Goal: Task Accomplishment & Management: Complete application form

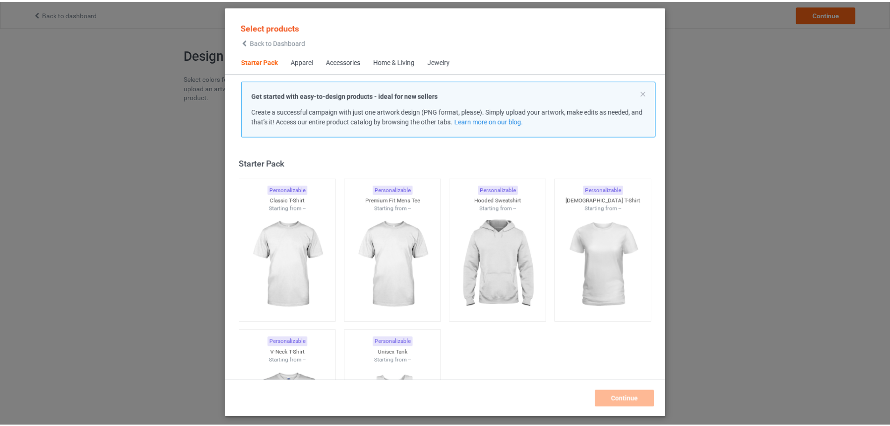
scroll to position [12, 0]
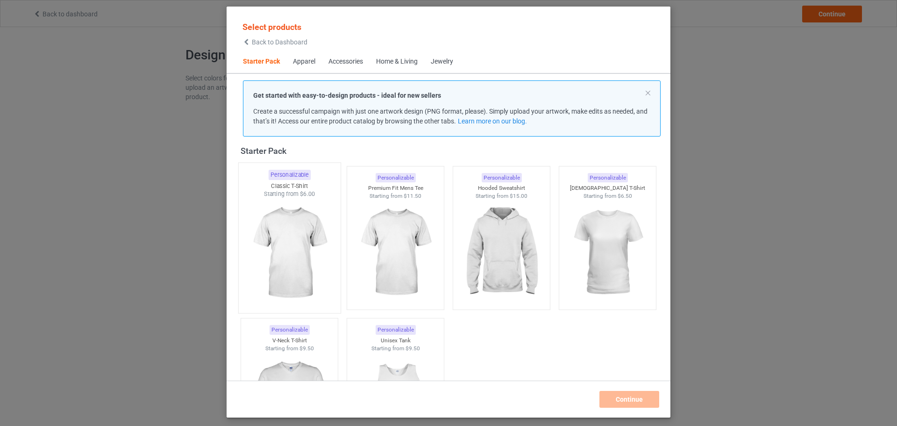
click at [298, 226] on img at bounding box center [289, 253] width 88 height 110
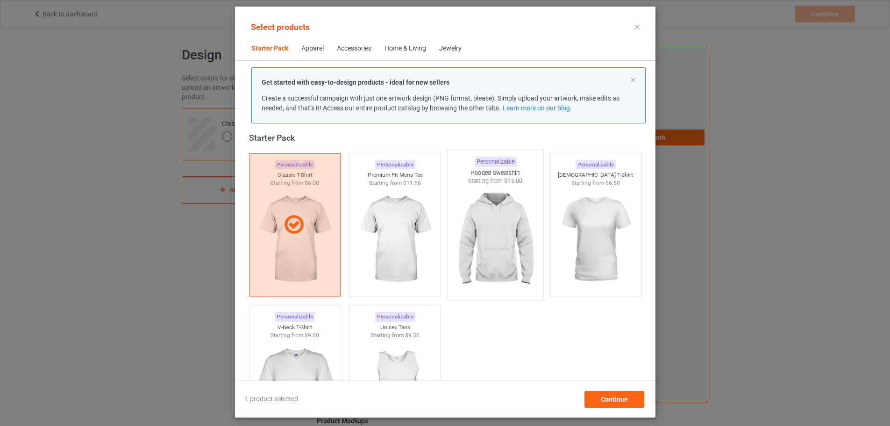
click at [497, 227] on img at bounding box center [495, 240] width 88 height 110
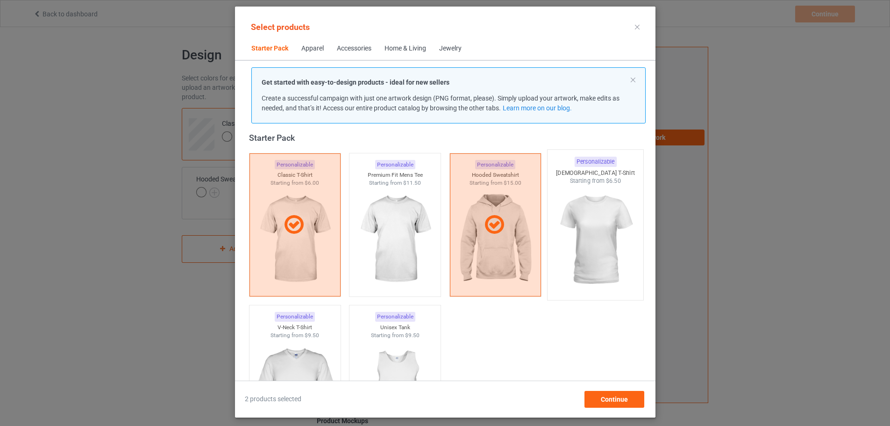
click at [585, 228] on img at bounding box center [595, 240] width 88 height 110
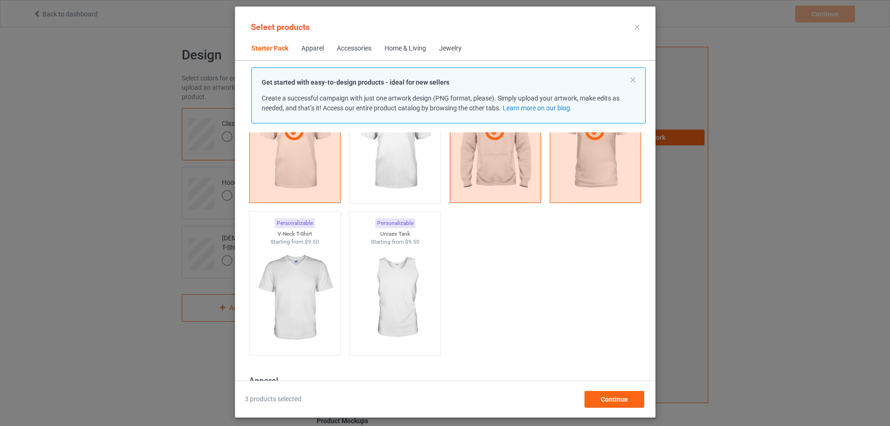
scroll to position [386, 0]
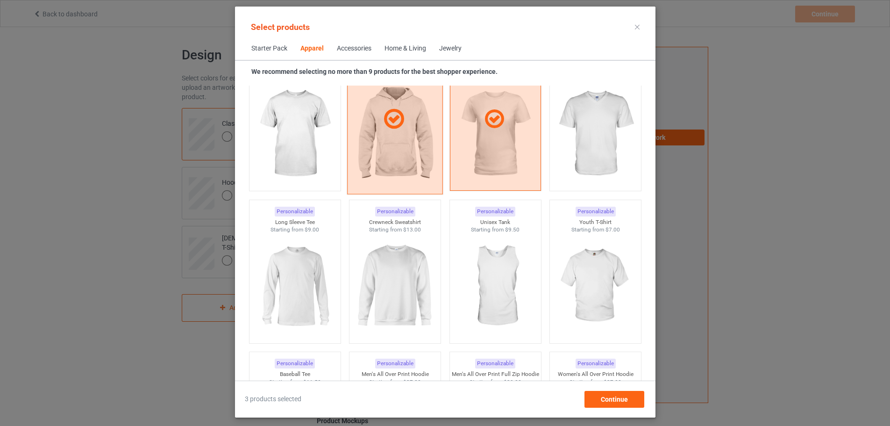
scroll to position [573, 0]
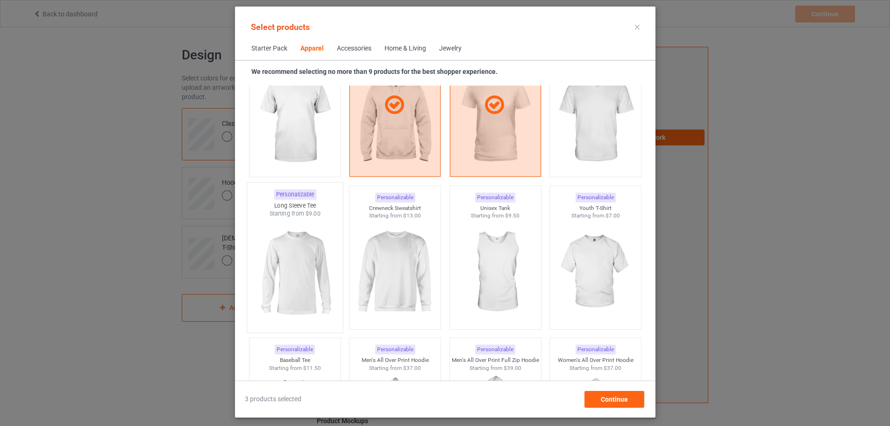
click at [288, 285] on img at bounding box center [295, 273] width 88 height 110
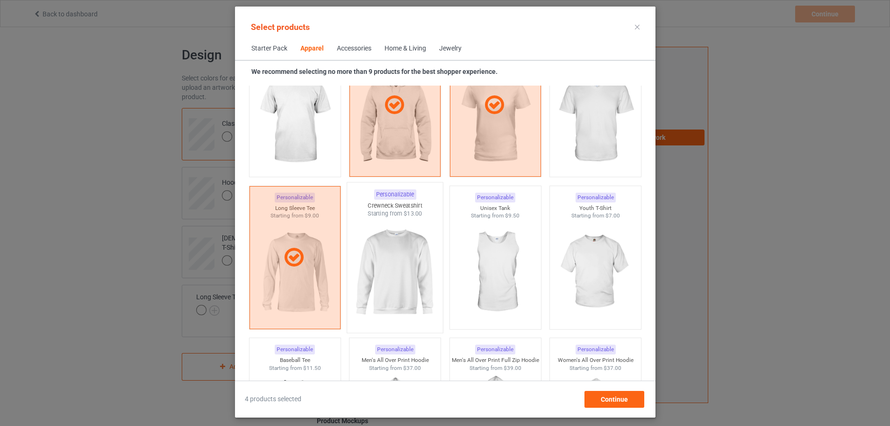
click at [395, 284] on img at bounding box center [395, 273] width 88 height 110
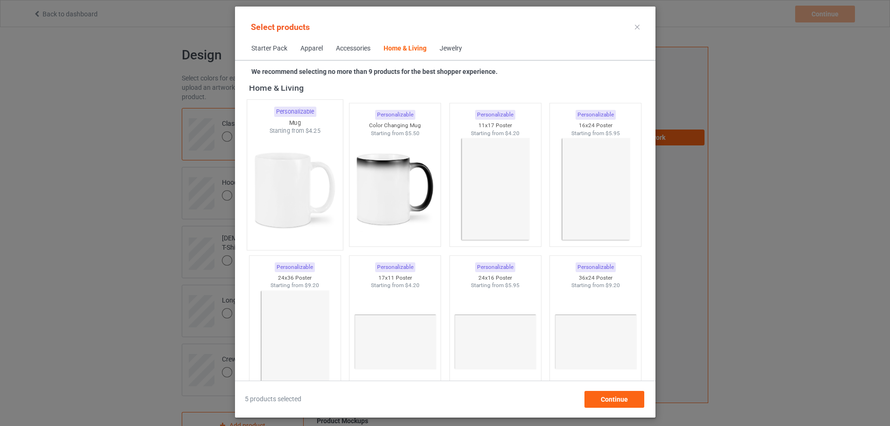
scroll to position [4264, 0]
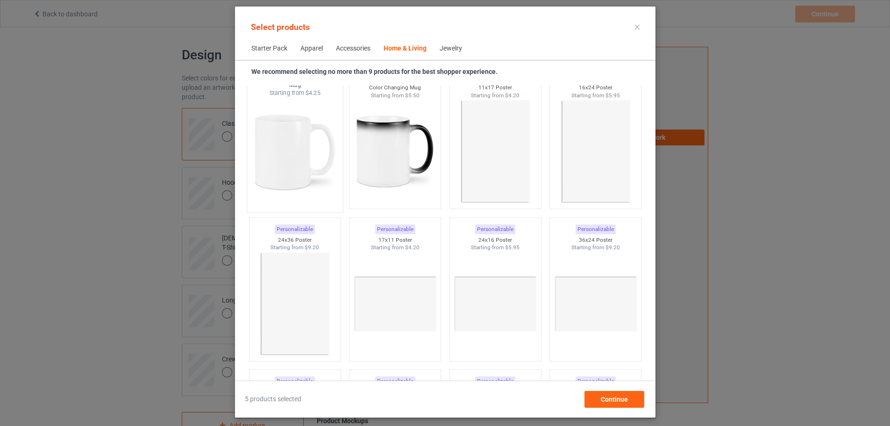
click at [299, 205] on div "Personalizable Mug Starting from $4.25" at bounding box center [294, 137] width 97 height 151
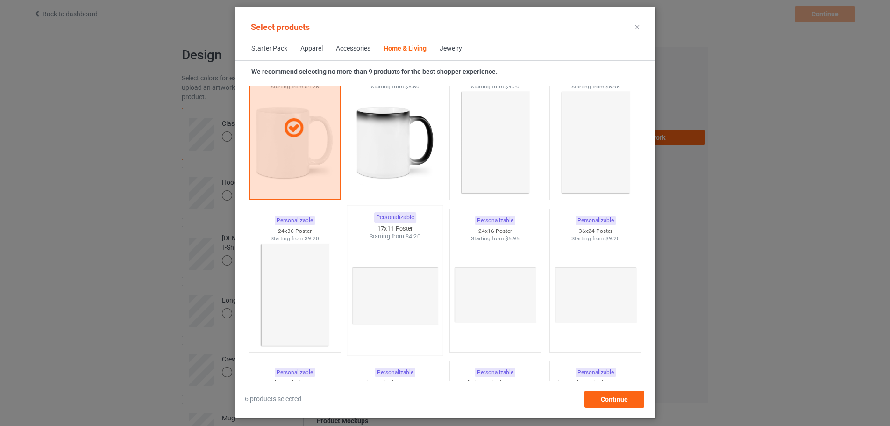
scroll to position [4171, 0]
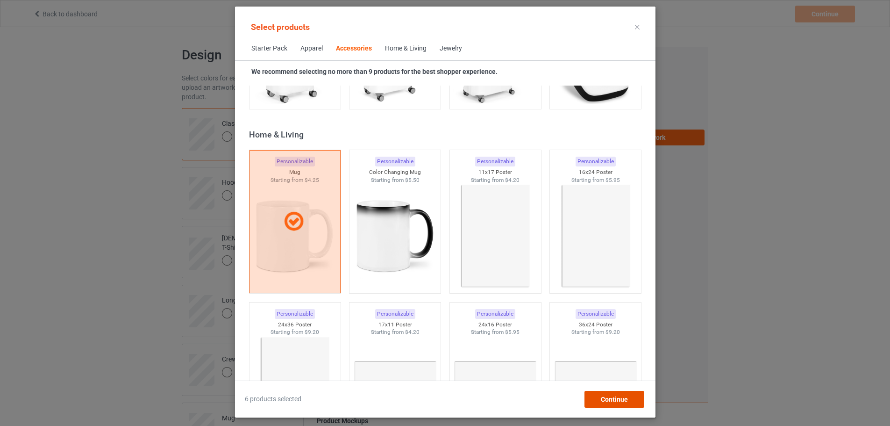
click at [644, 397] on div "Continue" at bounding box center [614, 399] width 60 height 17
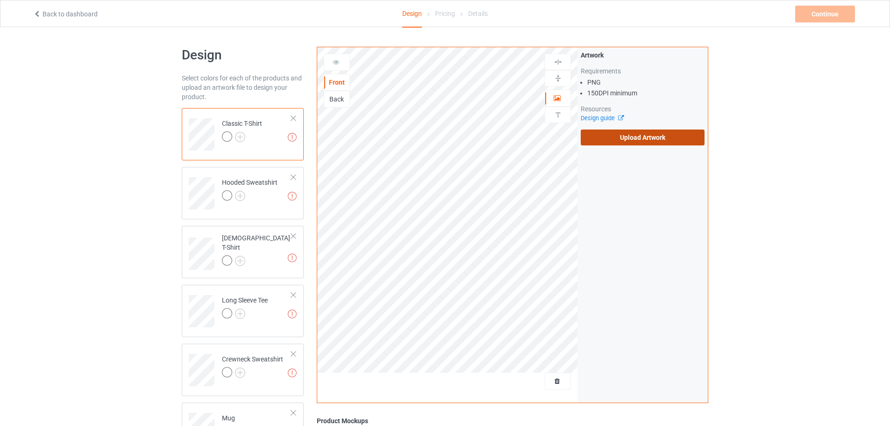
click at [625, 141] on label "Upload Artwork" at bounding box center [643, 137] width 124 height 16
click at [0, 0] on input "Upload Artwork" at bounding box center [0, 0] width 0 height 0
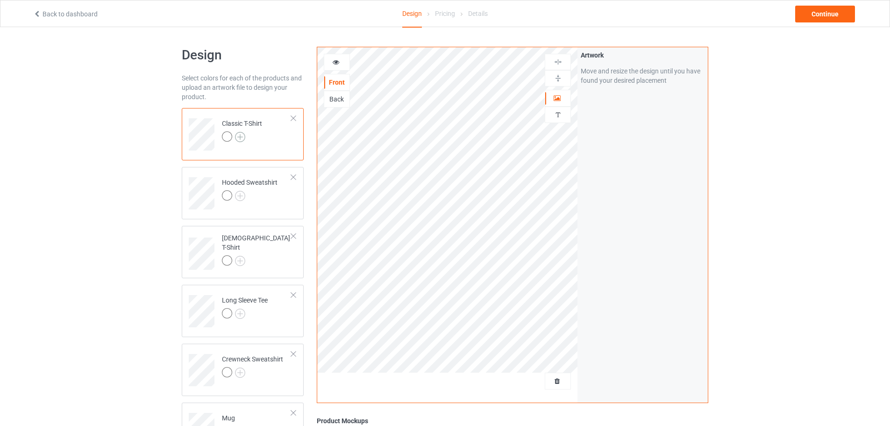
click at [241, 136] on img at bounding box center [240, 137] width 10 height 10
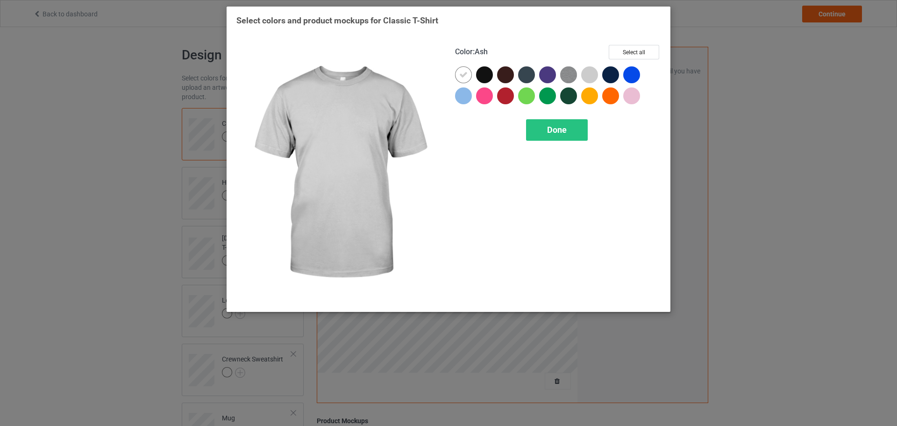
click at [590, 77] on div at bounding box center [589, 74] width 17 height 17
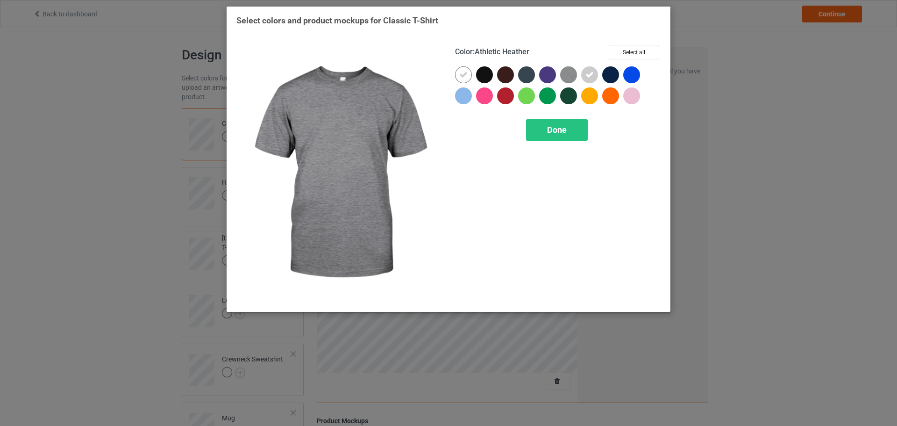
click at [571, 78] on img at bounding box center [568, 74] width 17 height 17
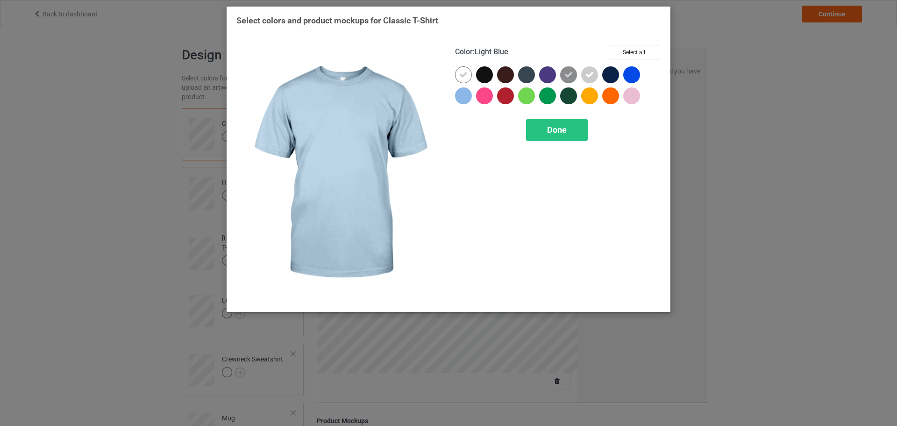
click at [464, 97] on div at bounding box center [463, 95] width 17 height 17
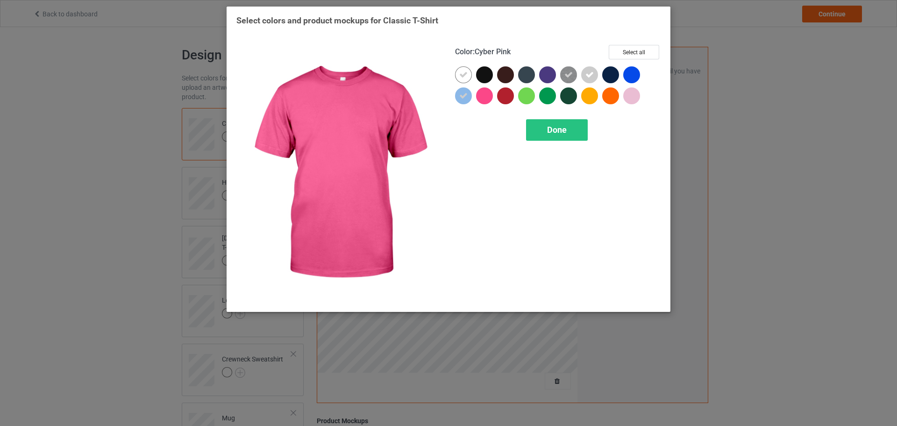
click at [481, 97] on div at bounding box center [484, 95] width 17 height 17
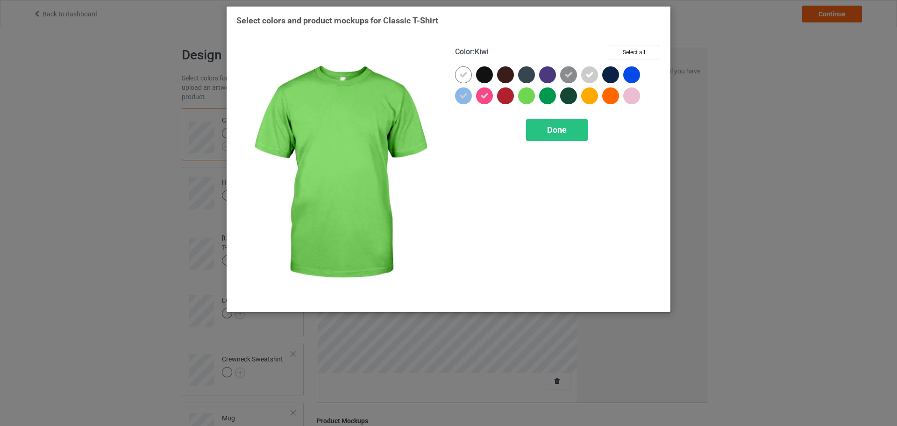
click at [534, 97] on div at bounding box center [526, 95] width 17 height 17
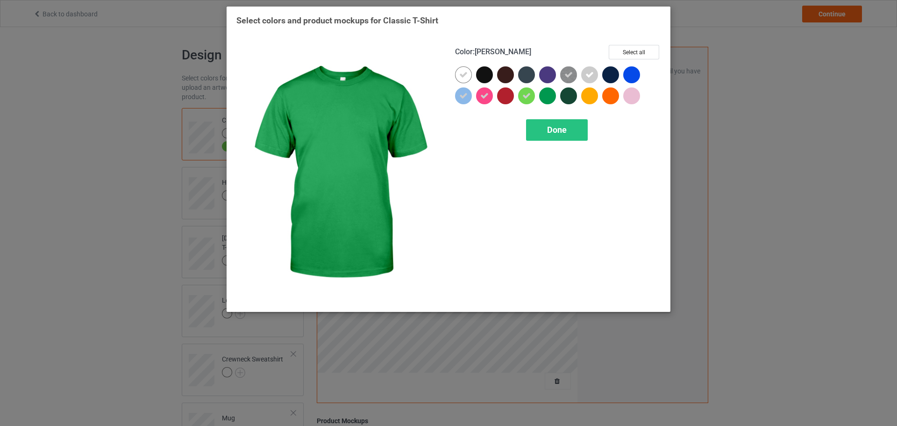
click at [553, 97] on div at bounding box center [547, 95] width 17 height 17
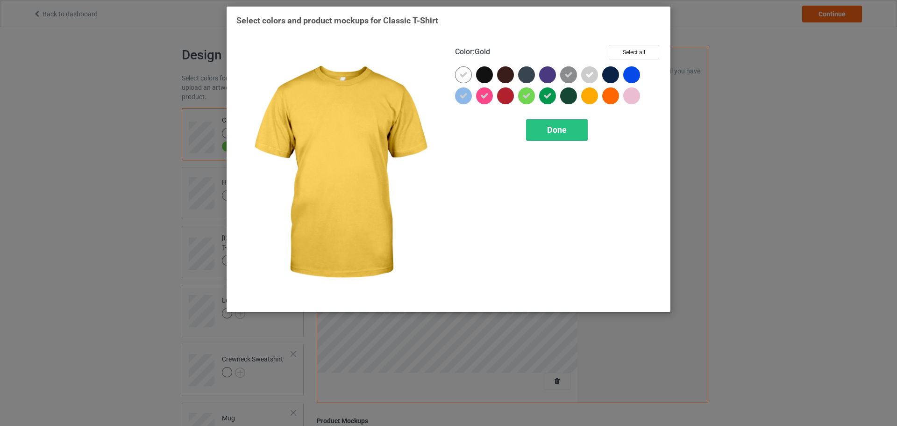
click at [596, 97] on div at bounding box center [589, 95] width 17 height 17
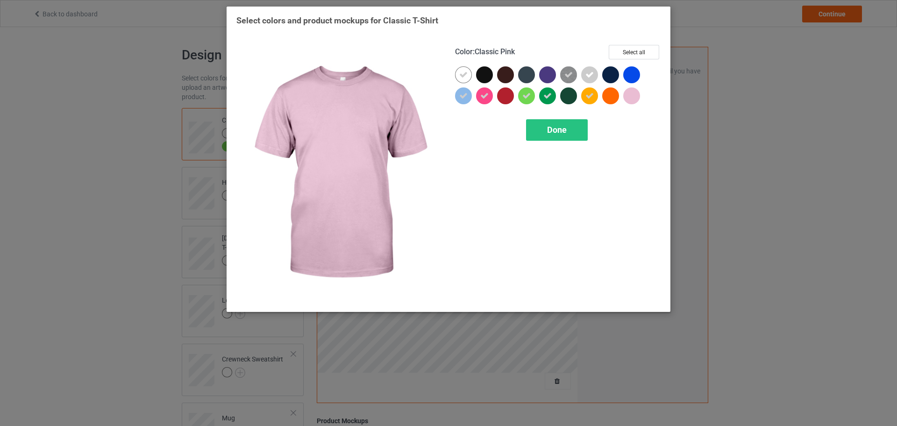
click at [633, 96] on div at bounding box center [631, 95] width 17 height 17
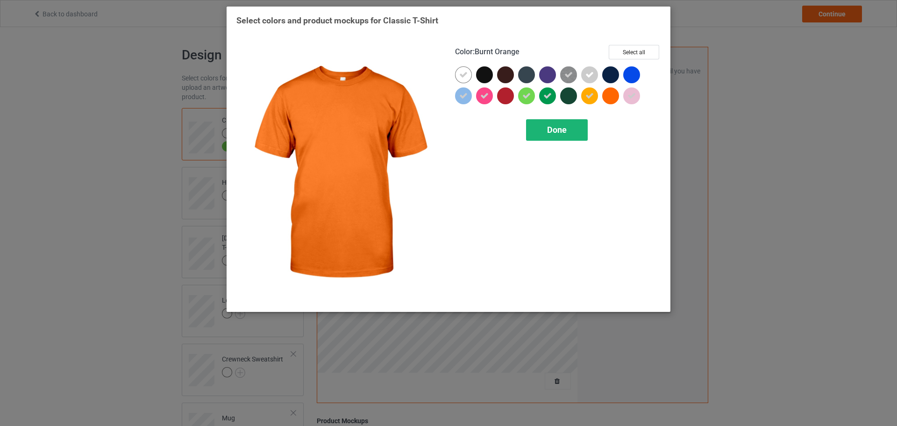
click at [561, 126] on span "Done" at bounding box center [557, 130] width 20 height 10
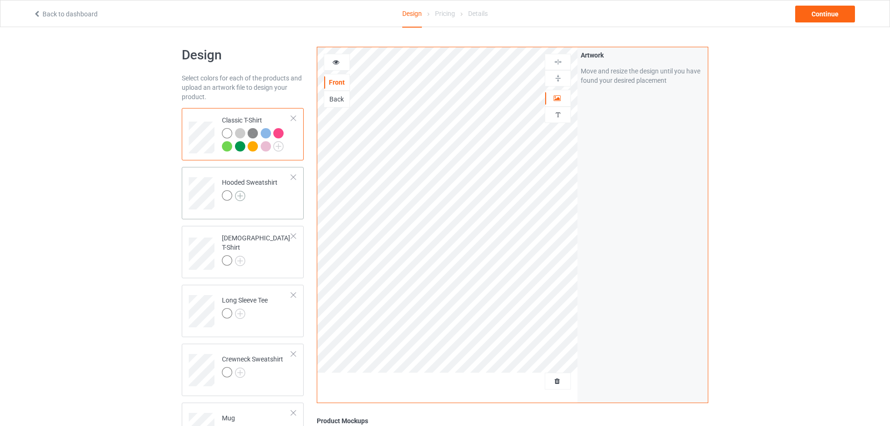
click at [241, 193] on img at bounding box center [240, 196] width 10 height 10
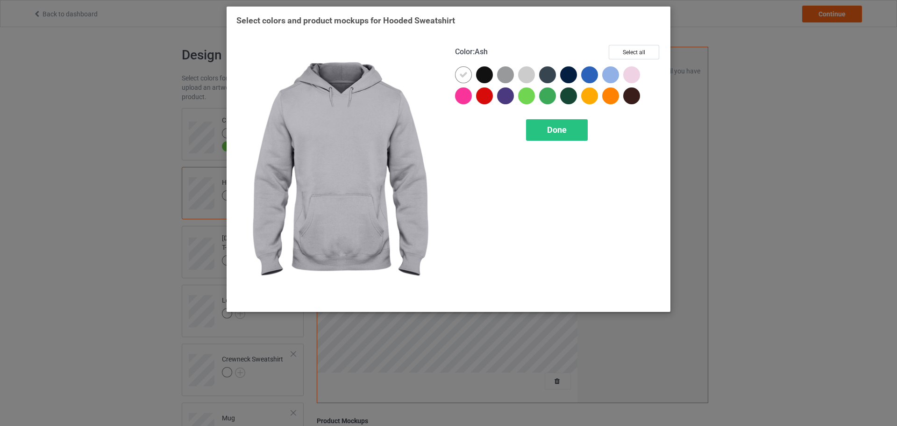
click at [528, 73] on div at bounding box center [526, 74] width 17 height 17
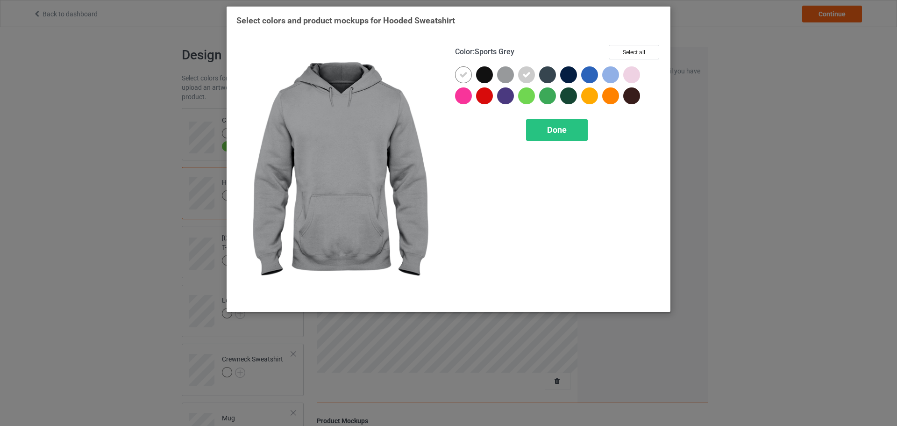
click at [512, 71] on div at bounding box center [505, 74] width 17 height 17
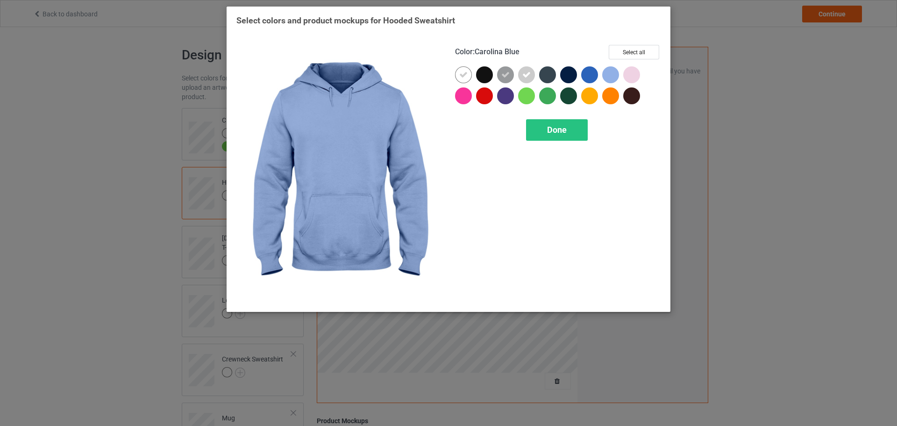
click at [614, 76] on div at bounding box center [610, 74] width 17 height 17
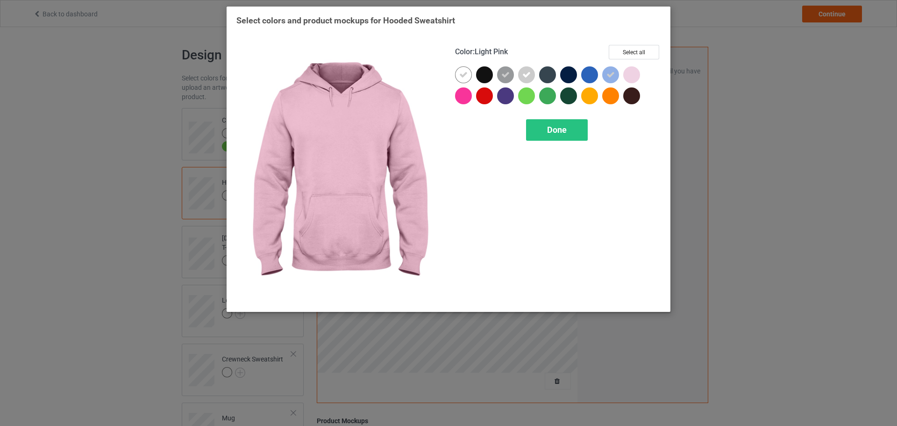
click at [636, 78] on div at bounding box center [631, 74] width 17 height 17
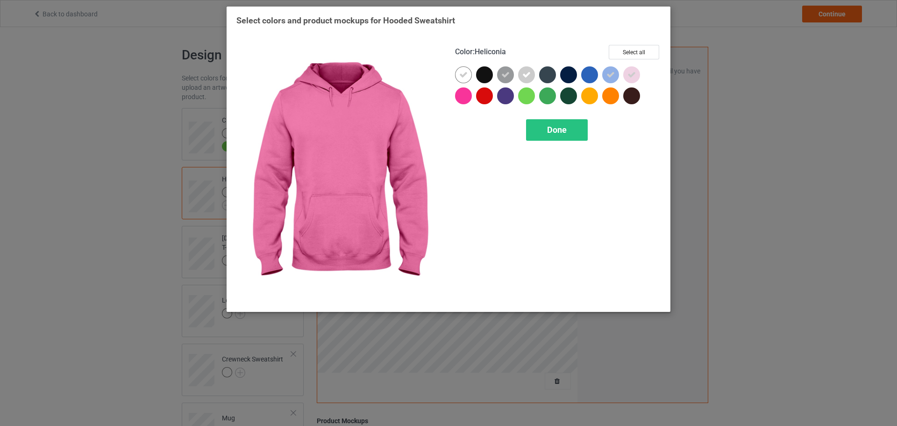
click at [471, 97] on div at bounding box center [463, 95] width 17 height 17
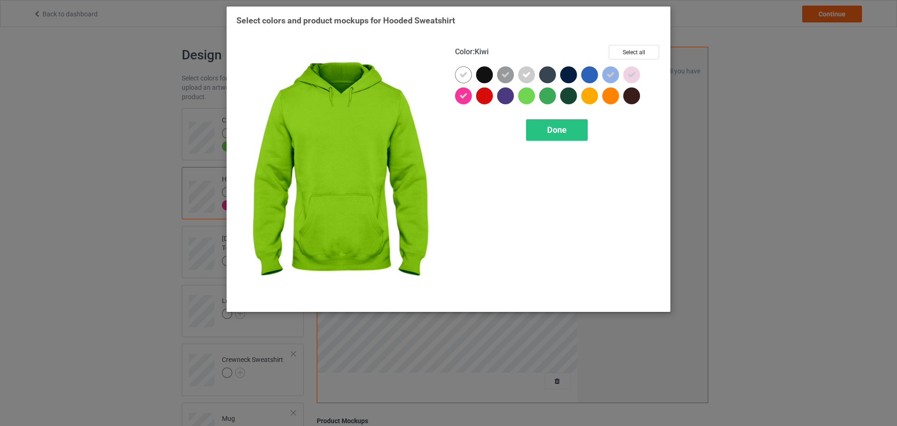
drag, startPoint x: 527, startPoint y: 96, endPoint x: 534, endPoint y: 96, distance: 7.5
click at [528, 96] on div at bounding box center [526, 95] width 17 height 17
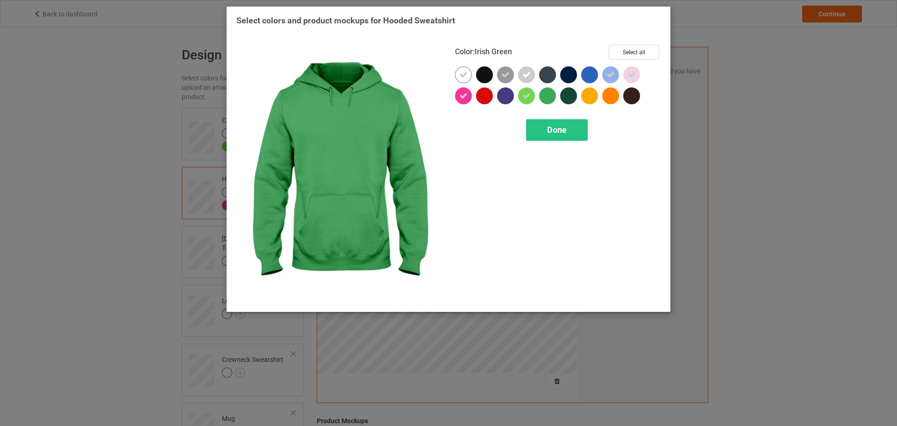
click at [549, 96] on div at bounding box center [547, 95] width 17 height 17
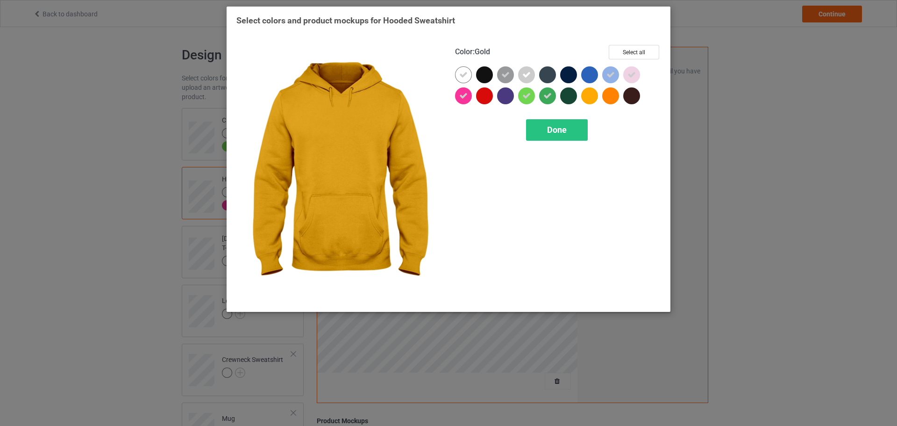
click at [598, 98] on div at bounding box center [589, 95] width 17 height 17
click at [565, 130] on span "Done" at bounding box center [557, 130] width 20 height 10
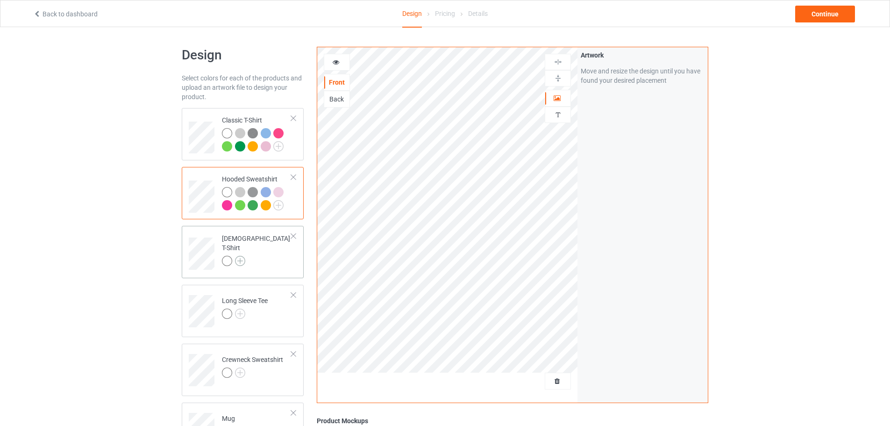
click at [238, 256] on img at bounding box center [240, 261] width 10 height 10
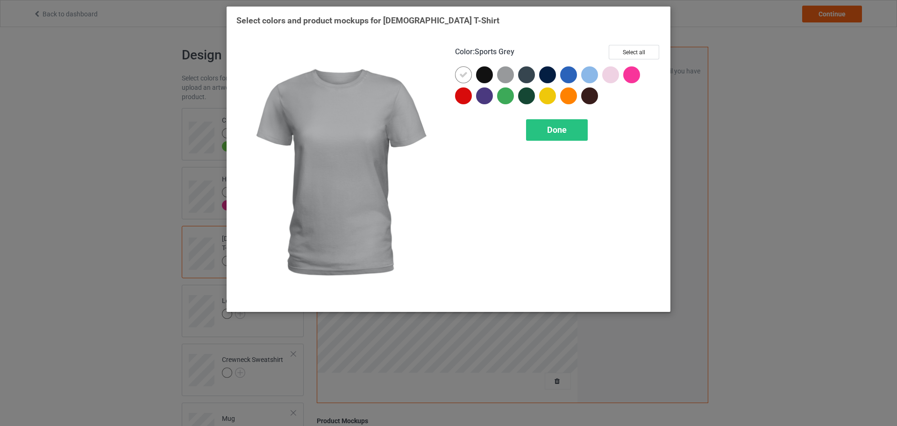
click at [506, 75] on div at bounding box center [505, 74] width 17 height 17
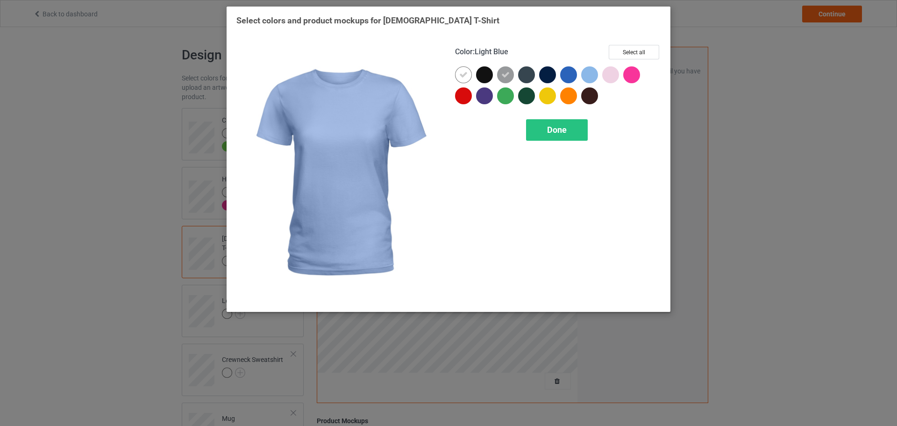
drag, startPoint x: 593, startPoint y: 76, endPoint x: 605, endPoint y: 75, distance: 11.7
click at [594, 76] on div at bounding box center [589, 74] width 17 height 17
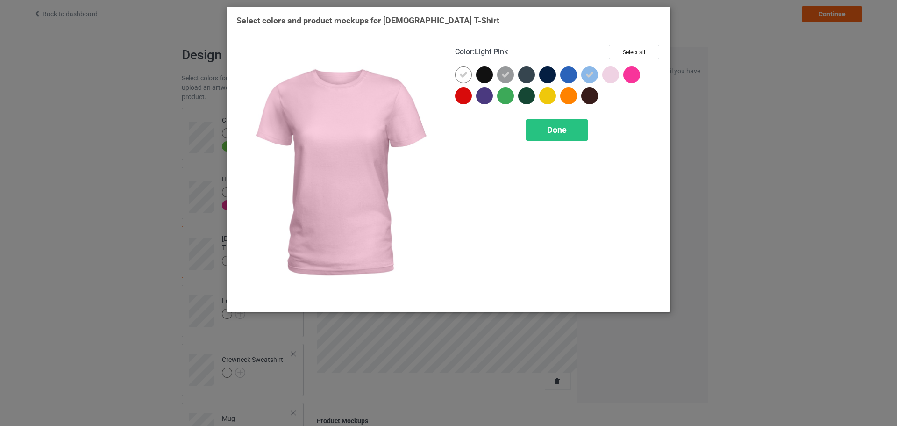
click at [605, 75] on div at bounding box center [610, 74] width 17 height 17
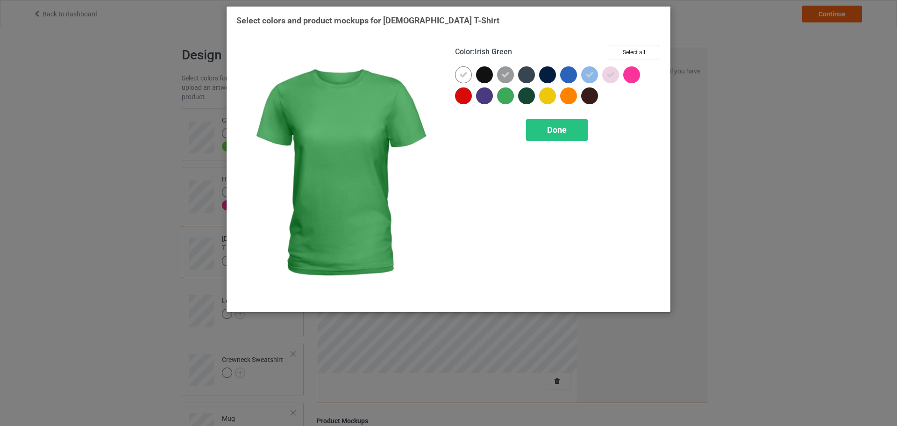
click at [503, 96] on div at bounding box center [505, 95] width 17 height 17
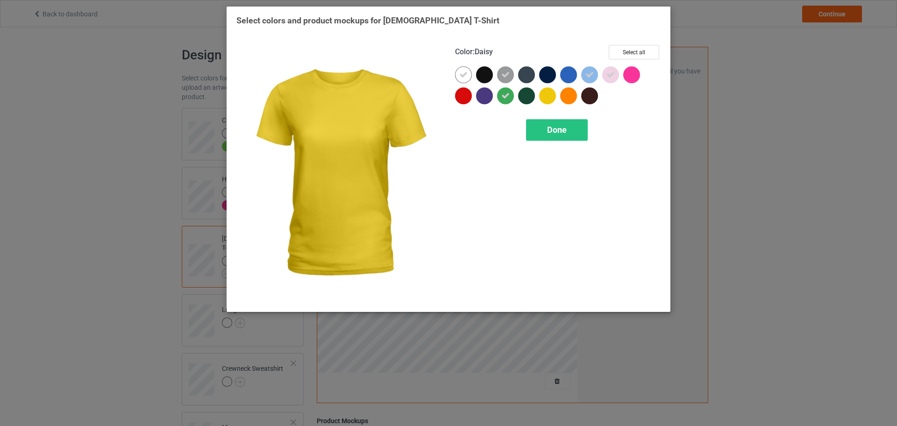
click at [553, 96] on div at bounding box center [547, 95] width 17 height 17
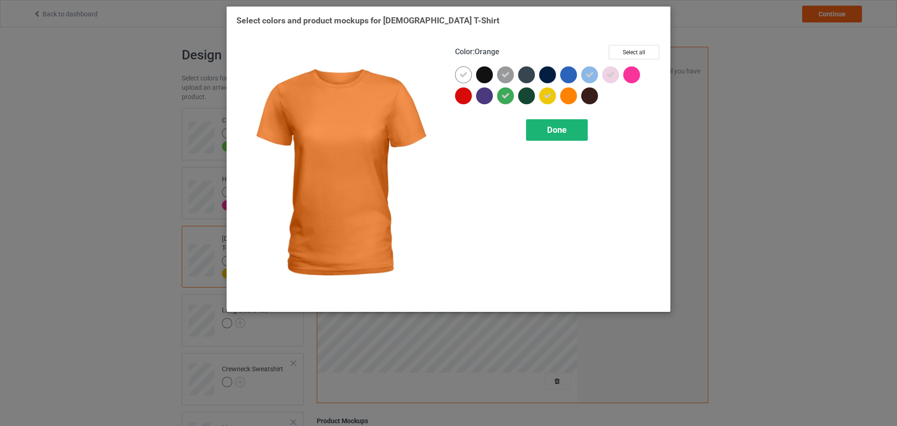
click at [568, 130] on div "Done" at bounding box center [557, 129] width 62 height 21
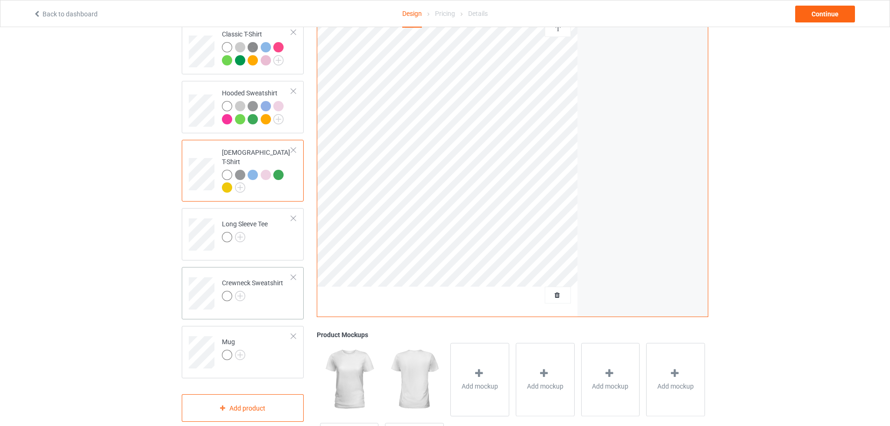
scroll to position [93, 0]
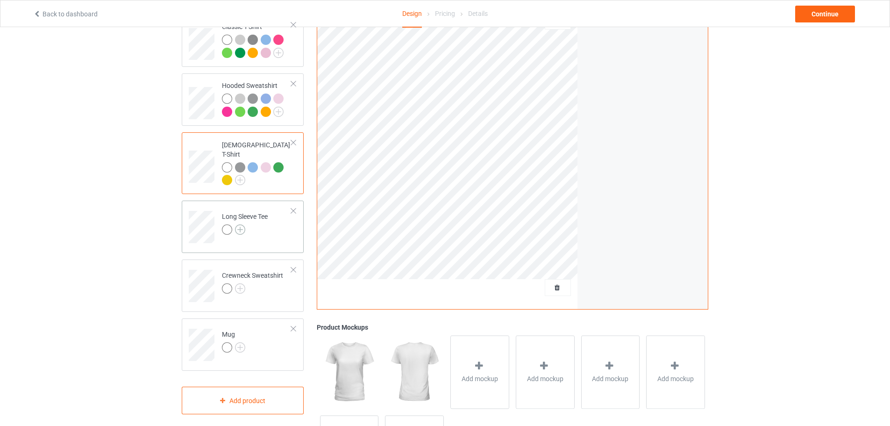
click at [240, 224] on img at bounding box center [240, 229] width 10 height 10
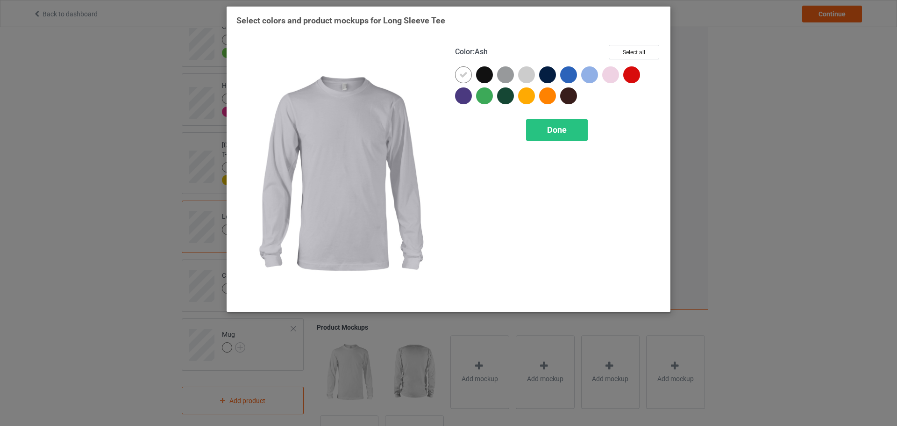
click at [526, 76] on div at bounding box center [526, 74] width 17 height 17
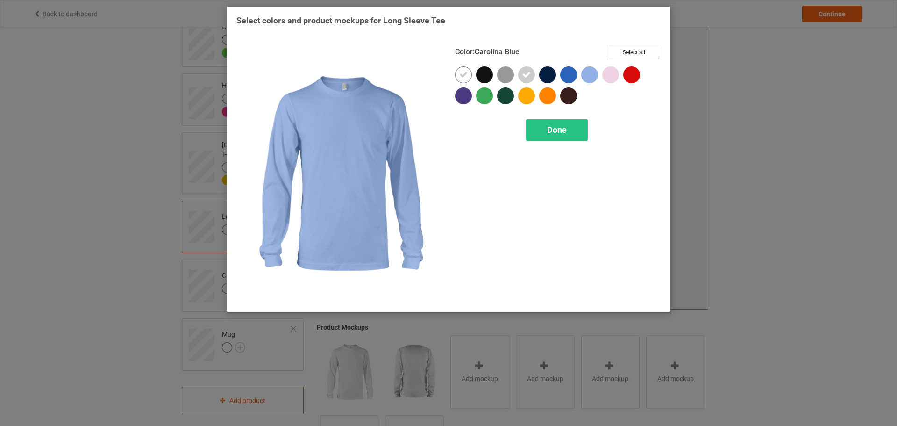
drag, startPoint x: 592, startPoint y: 76, endPoint x: 610, endPoint y: 76, distance: 17.8
click at [595, 76] on div at bounding box center [589, 74] width 17 height 17
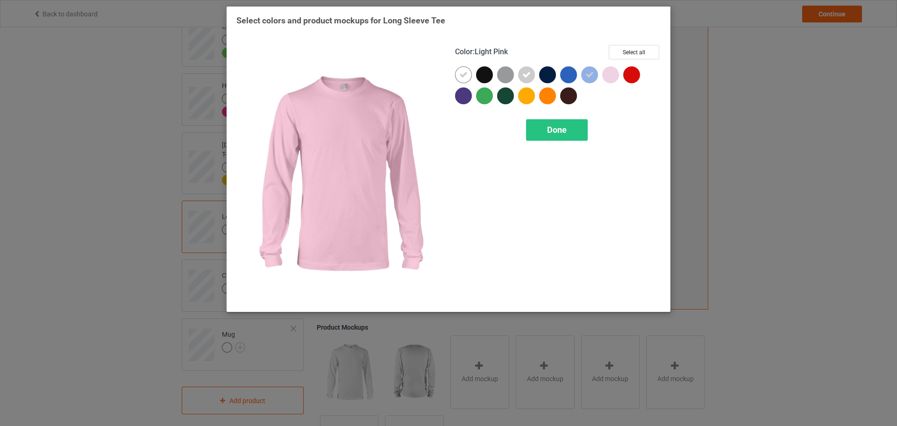
drag, startPoint x: 621, startPoint y: 76, endPoint x: 612, endPoint y: 78, distance: 9.8
click at [615, 79] on div at bounding box center [612, 76] width 21 height 21
click at [612, 77] on icon at bounding box center [610, 75] width 8 height 8
click at [610, 74] on div at bounding box center [610, 74] width 17 height 17
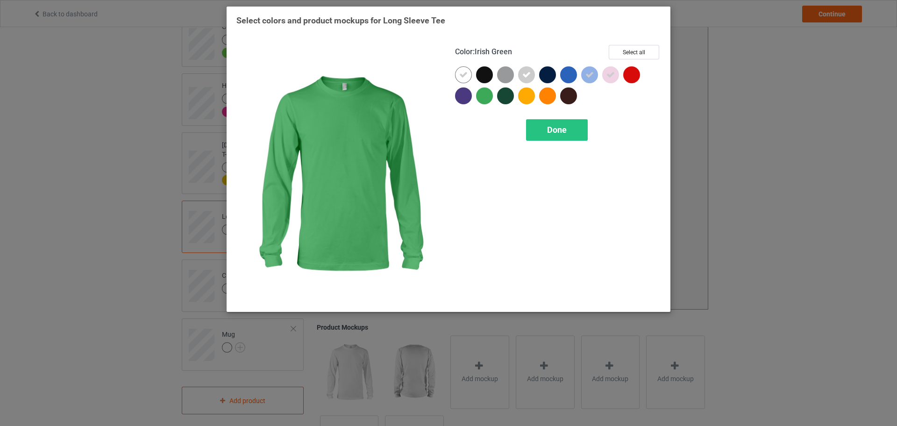
click at [492, 98] on div at bounding box center [484, 95] width 17 height 17
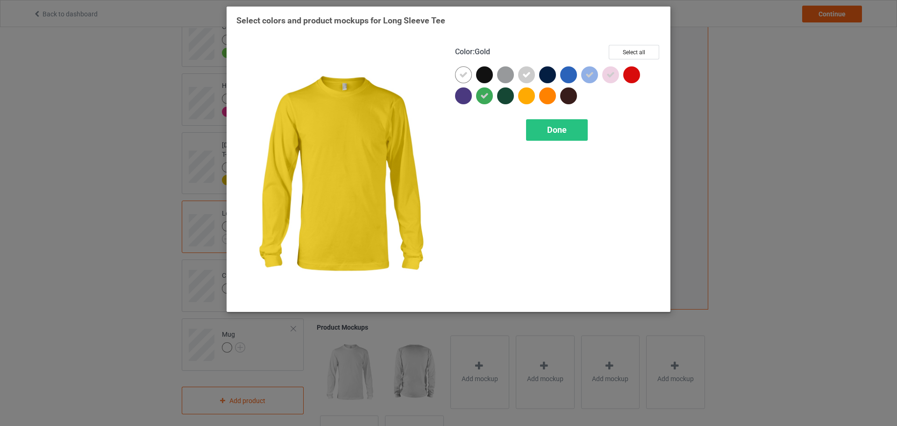
click at [526, 95] on div at bounding box center [526, 95] width 17 height 17
click at [564, 133] on span "Done" at bounding box center [557, 130] width 20 height 10
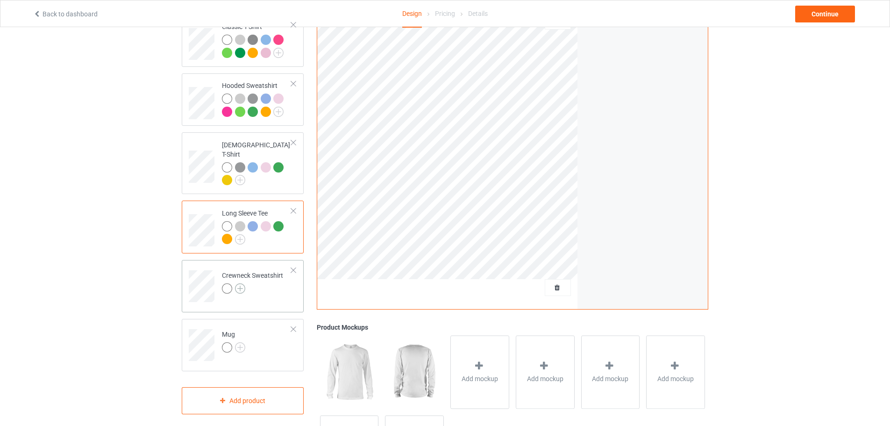
click at [241, 283] on img at bounding box center [240, 288] width 10 height 10
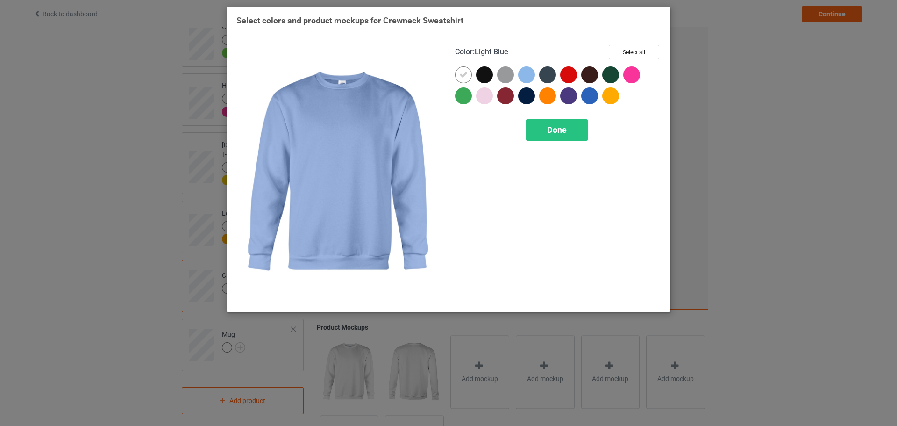
click at [524, 76] on div at bounding box center [526, 74] width 17 height 17
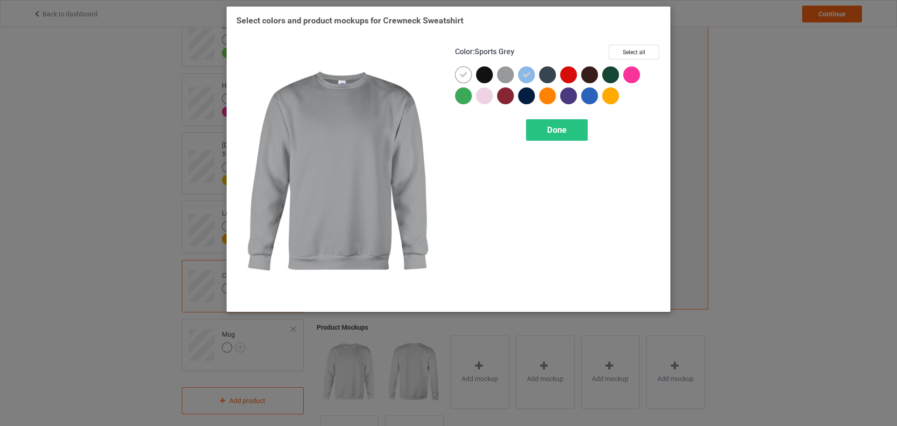
click at [509, 76] on div at bounding box center [505, 74] width 17 height 17
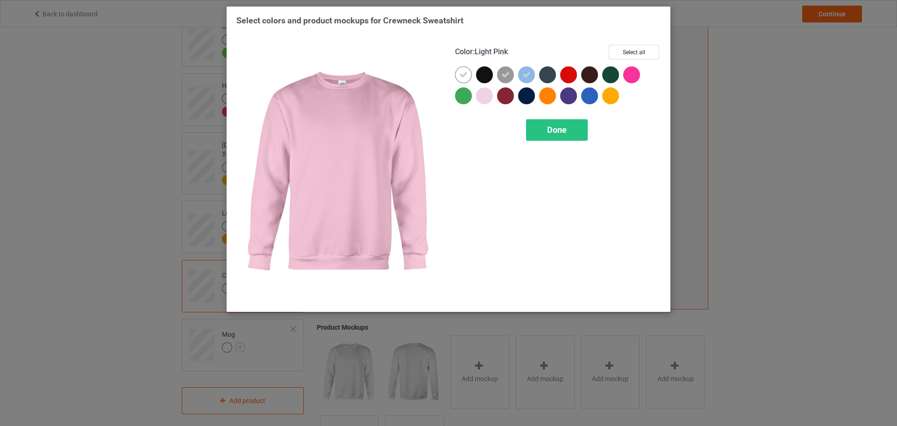
click at [486, 95] on div at bounding box center [484, 95] width 17 height 17
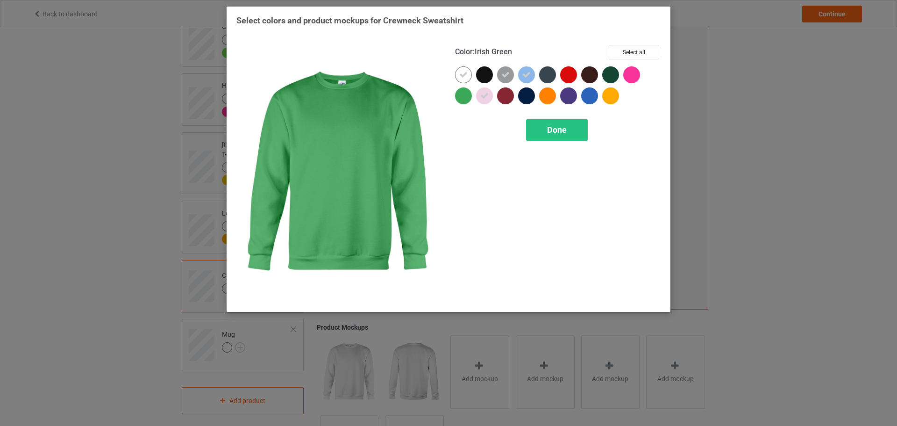
click at [464, 95] on div at bounding box center [463, 95] width 17 height 17
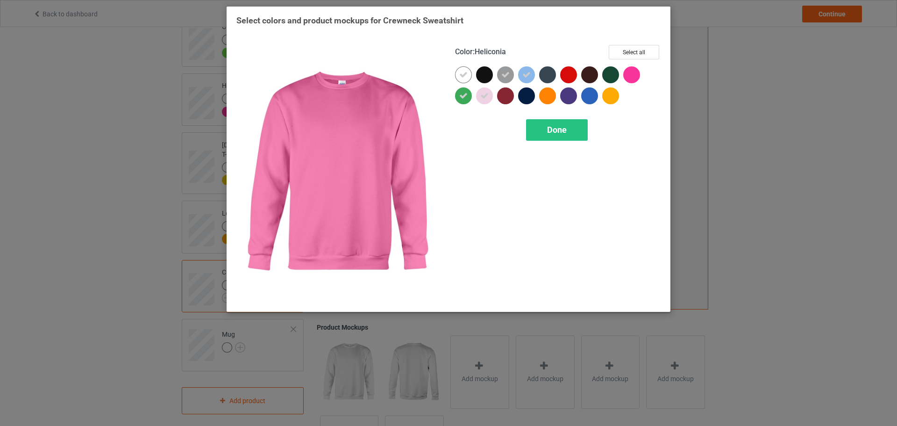
click at [634, 79] on div at bounding box center [631, 74] width 17 height 17
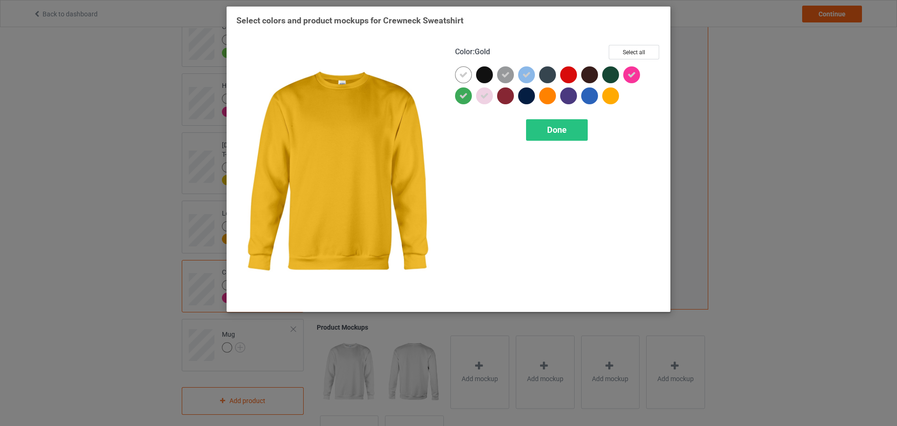
click at [612, 94] on div at bounding box center [610, 95] width 17 height 17
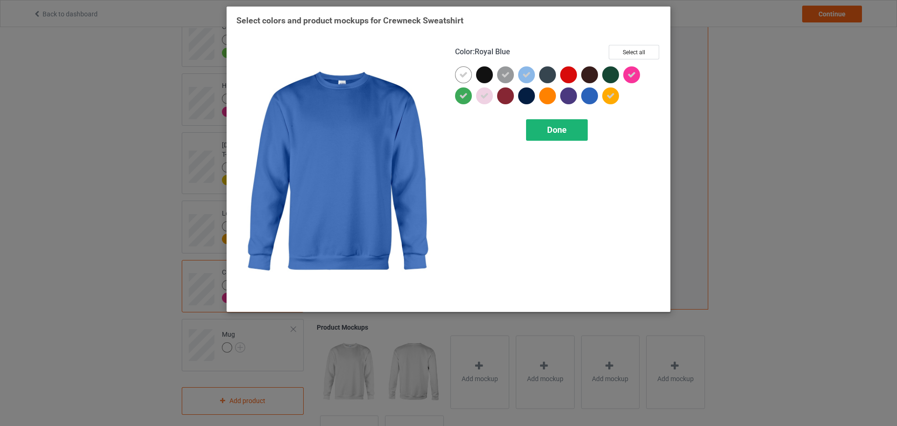
click at [574, 123] on div "Done" at bounding box center [557, 129] width 62 height 21
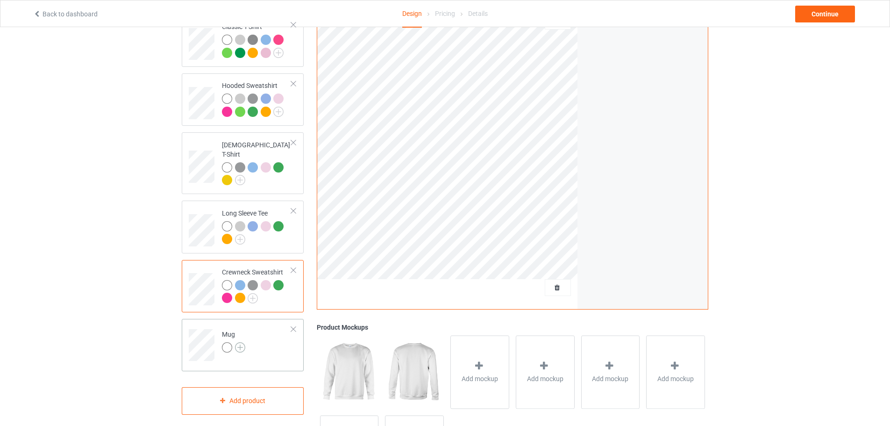
click at [242, 342] on img at bounding box center [240, 347] width 10 height 10
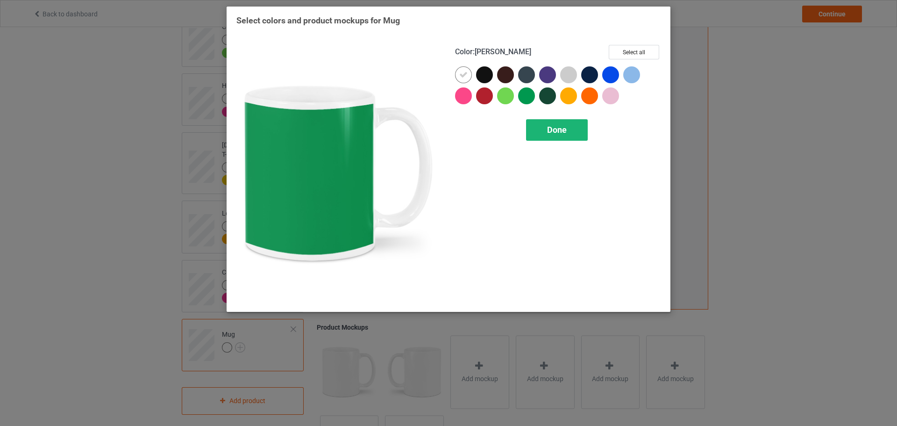
click at [559, 124] on div "Done" at bounding box center [557, 129] width 62 height 21
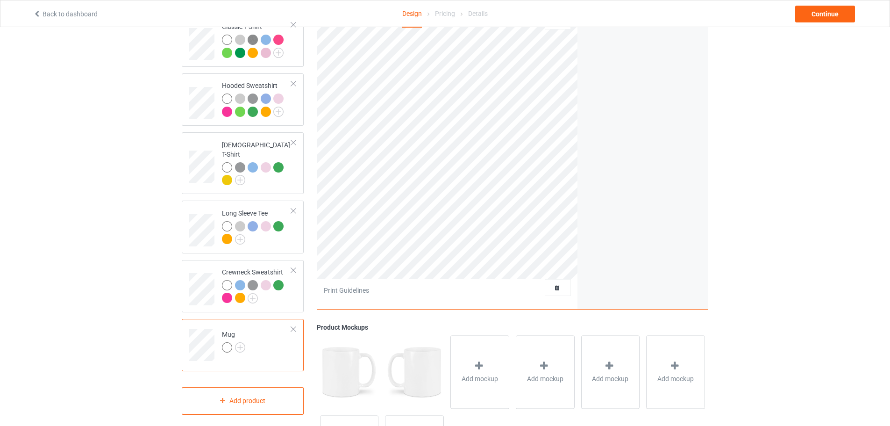
click at [259, 338] on td "Mug" at bounding box center [257, 341] width 80 height 39
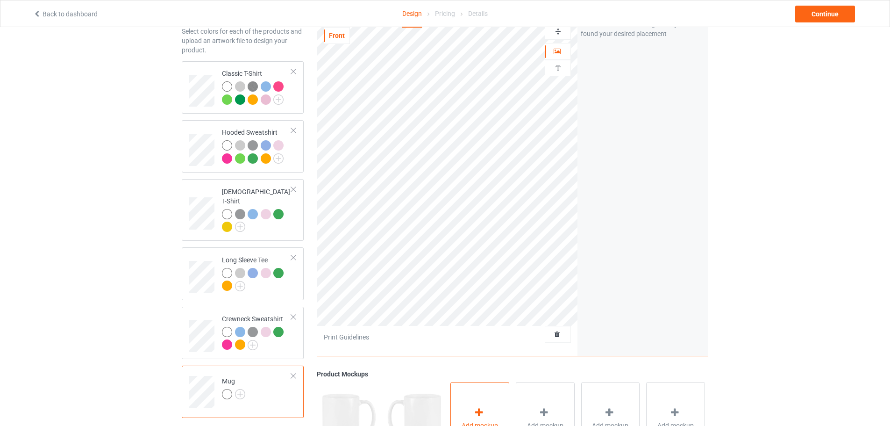
click at [467, 388] on div "Add mockup" at bounding box center [479, 418] width 59 height 73
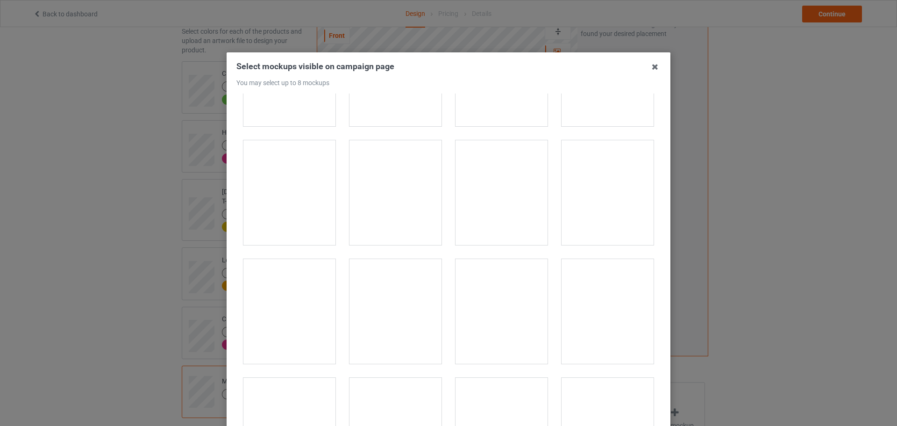
scroll to position [794, 0]
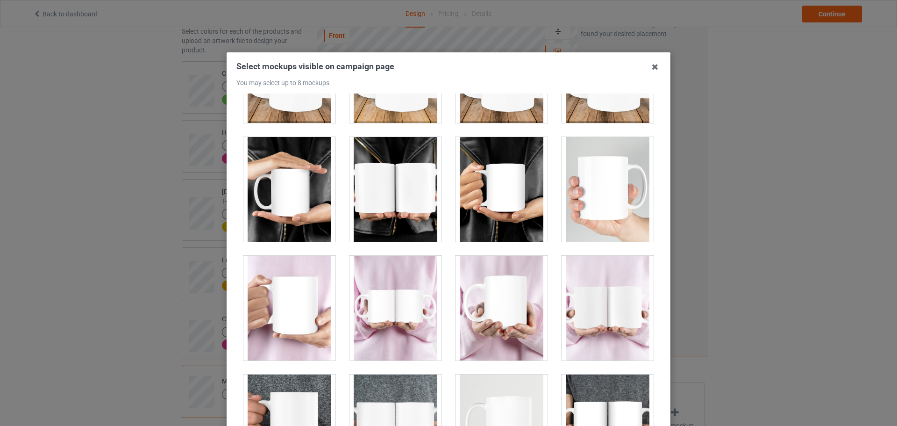
click at [300, 196] on div at bounding box center [289, 189] width 92 height 105
click at [384, 196] on div at bounding box center [396, 189] width 92 height 105
click at [476, 196] on div at bounding box center [502, 189] width 92 height 105
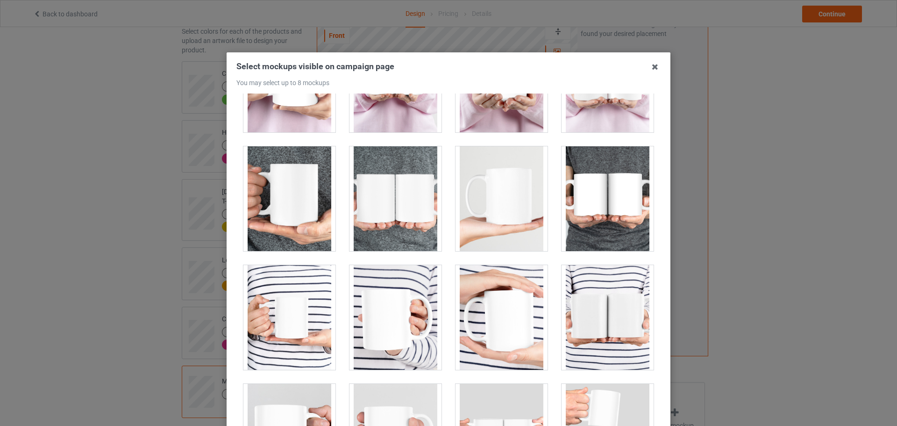
scroll to position [1028, 0]
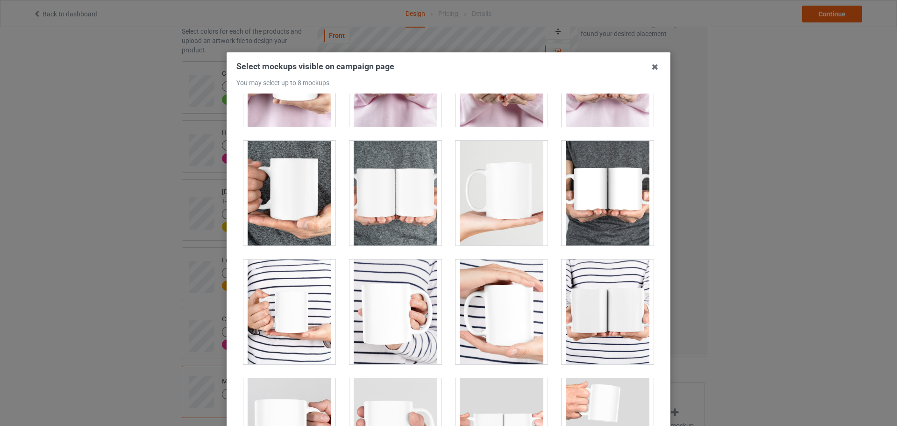
drag, startPoint x: 280, startPoint y: 211, endPoint x: 355, endPoint y: 211, distance: 74.3
click at [283, 211] on div at bounding box center [289, 193] width 92 height 105
click at [398, 211] on div at bounding box center [396, 193] width 92 height 105
click at [576, 204] on div at bounding box center [608, 193] width 92 height 105
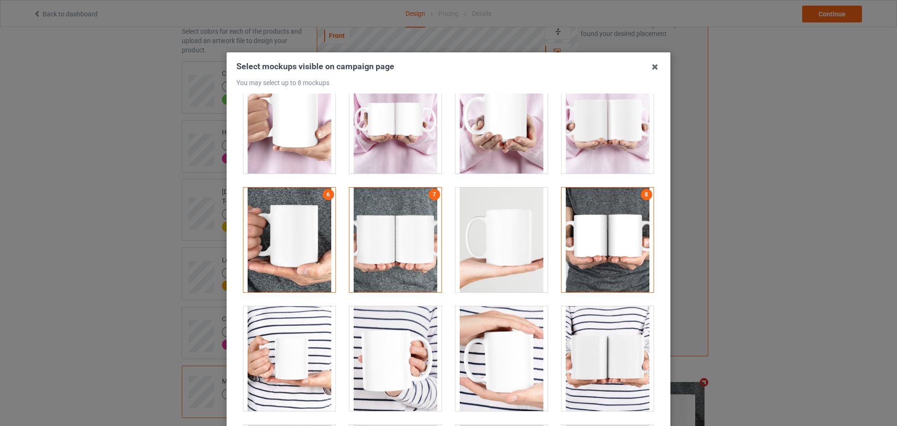
scroll to position [841, 0]
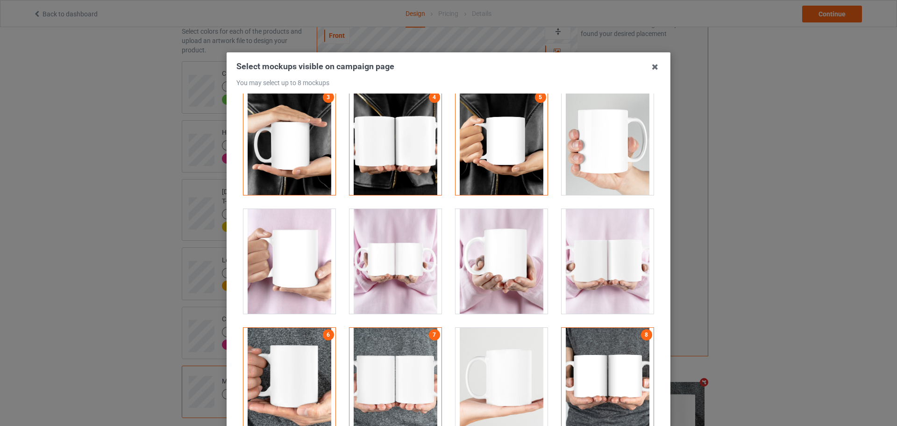
drag, startPoint x: 309, startPoint y: 151, endPoint x: 397, endPoint y: 149, distance: 88.3
click at [309, 150] on div at bounding box center [289, 142] width 92 height 105
click at [414, 149] on div at bounding box center [396, 142] width 92 height 105
click at [472, 148] on div at bounding box center [502, 142] width 92 height 105
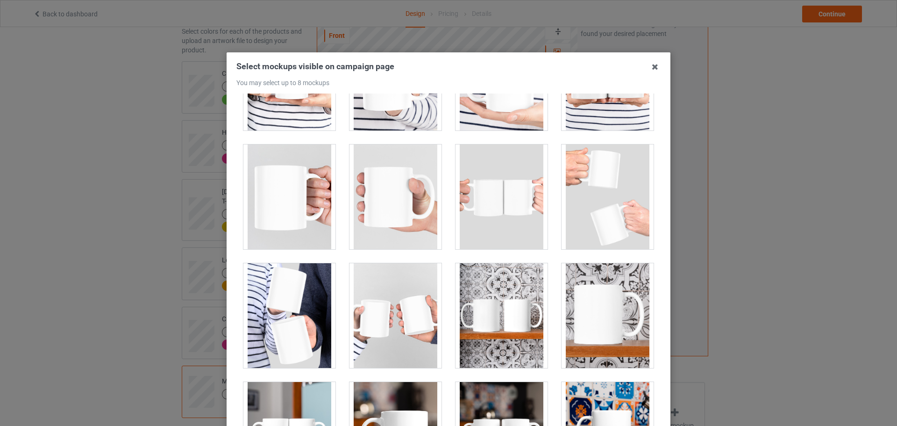
scroll to position [1355, 0]
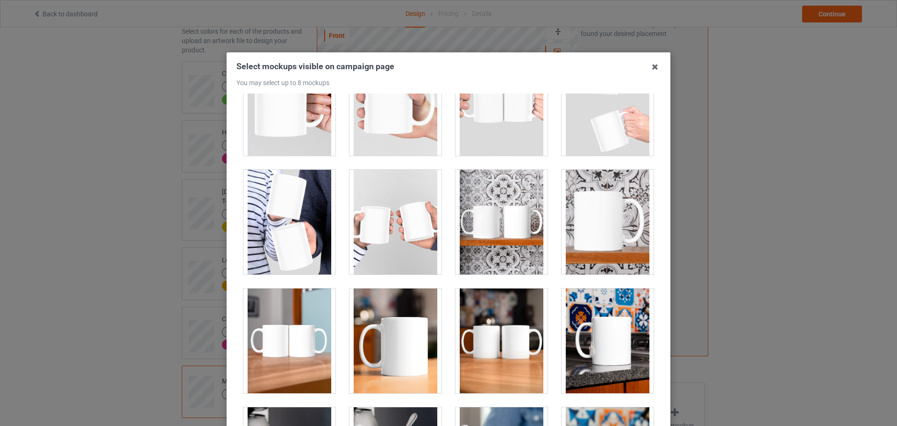
click at [503, 218] on div at bounding box center [502, 222] width 92 height 105
click at [591, 217] on div at bounding box center [608, 222] width 92 height 105
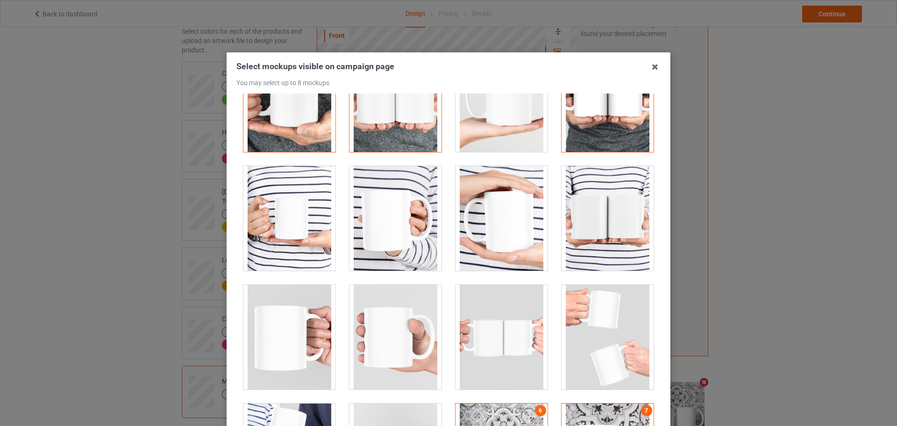
scroll to position [934, 0]
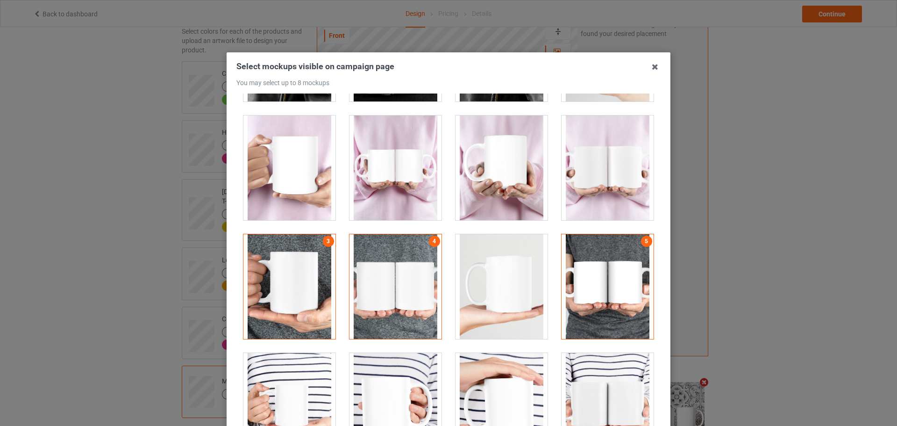
click at [324, 262] on div at bounding box center [289, 286] width 92 height 105
click at [395, 274] on div at bounding box center [396, 286] width 92 height 105
click at [578, 272] on div at bounding box center [608, 286] width 92 height 105
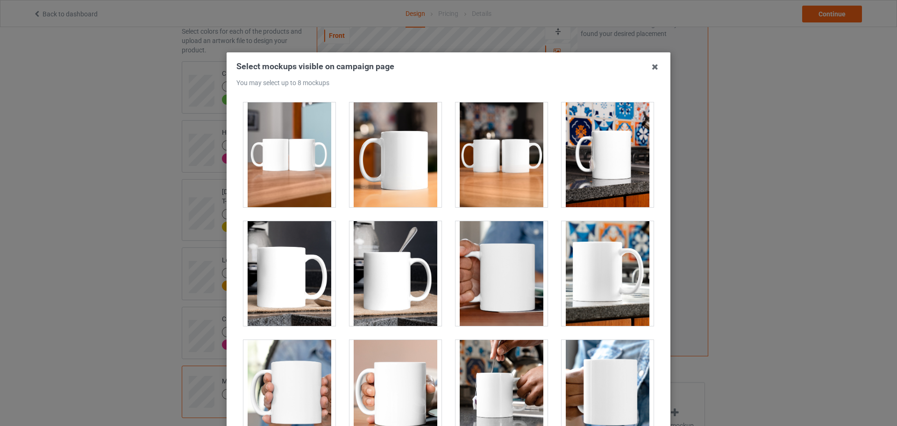
scroll to position [1542, 0]
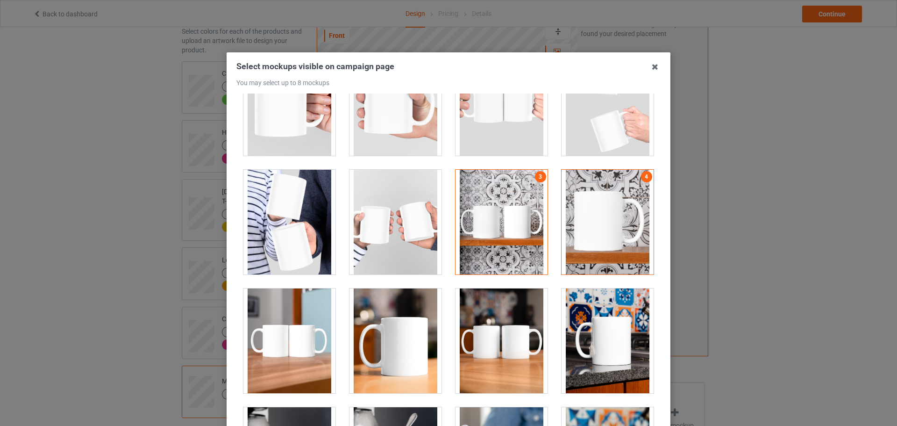
click at [612, 306] on div at bounding box center [608, 340] width 92 height 105
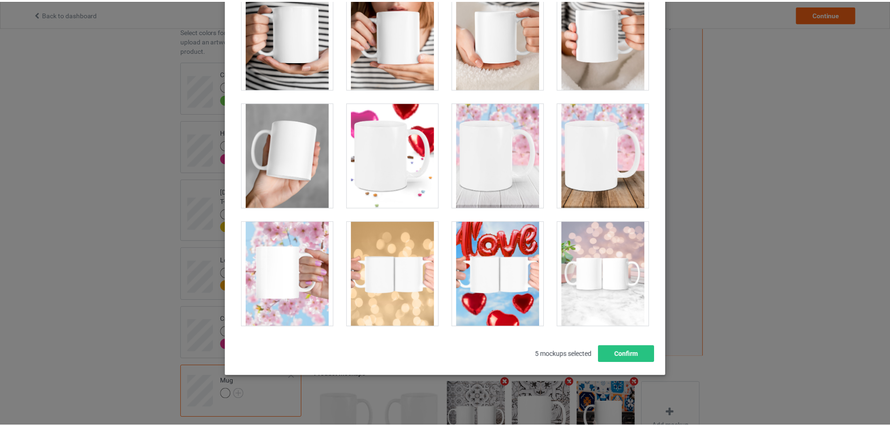
scroll to position [103, 0]
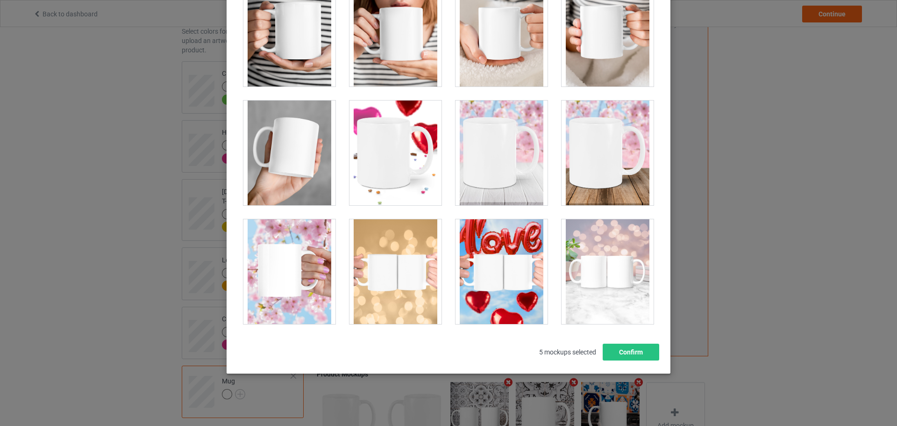
click at [591, 273] on div at bounding box center [608, 271] width 92 height 105
click at [628, 350] on button "Confirm" at bounding box center [631, 351] width 57 height 17
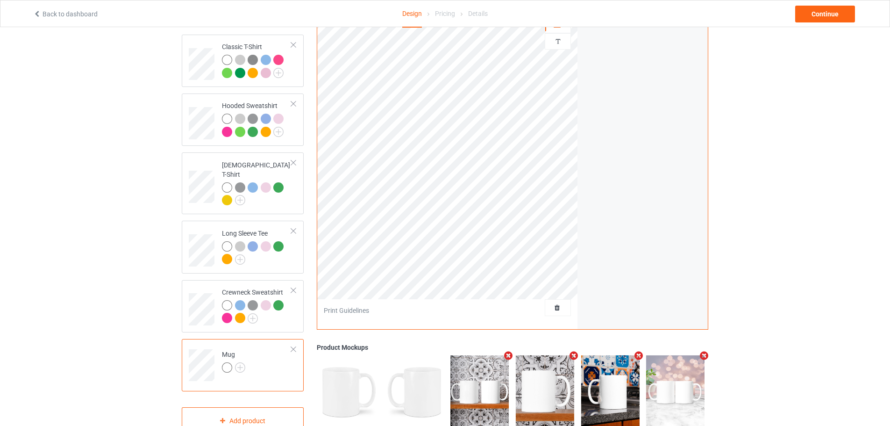
scroll to position [0, 0]
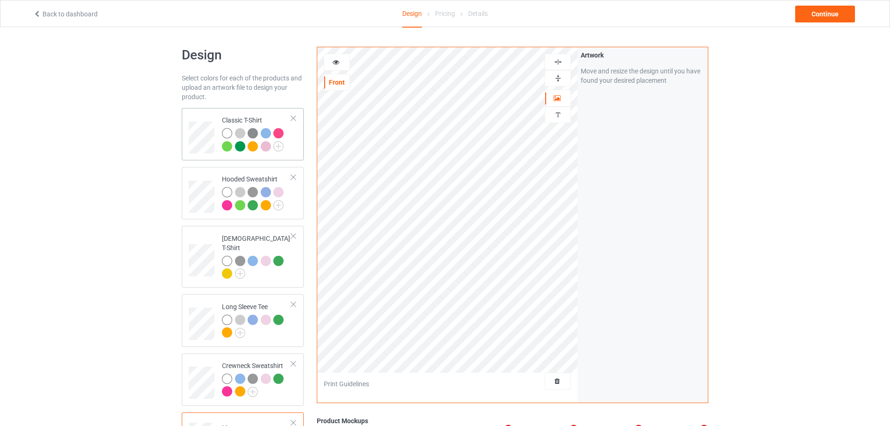
click at [300, 157] on div "Classic T-Shirt" at bounding box center [243, 134] width 122 height 52
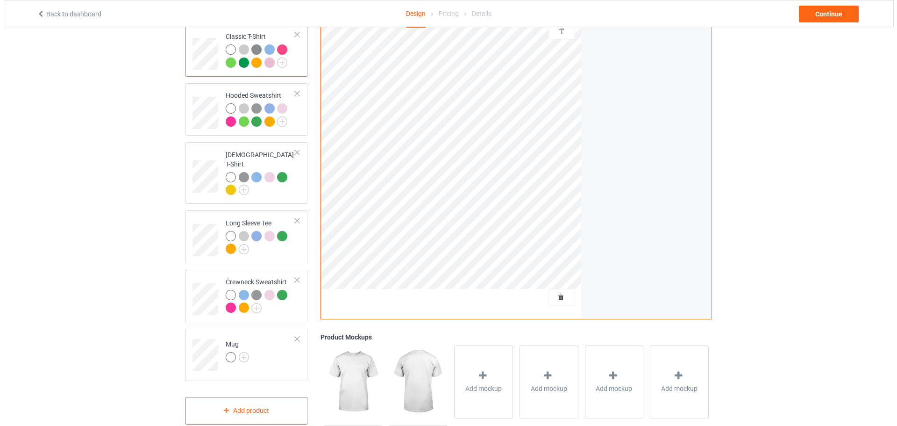
scroll to position [140, 0]
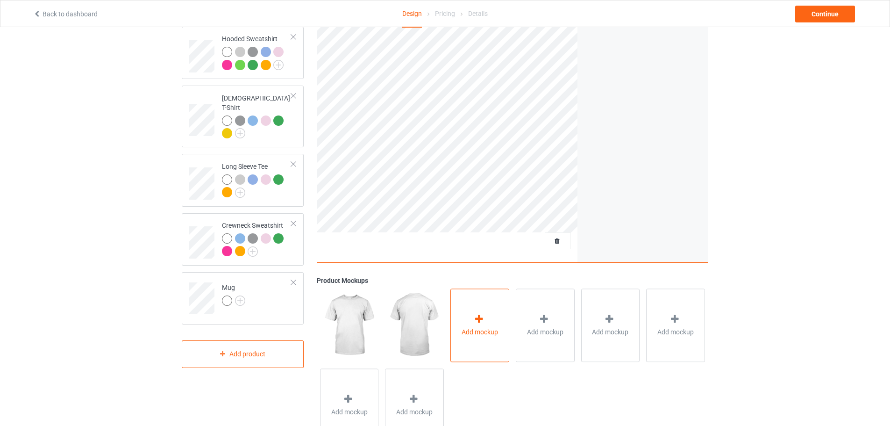
click at [483, 321] on icon at bounding box center [479, 319] width 12 height 10
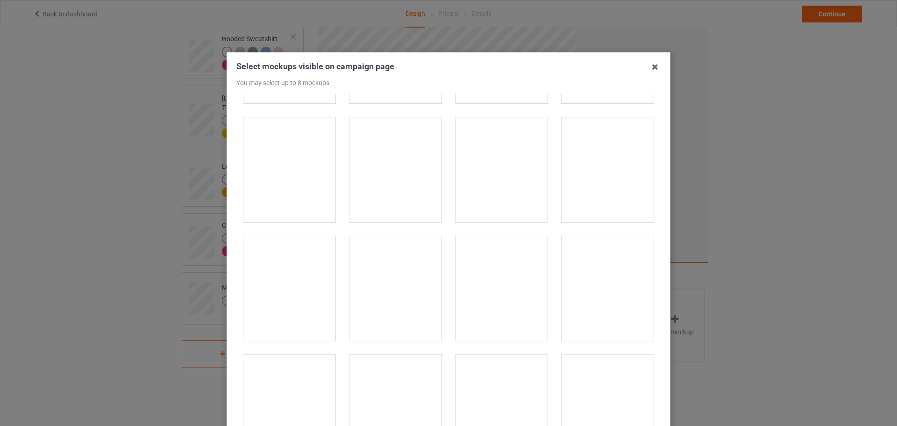
scroll to position [3785, 0]
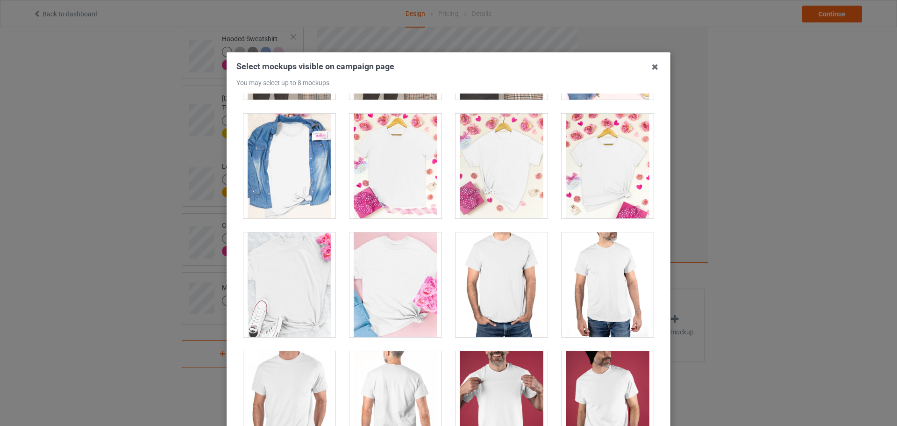
click at [413, 229] on div at bounding box center [395, 284] width 106 height 119
click at [413, 202] on div at bounding box center [396, 166] width 92 height 105
click at [422, 202] on div at bounding box center [396, 166] width 92 height 105
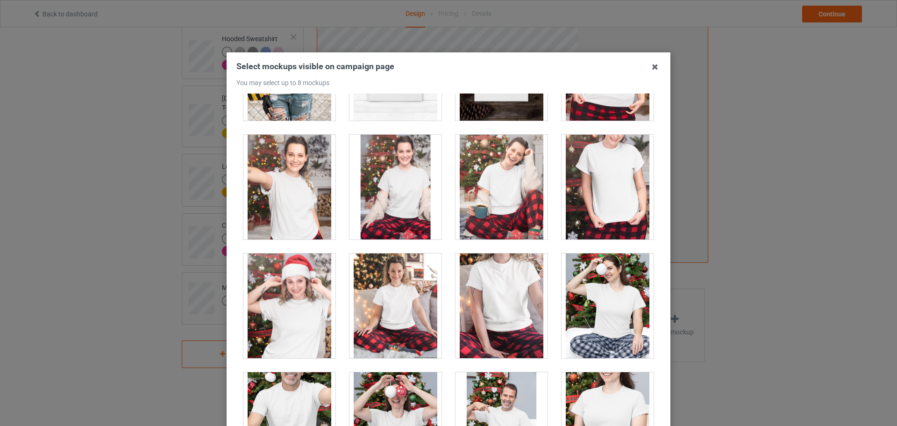
scroll to position [9579, 0]
click at [598, 206] on div at bounding box center [608, 187] width 92 height 105
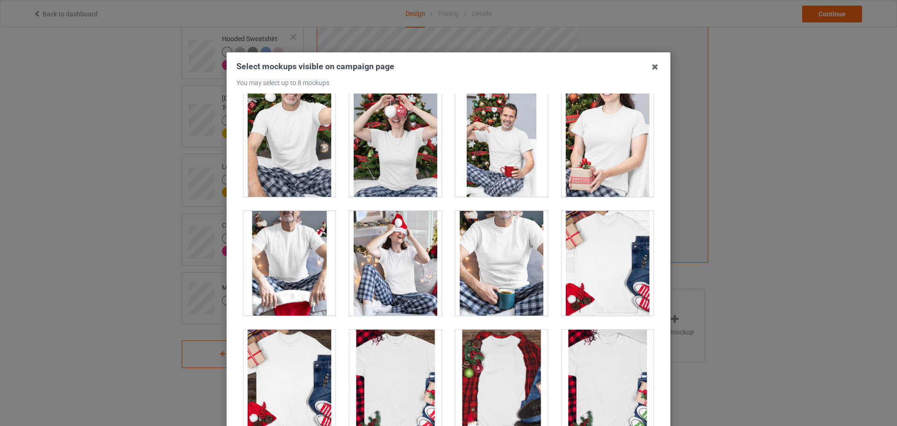
scroll to position [9625, 0]
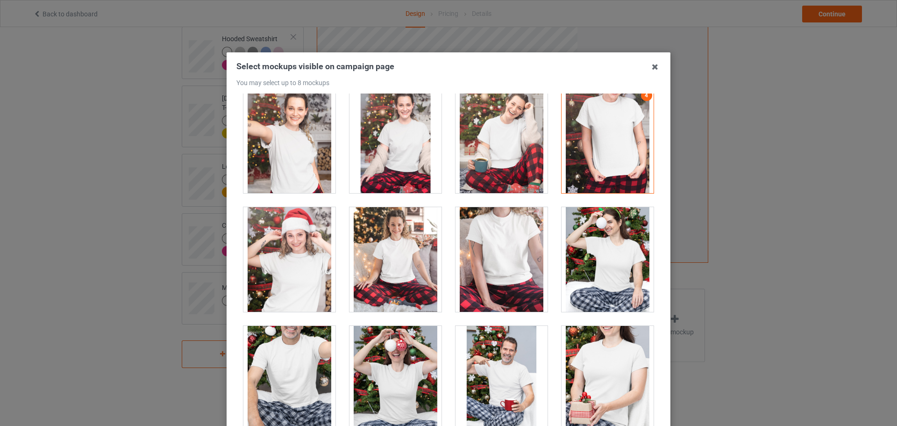
click at [594, 218] on div at bounding box center [608, 259] width 92 height 105
click at [609, 152] on div at bounding box center [608, 140] width 92 height 105
click at [609, 232] on div at bounding box center [608, 259] width 92 height 105
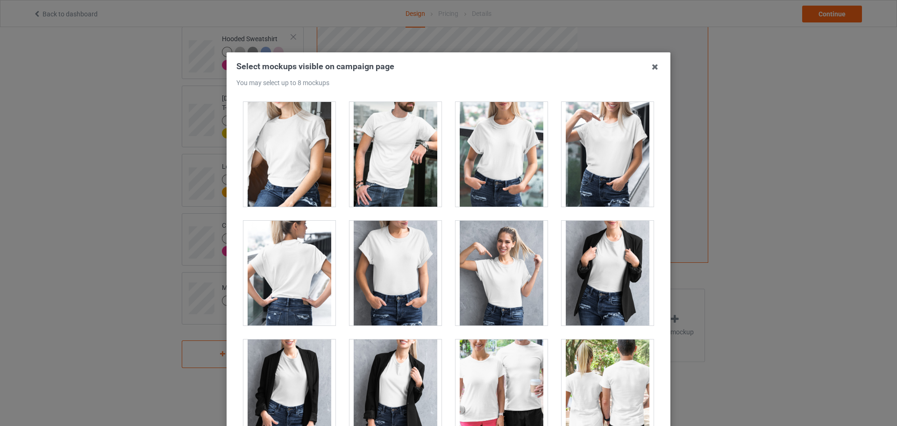
scroll to position [11494, 0]
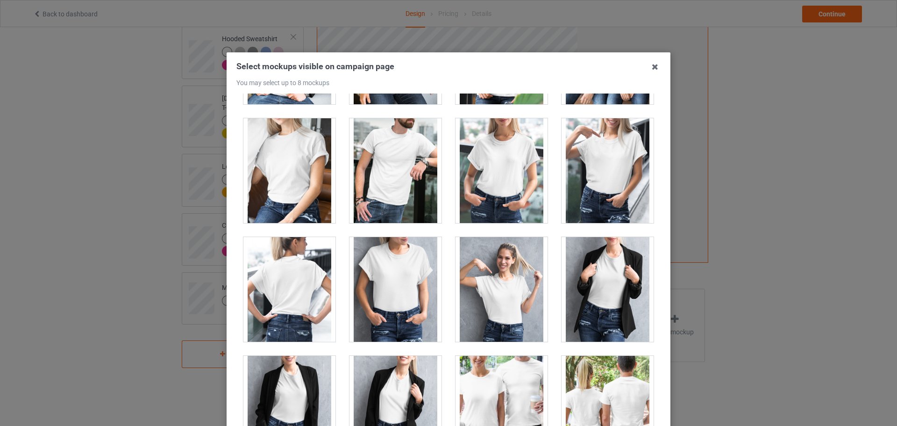
click at [398, 285] on div at bounding box center [396, 289] width 92 height 105
click at [285, 178] on div at bounding box center [289, 170] width 92 height 105
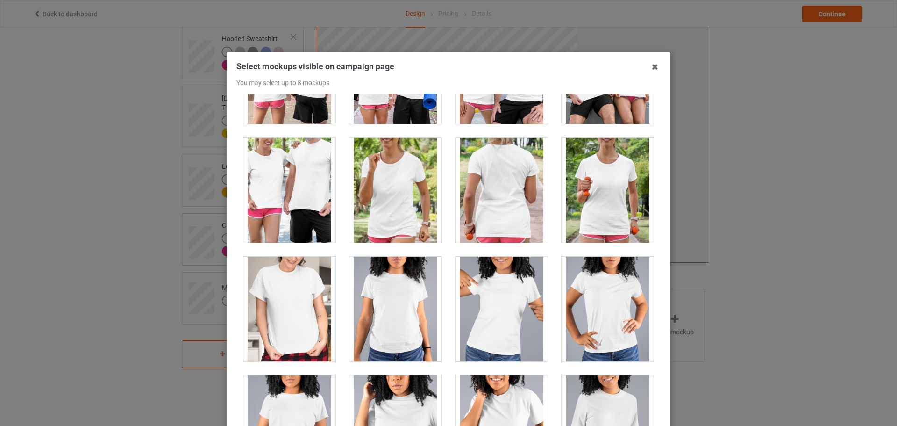
scroll to position [12008, 0]
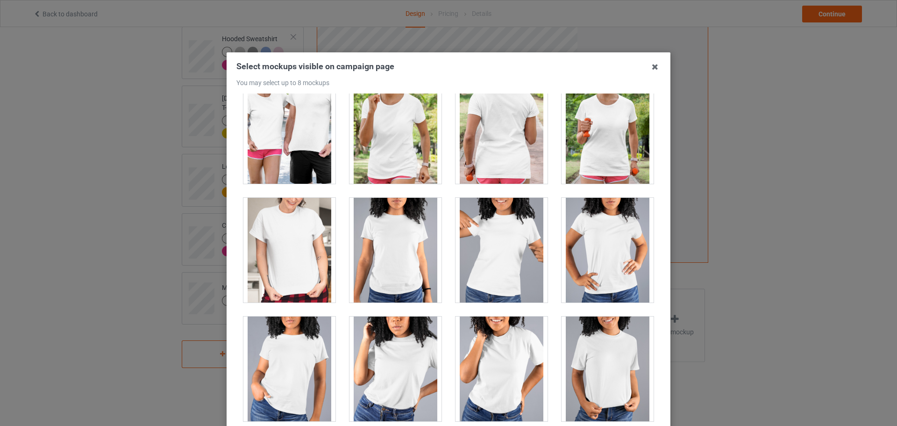
click at [309, 269] on div at bounding box center [289, 250] width 92 height 105
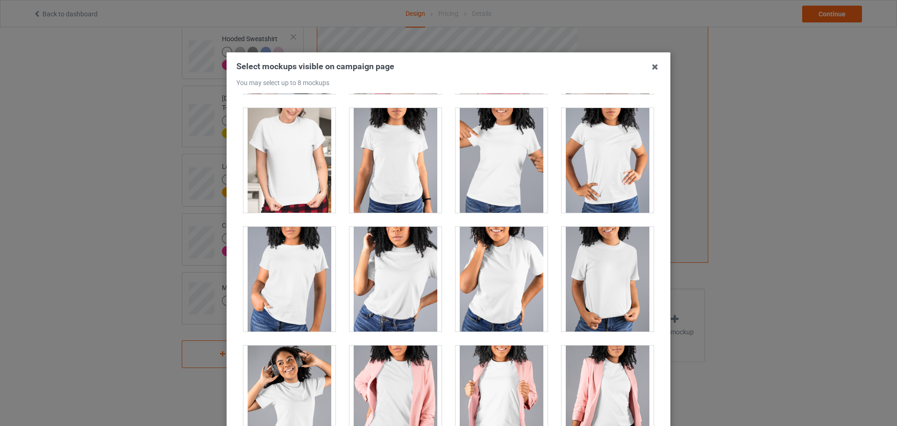
scroll to position [12102, 0]
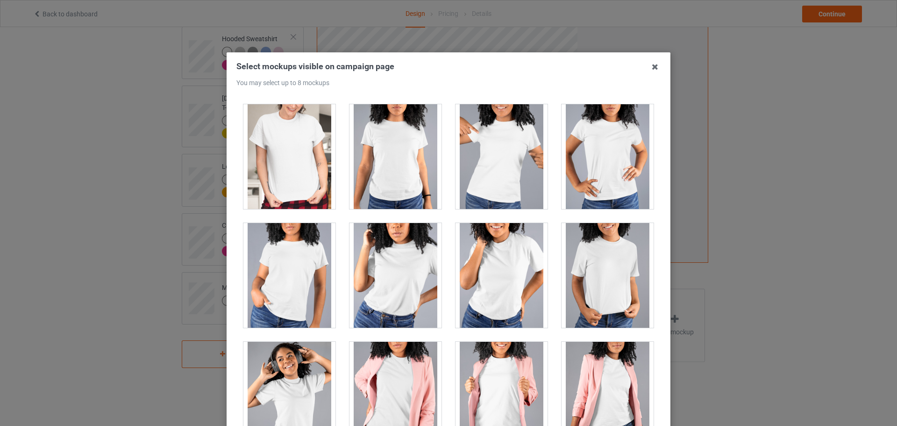
click at [313, 193] on div at bounding box center [289, 156] width 92 height 105
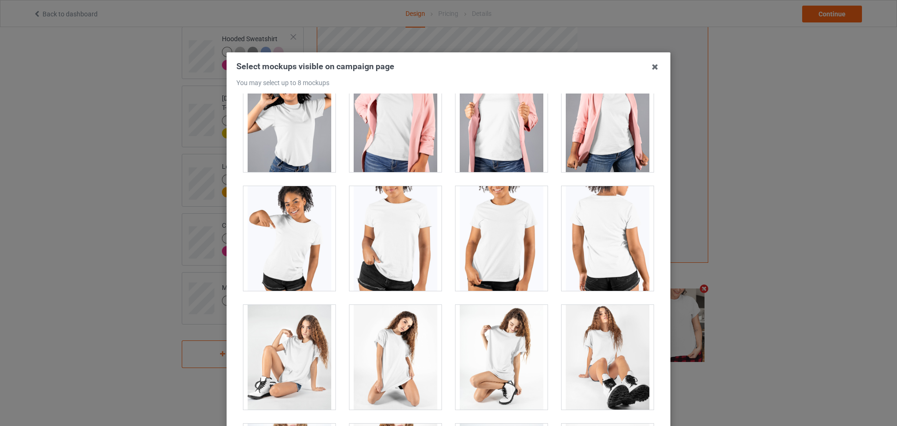
scroll to position [12382, 0]
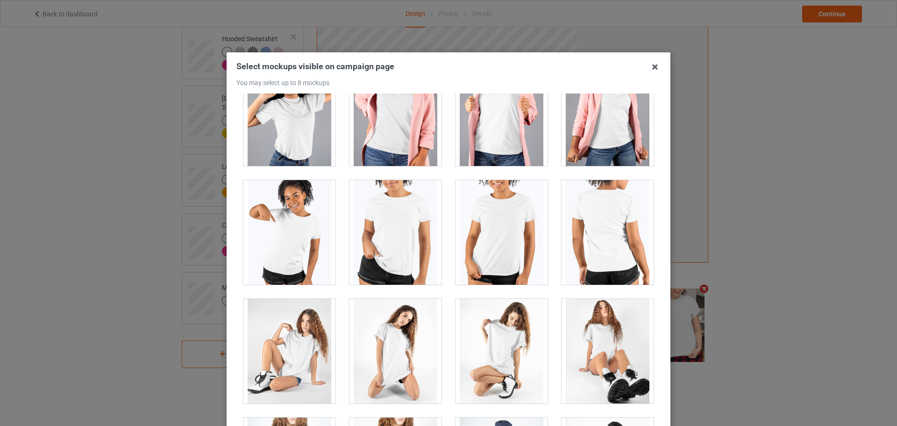
drag, startPoint x: 601, startPoint y: 230, endPoint x: 520, endPoint y: 260, distance: 86.0
click at [520, 260] on div "1 2 3 5 4 6" at bounding box center [448, 263] width 424 height 341
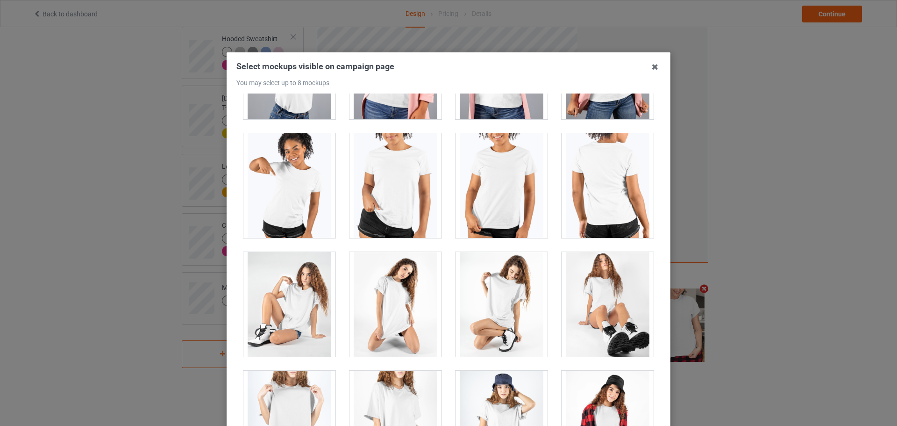
click at [596, 177] on div at bounding box center [608, 185] width 92 height 105
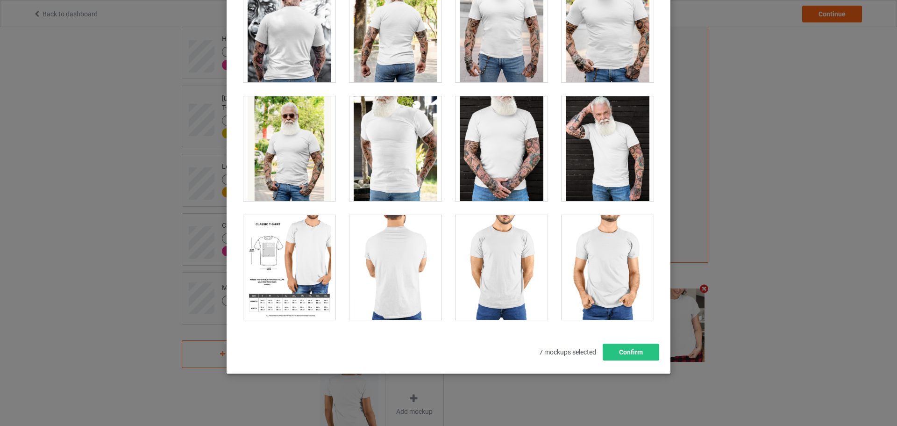
scroll to position [7701, 0]
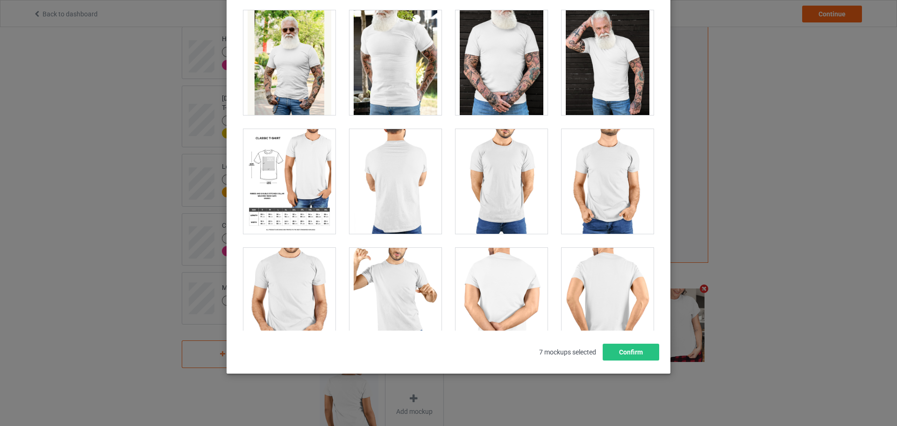
click at [265, 182] on div at bounding box center [289, 181] width 92 height 105
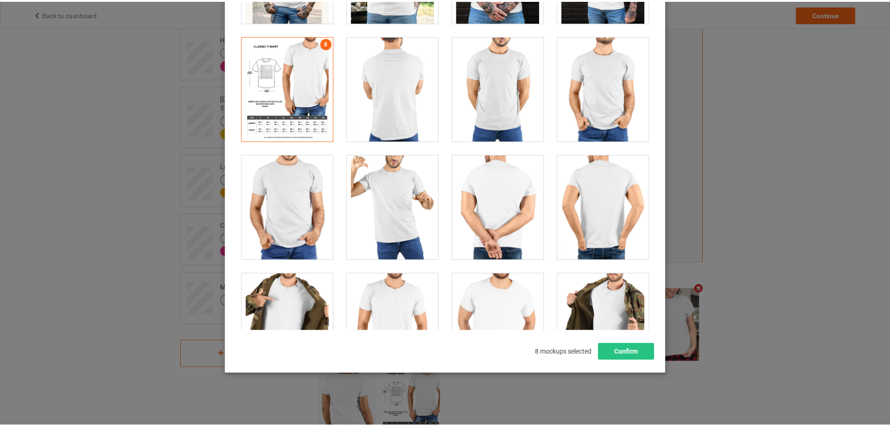
scroll to position [7795, 0]
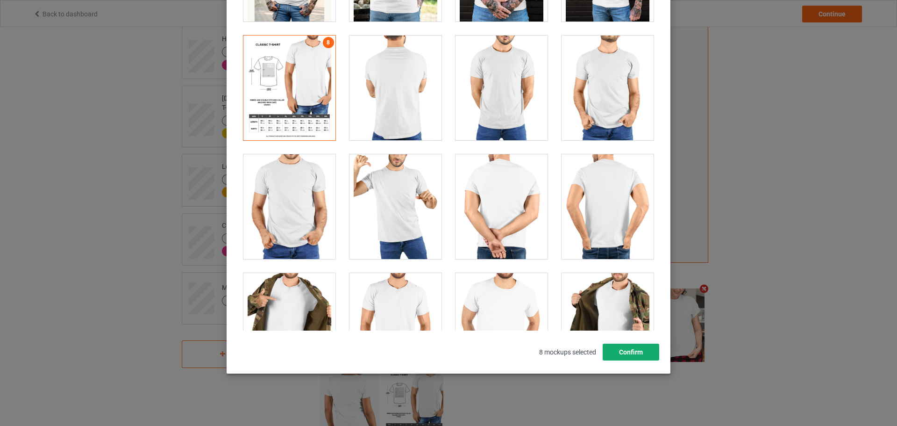
click at [638, 345] on button "Confirm" at bounding box center [631, 351] width 57 height 17
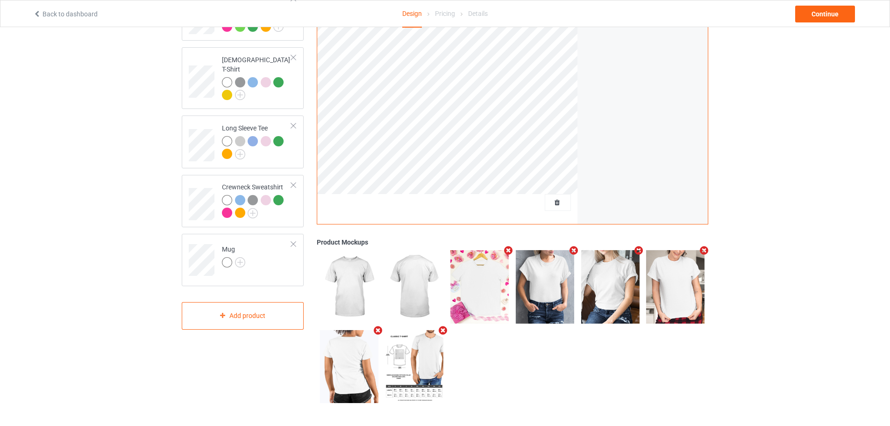
scroll to position [86, 0]
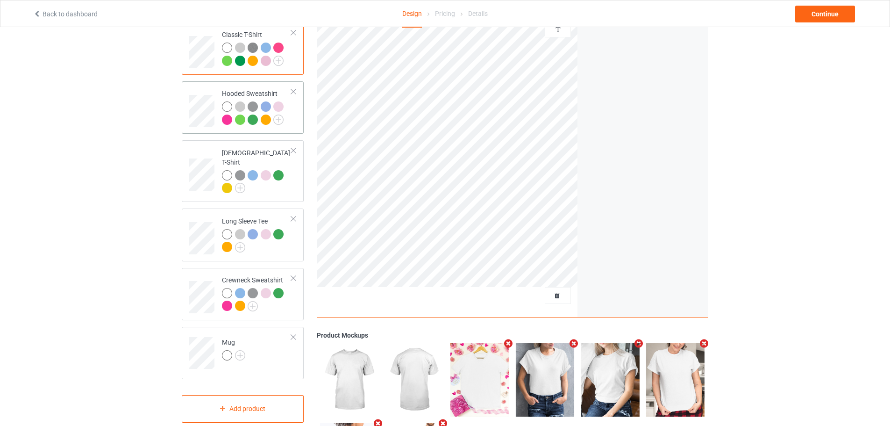
click at [295, 123] on td "Hooded Sweatshirt" at bounding box center [257, 107] width 80 height 45
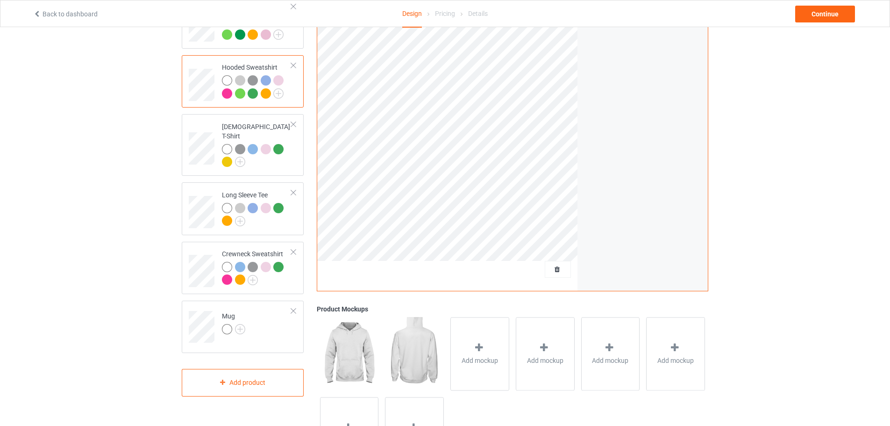
scroll to position [179, 0]
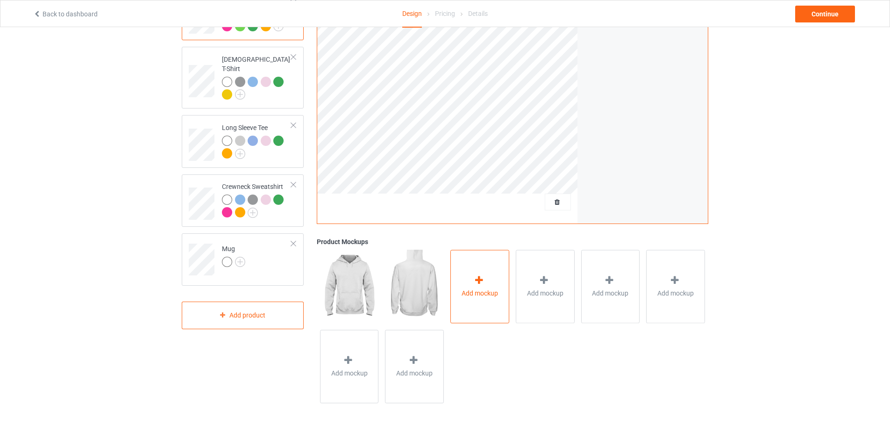
click at [480, 281] on icon at bounding box center [479, 280] width 12 height 10
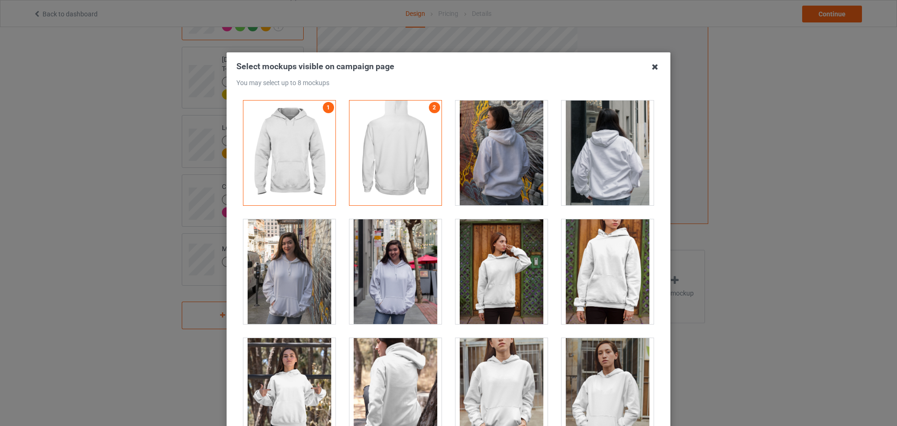
click at [652, 64] on icon at bounding box center [655, 66] width 15 height 15
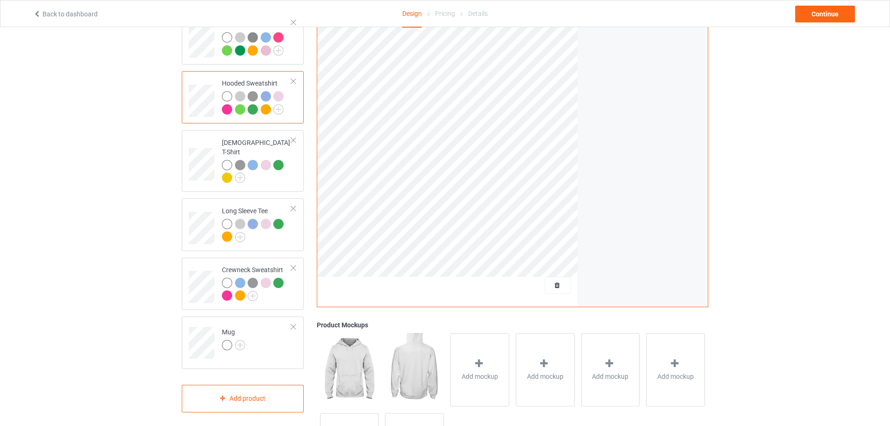
scroll to position [39, 0]
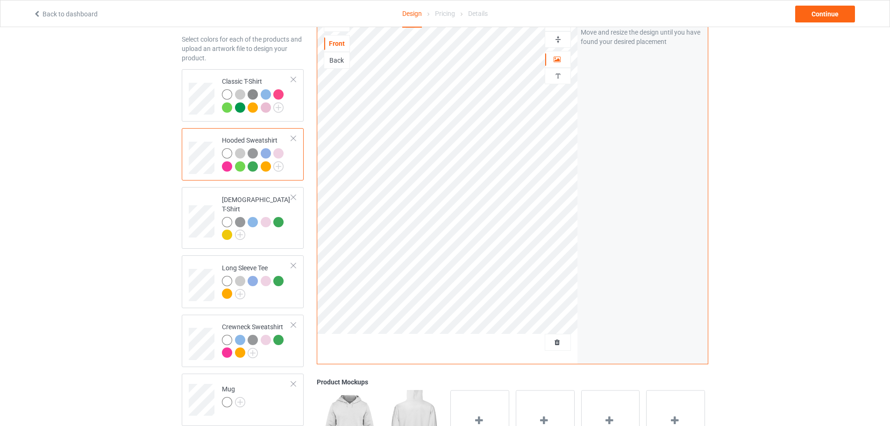
click at [563, 38] on div at bounding box center [557, 39] width 25 height 9
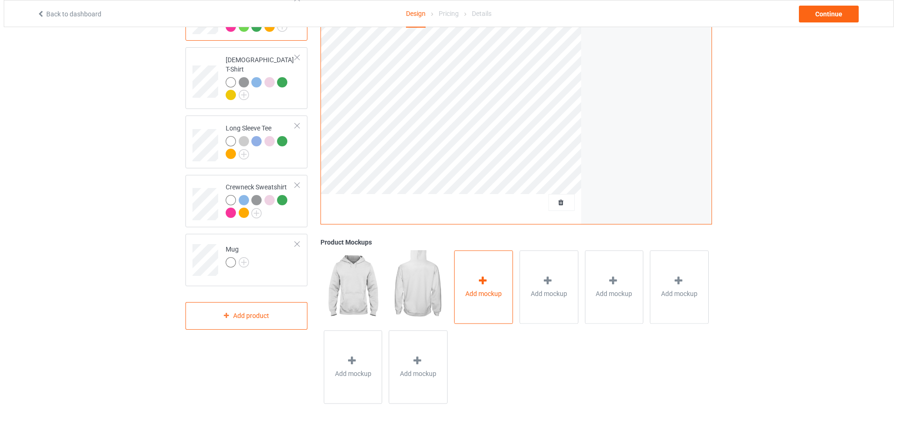
scroll to position [180, 0]
click at [488, 300] on div "Add mockup" at bounding box center [479, 285] width 59 height 73
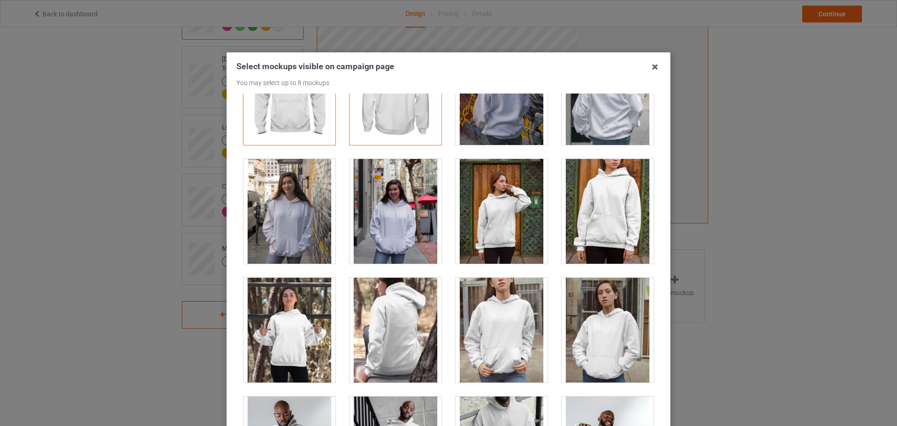
scroll to position [47, 0]
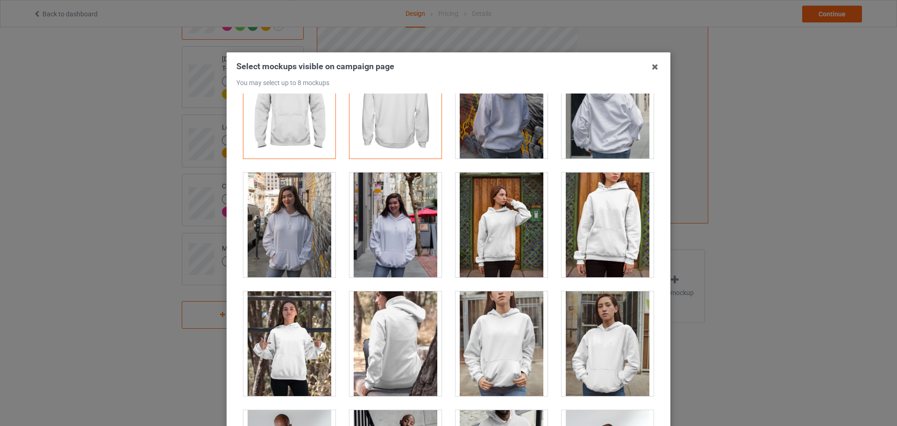
click at [582, 242] on div at bounding box center [608, 224] width 92 height 105
click at [389, 343] on div at bounding box center [396, 343] width 92 height 105
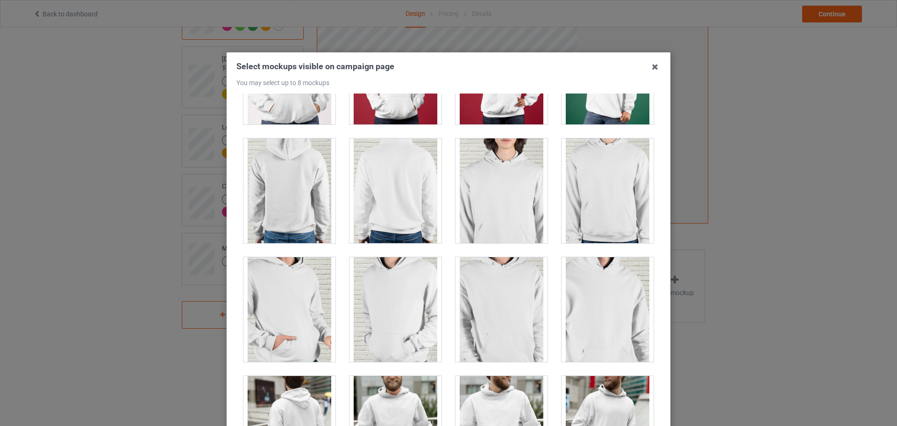
scroll to position [2196, 0]
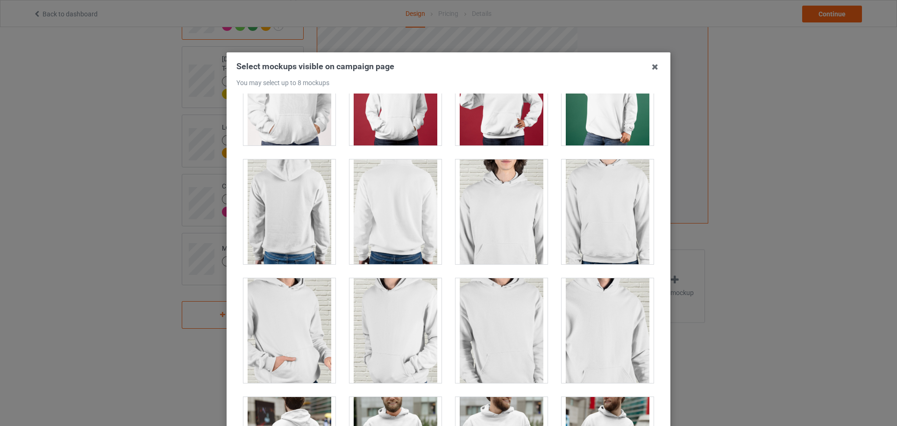
click at [414, 224] on div at bounding box center [396, 211] width 92 height 105
click at [482, 220] on div at bounding box center [502, 211] width 92 height 105
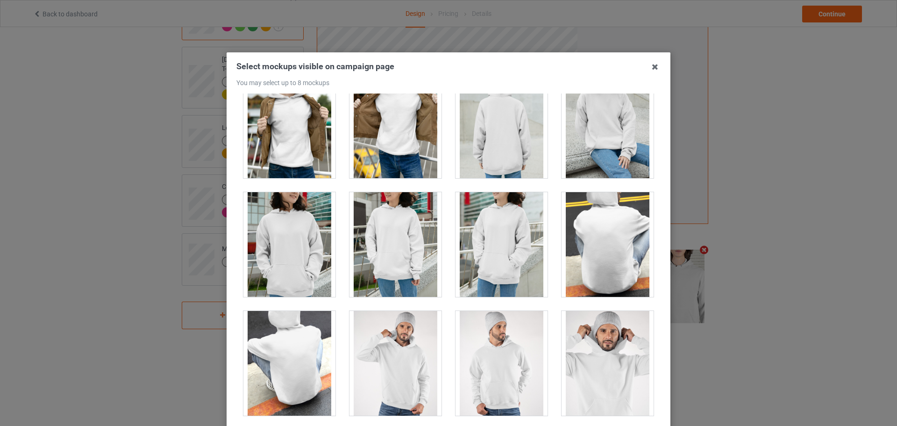
scroll to position [2710, 0]
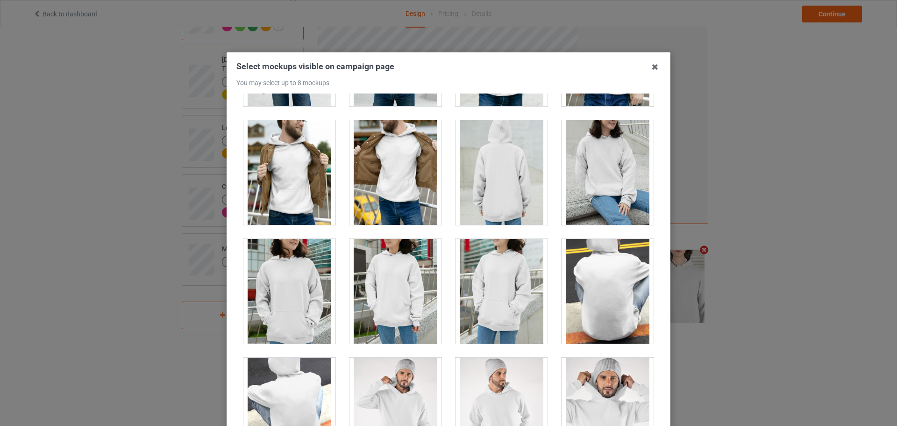
click at [527, 193] on div at bounding box center [502, 172] width 92 height 105
click at [595, 185] on div at bounding box center [608, 172] width 92 height 105
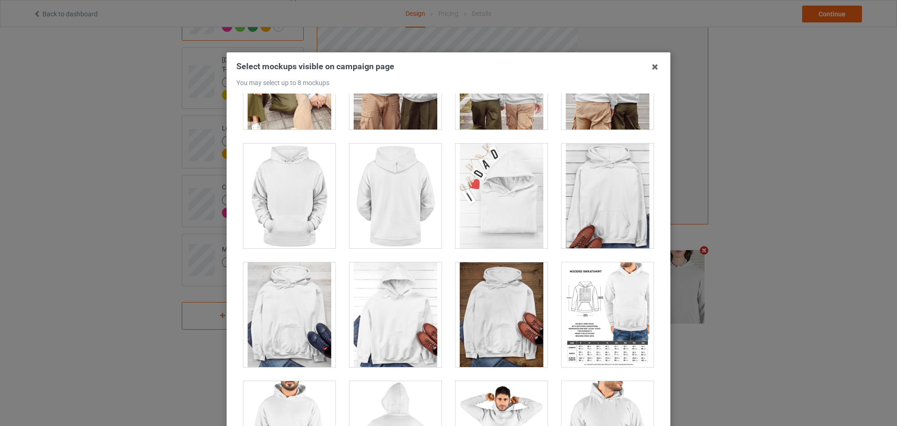
scroll to position [4626, 0]
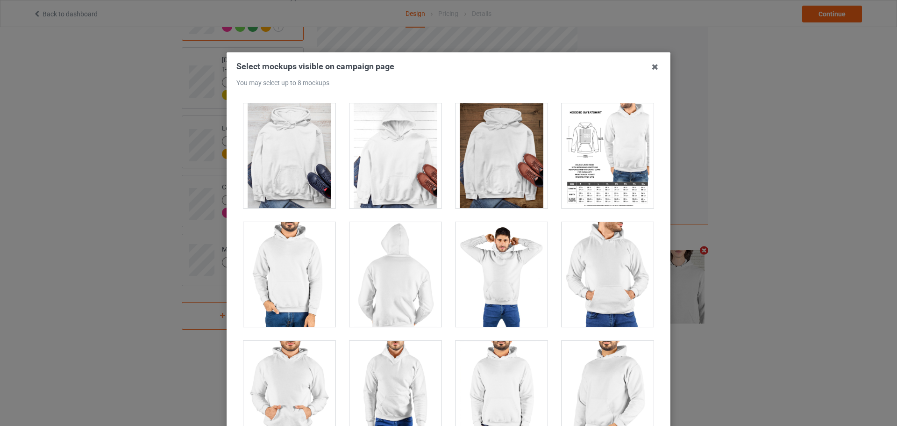
click at [610, 166] on div at bounding box center [608, 155] width 92 height 105
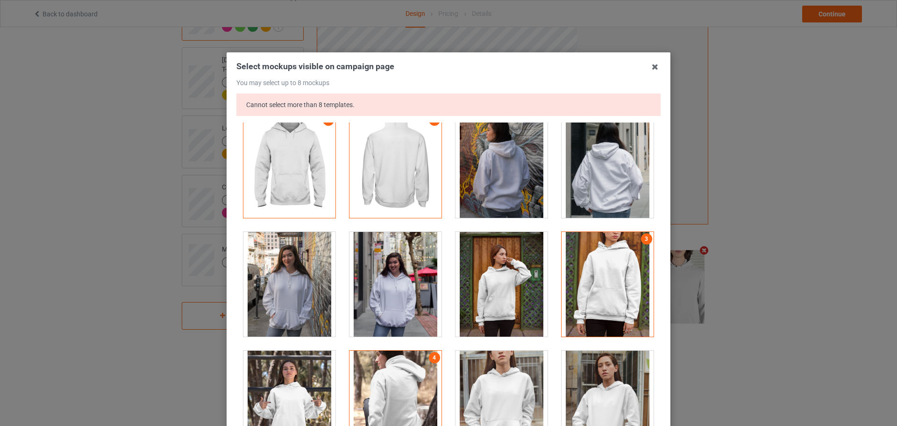
scroll to position [0, 0]
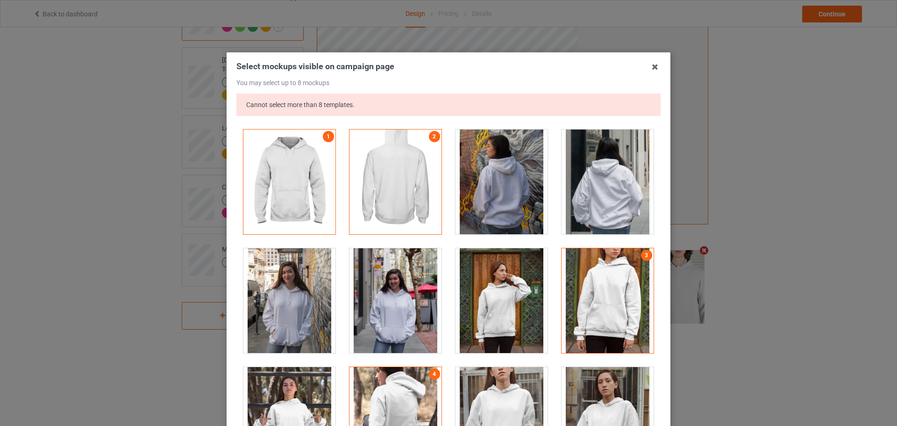
click at [614, 274] on div at bounding box center [608, 300] width 92 height 105
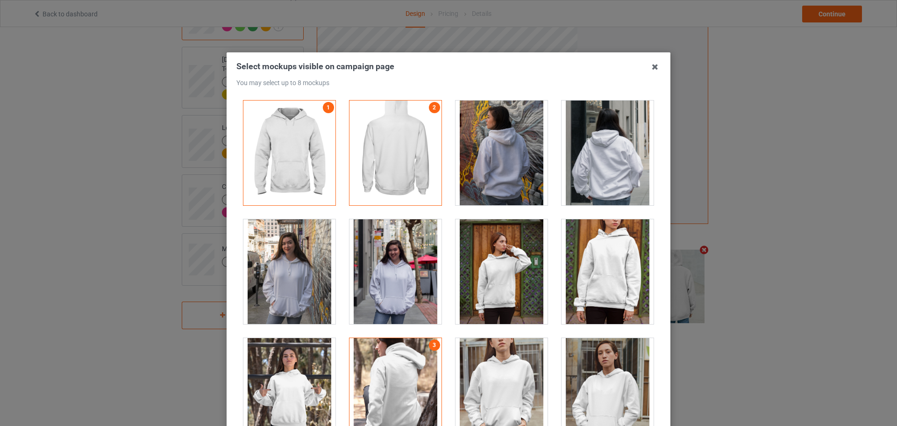
click at [408, 369] on div at bounding box center [396, 390] width 92 height 105
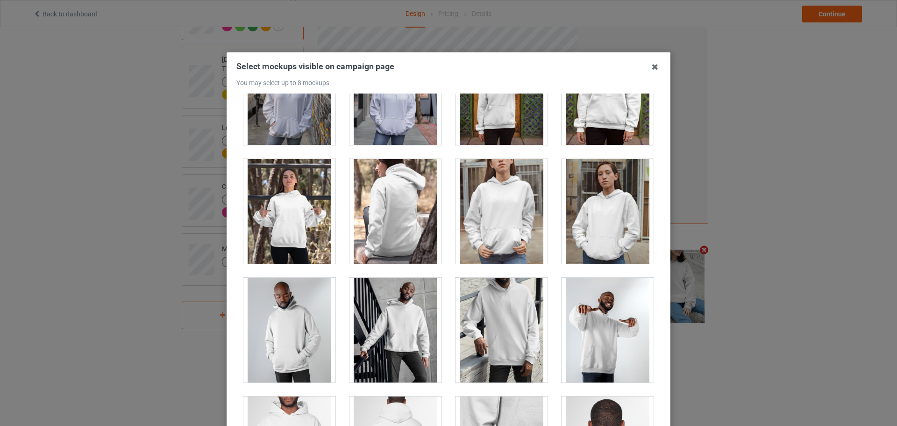
scroll to position [234, 0]
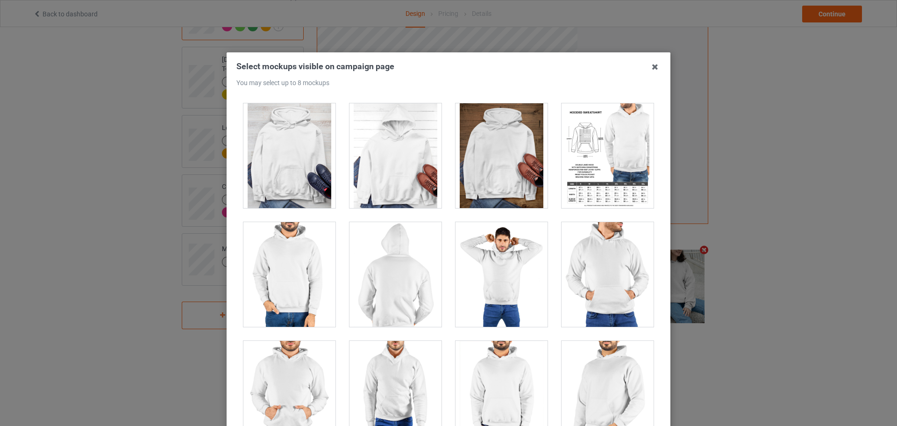
click at [612, 163] on div at bounding box center [608, 155] width 92 height 105
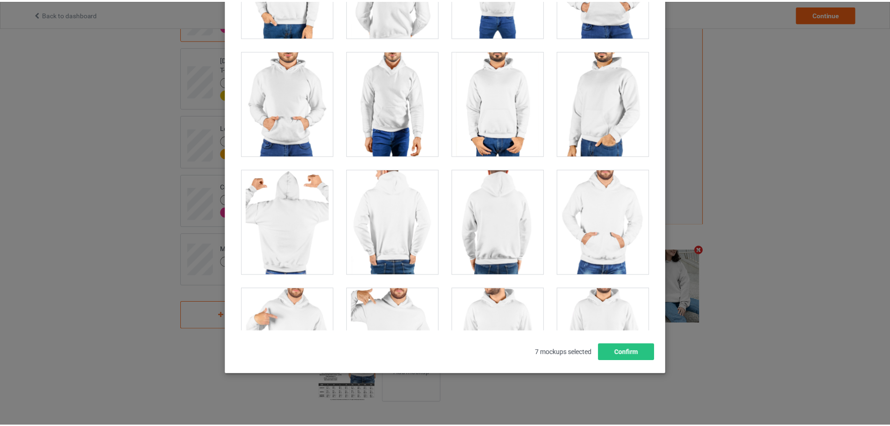
scroll to position [103, 0]
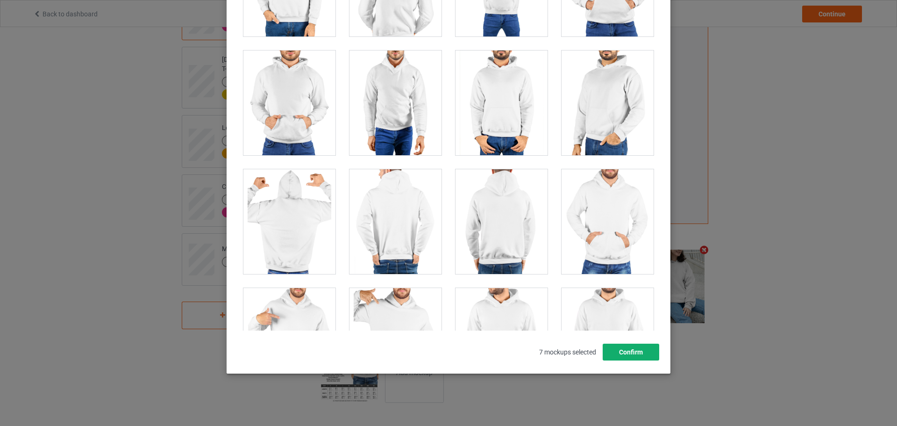
click at [639, 347] on button "Confirm" at bounding box center [631, 351] width 57 height 17
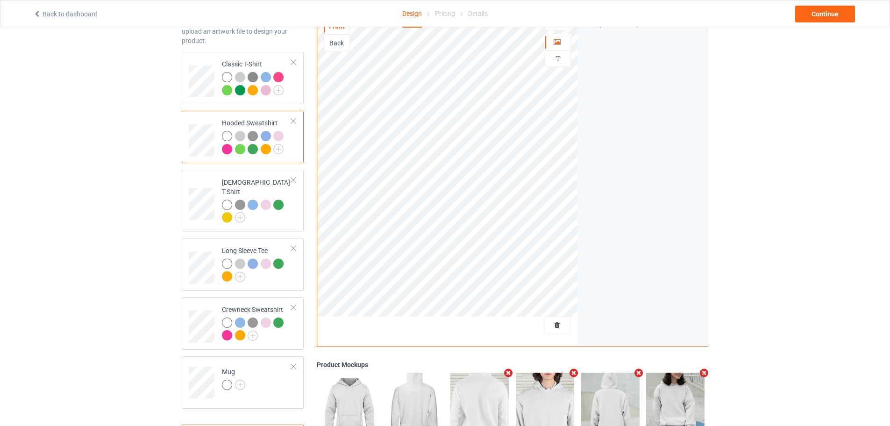
scroll to position [39, 0]
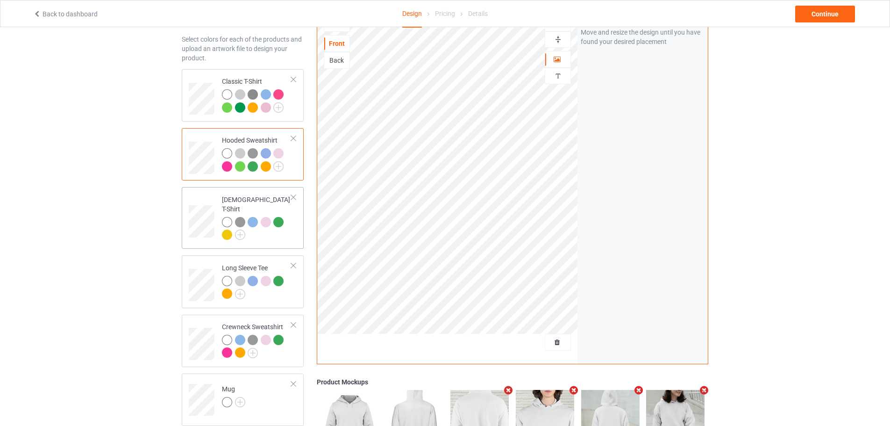
click at [290, 230] on div at bounding box center [257, 230] width 70 height 26
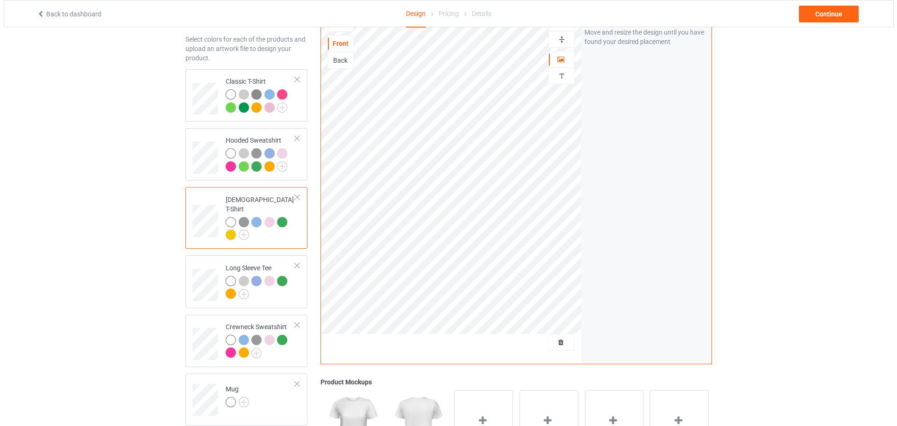
scroll to position [132, 0]
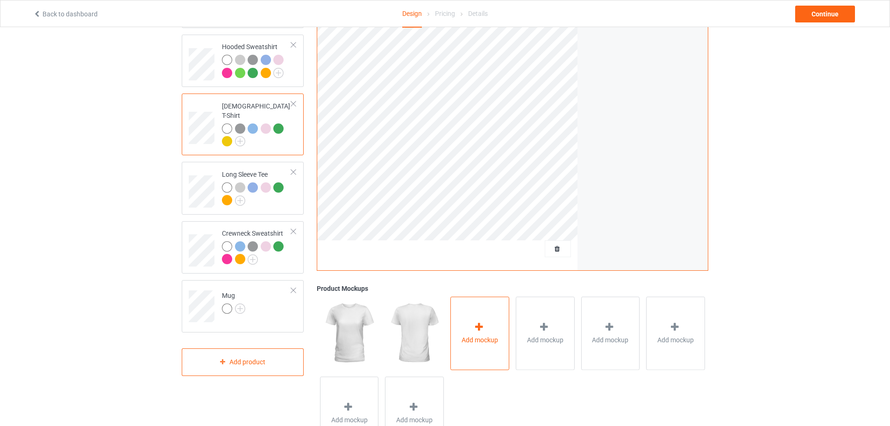
click at [467, 321] on div "Add mockup" at bounding box center [479, 332] width 59 height 73
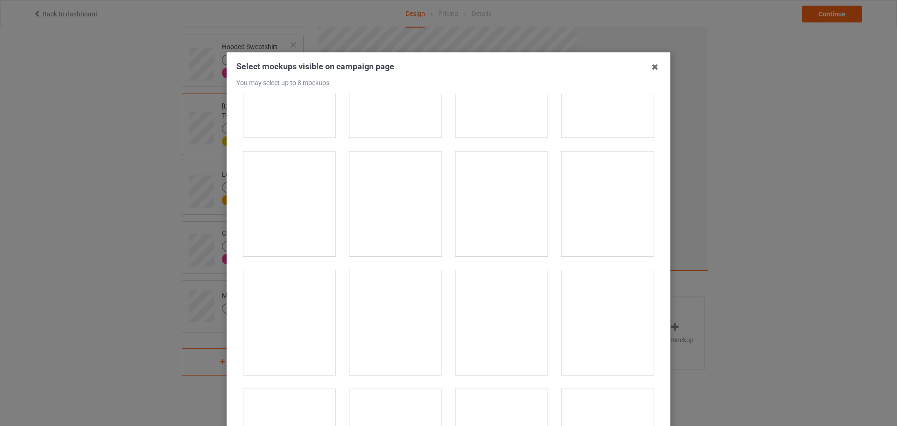
scroll to position [1355, 0]
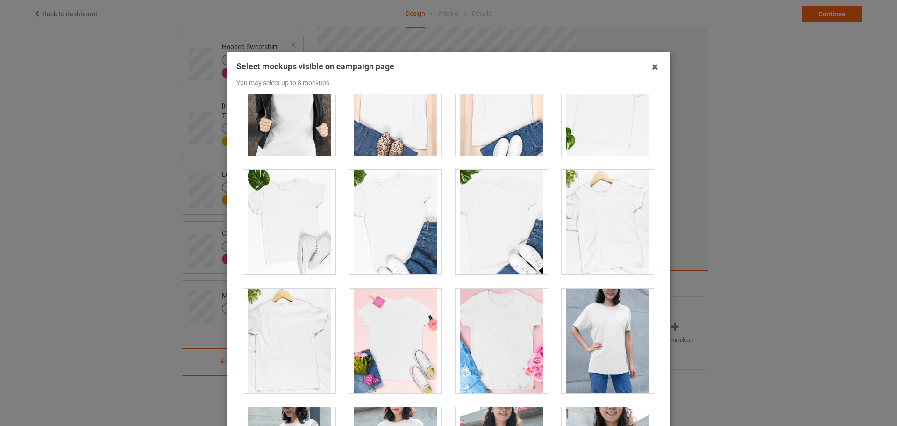
click at [511, 300] on div at bounding box center [502, 340] width 92 height 105
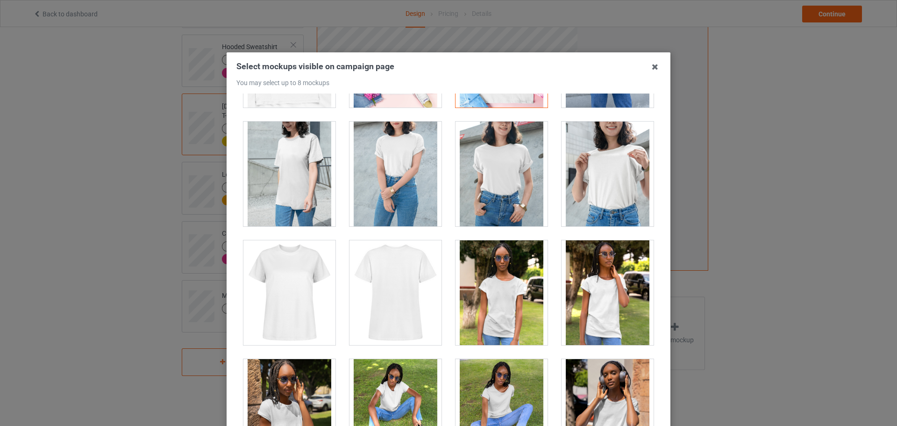
scroll to position [1635, 0]
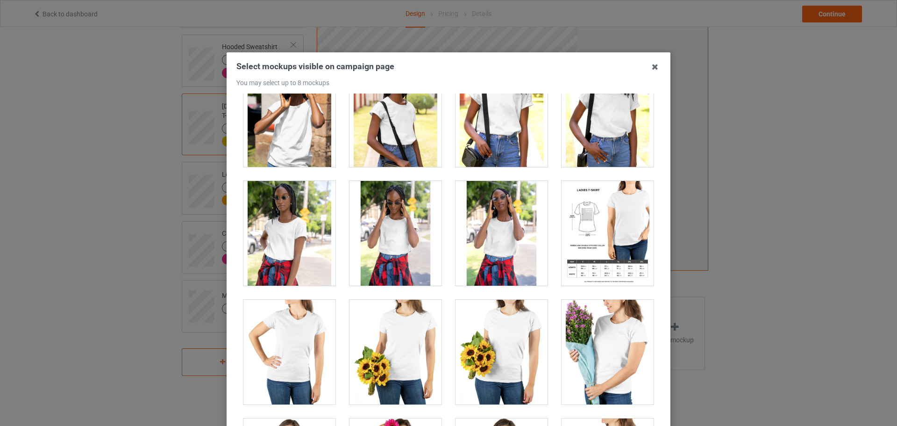
click at [593, 248] on div at bounding box center [608, 233] width 92 height 105
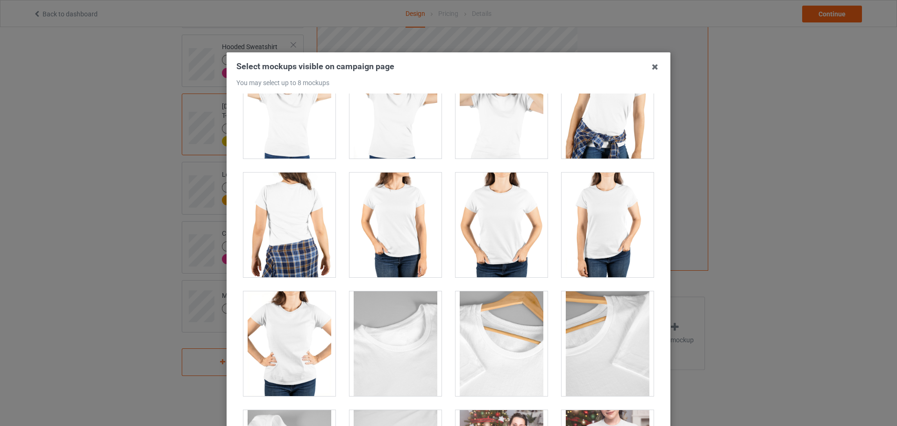
scroll to position [2430, 0]
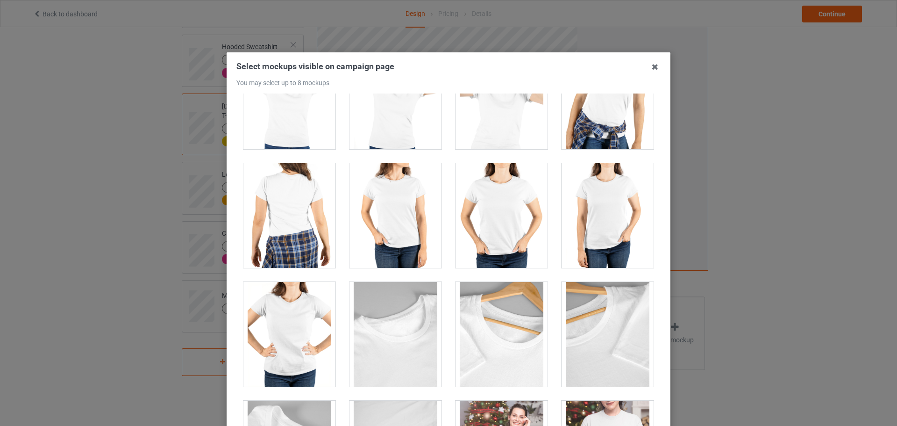
click at [300, 303] on div at bounding box center [289, 334] width 92 height 105
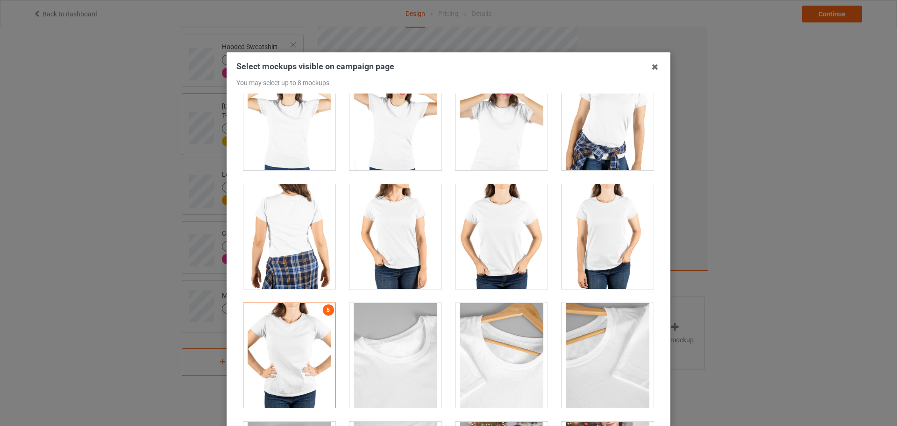
scroll to position [2401, 0]
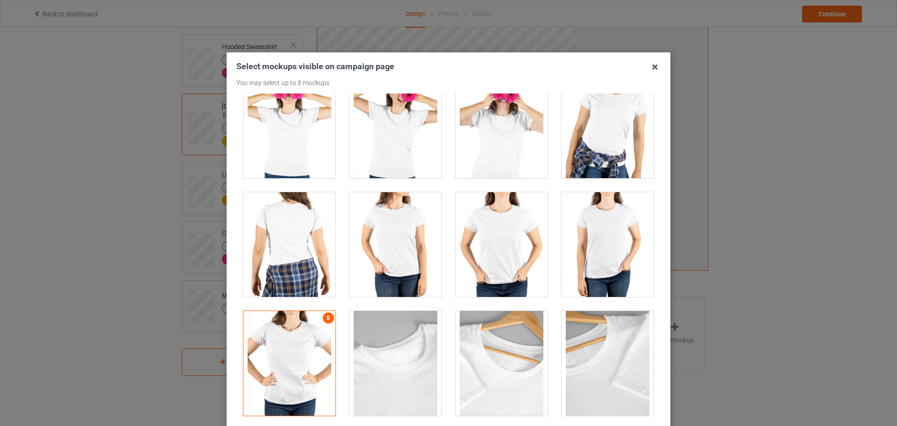
click at [300, 266] on div at bounding box center [289, 244] width 92 height 105
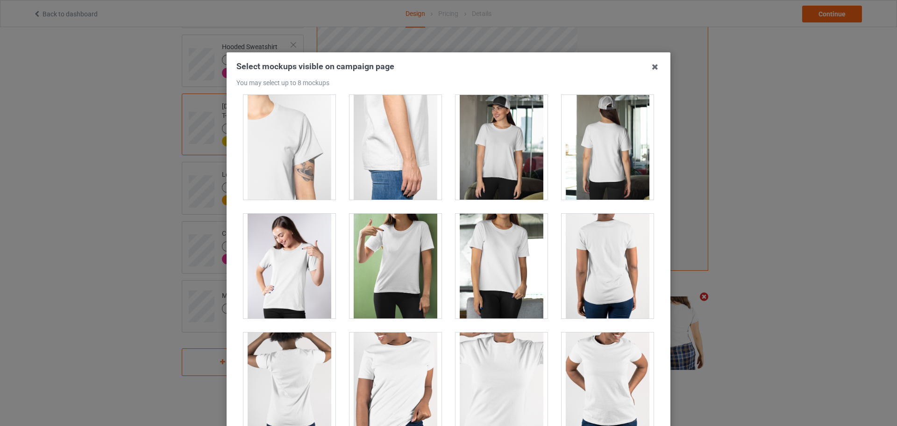
scroll to position [485, 0]
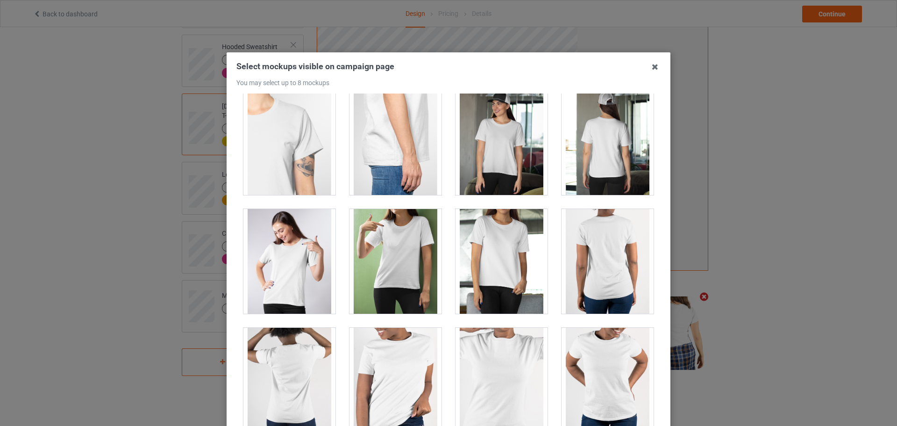
click at [598, 270] on div at bounding box center [608, 261] width 92 height 105
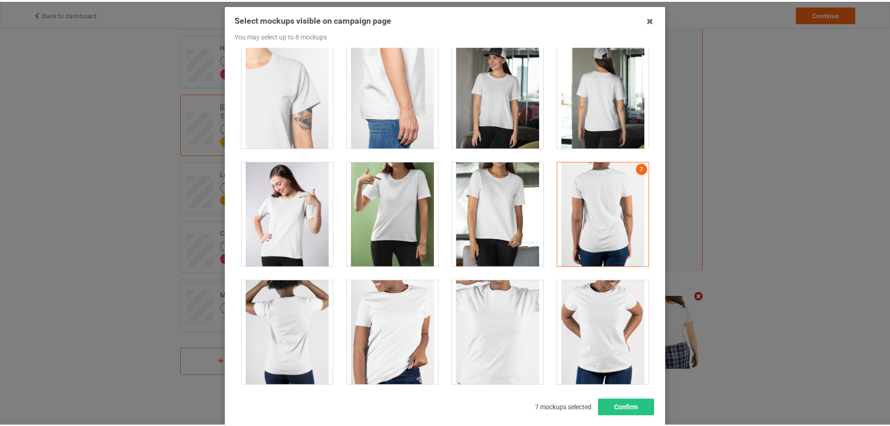
scroll to position [93, 0]
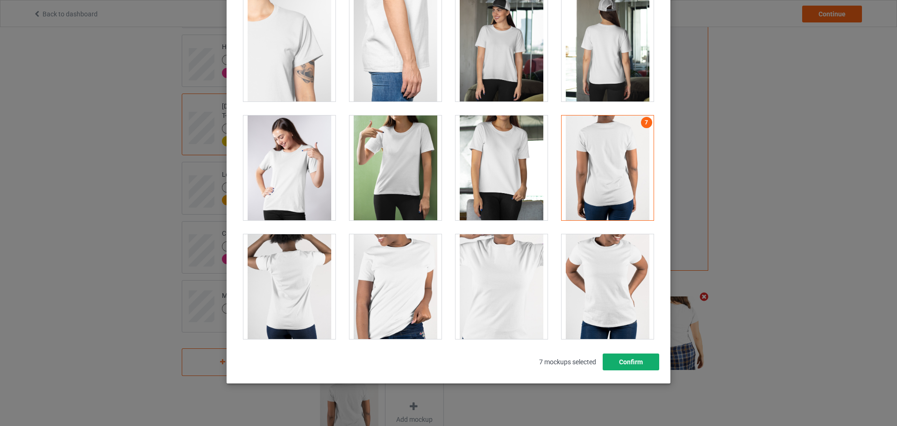
click at [640, 357] on button "Confirm" at bounding box center [631, 361] width 57 height 17
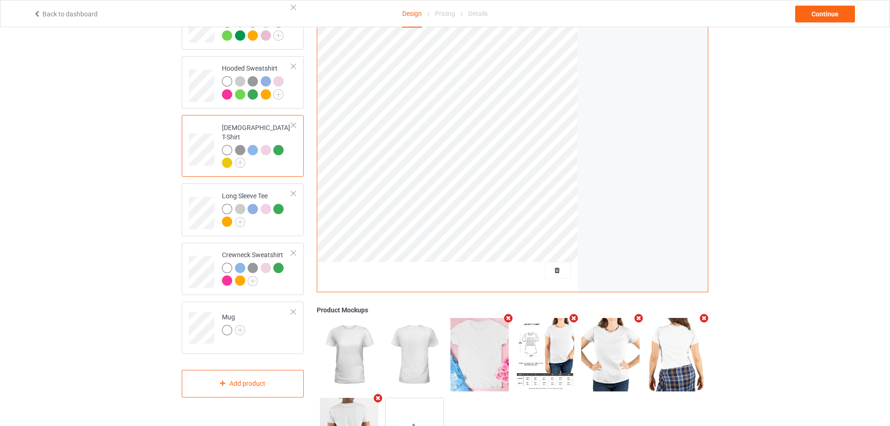
scroll to position [39, 0]
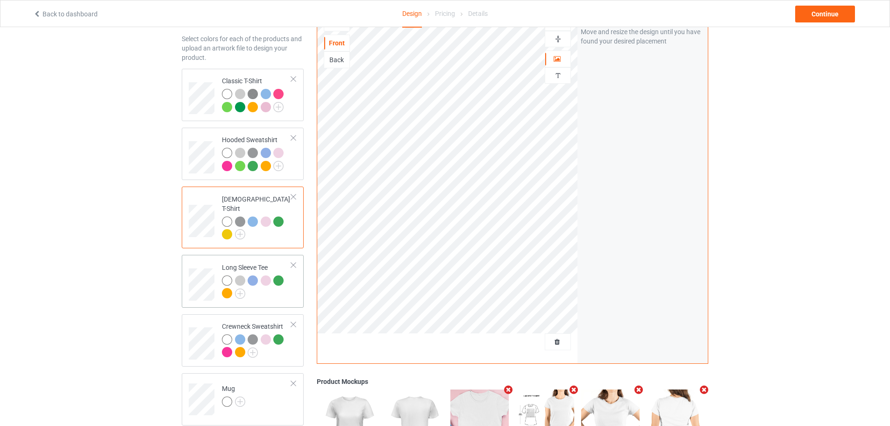
click at [292, 292] on td "Long Sleeve Tee" at bounding box center [257, 280] width 80 height 45
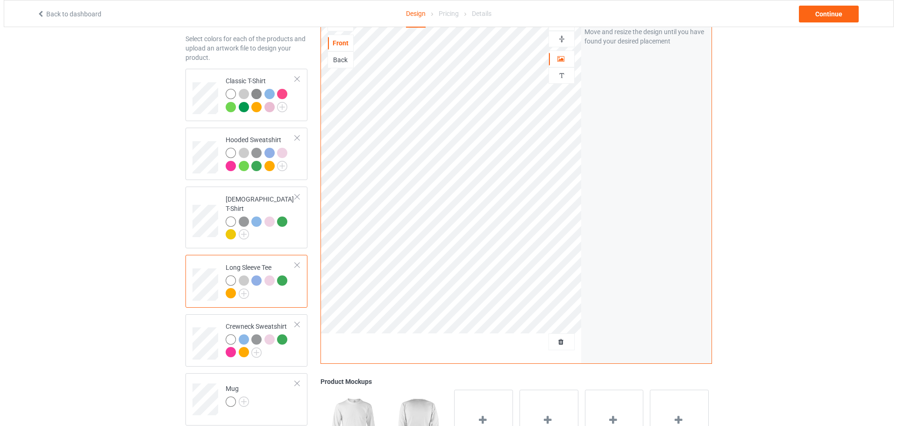
scroll to position [86, 0]
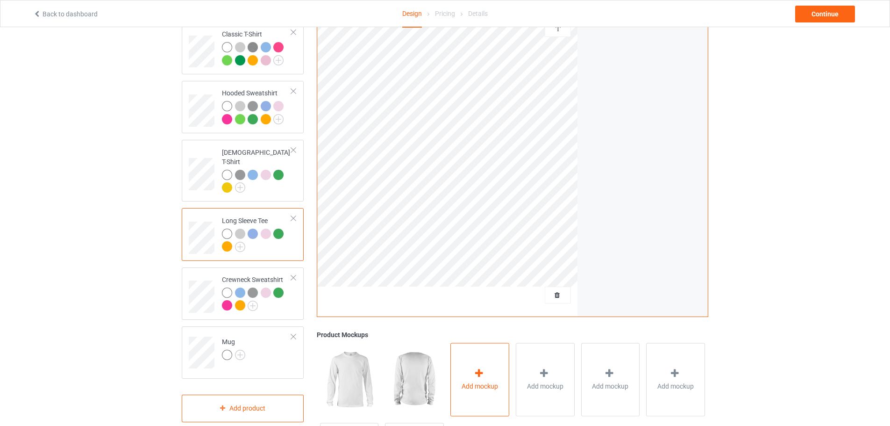
click at [484, 357] on div "Add mockup" at bounding box center [479, 378] width 59 height 73
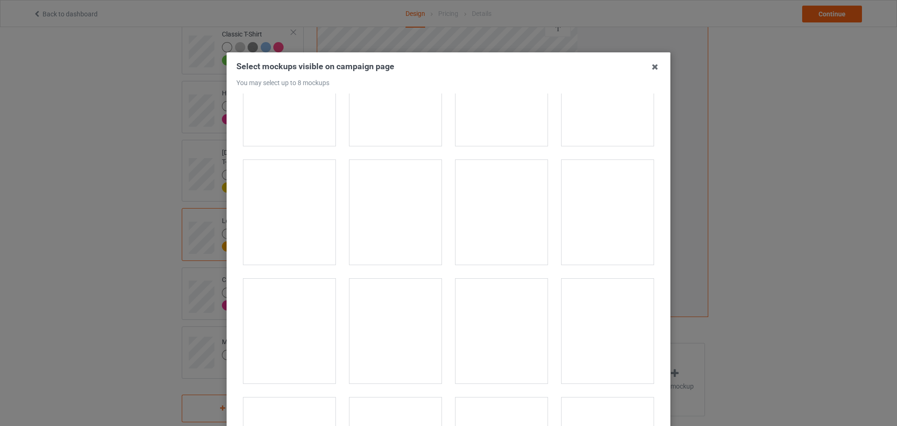
scroll to position [1962, 0]
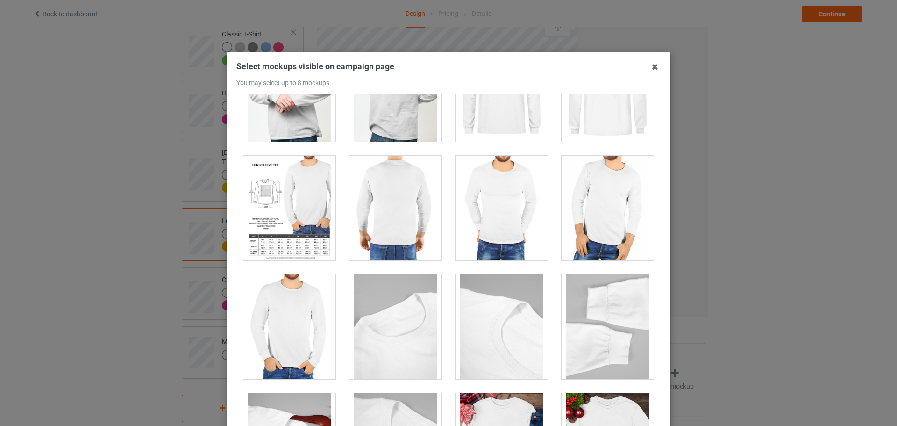
click at [293, 221] on div at bounding box center [289, 208] width 92 height 105
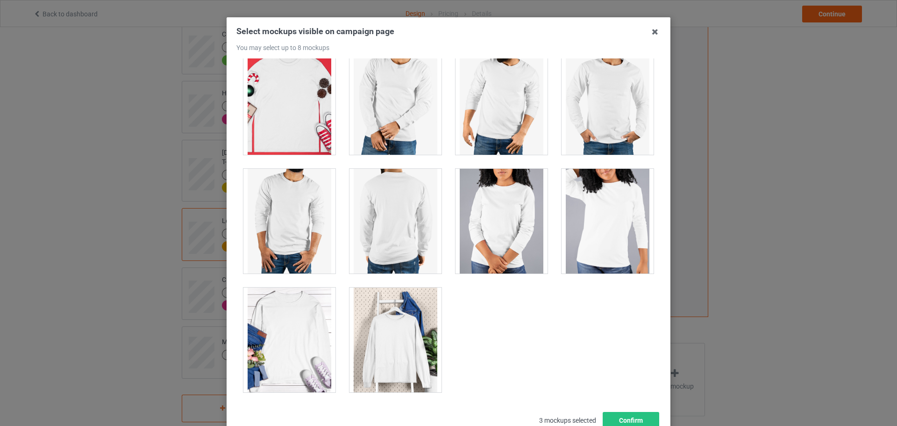
scroll to position [93, 0]
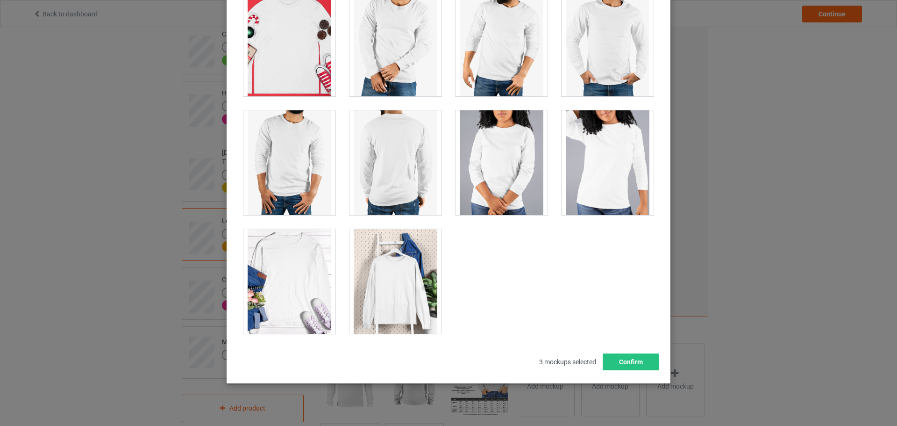
click at [390, 279] on div at bounding box center [396, 281] width 92 height 105
click at [398, 156] on div at bounding box center [396, 162] width 92 height 105
click at [525, 158] on div at bounding box center [502, 162] width 92 height 105
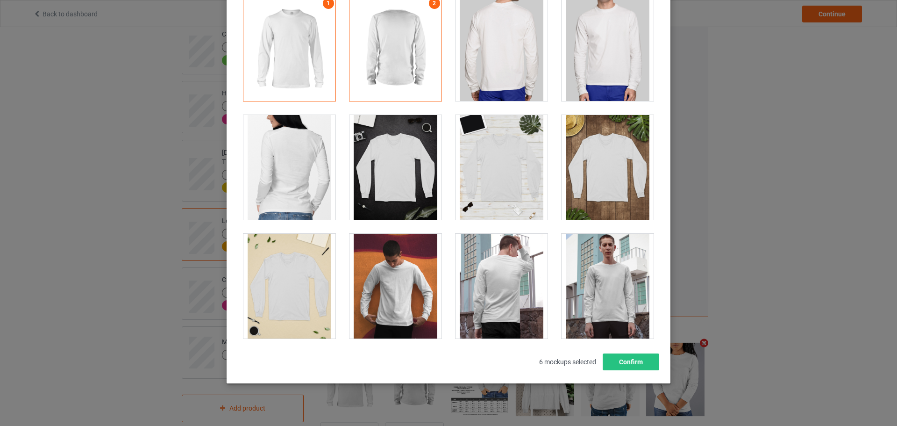
scroll to position [0, 0]
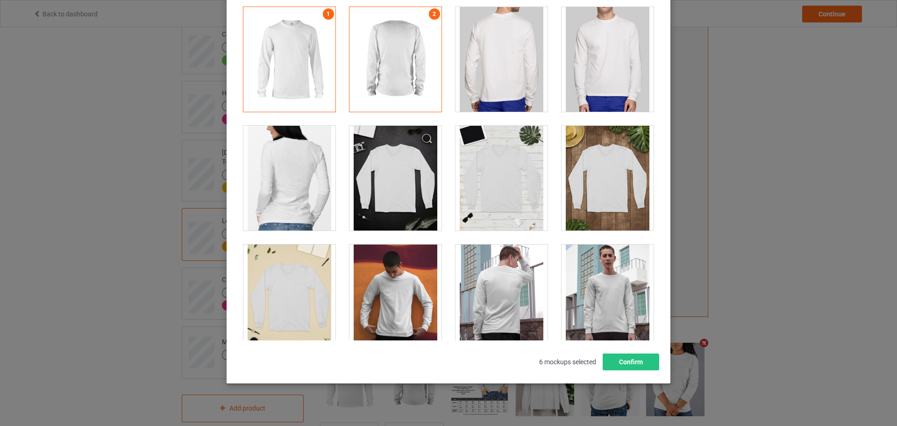
click at [308, 172] on div at bounding box center [289, 178] width 92 height 105
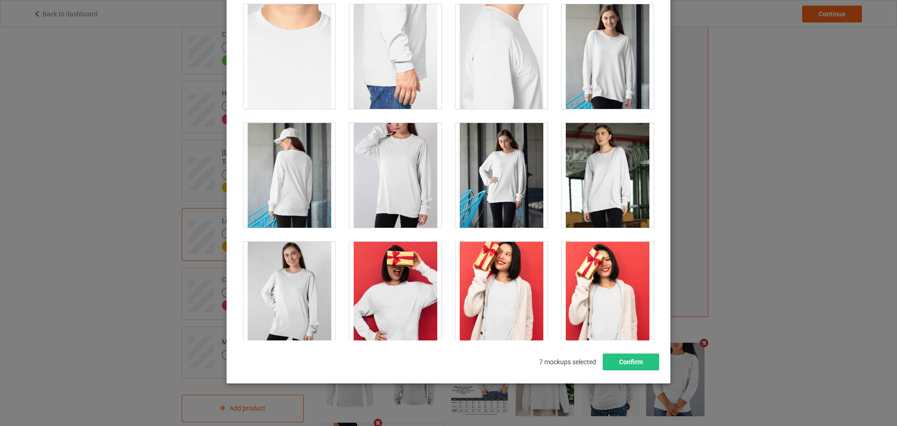
scroll to position [701, 0]
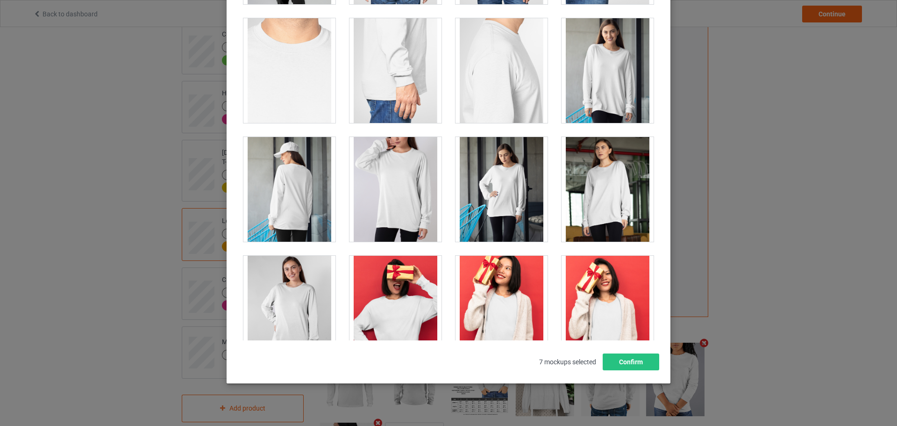
click at [303, 191] on div at bounding box center [289, 189] width 92 height 105
click at [384, 191] on div at bounding box center [396, 189] width 92 height 105
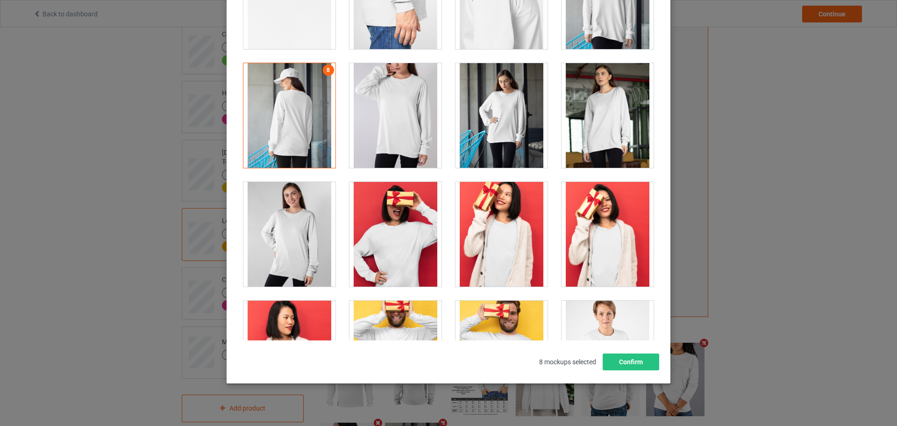
scroll to position [794, 0]
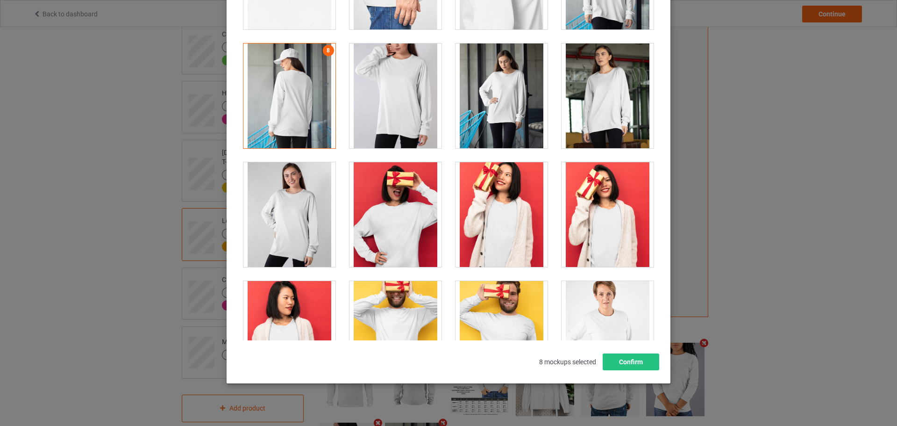
click at [403, 92] on div at bounding box center [396, 95] width 92 height 105
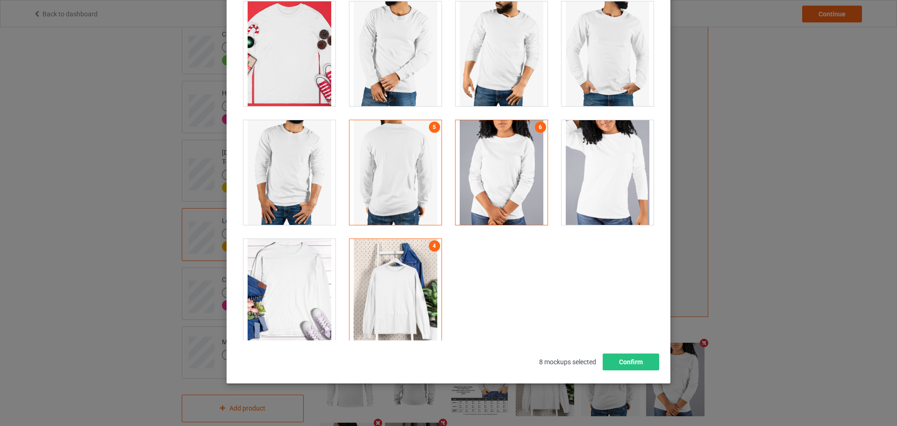
scroll to position [2508, 0]
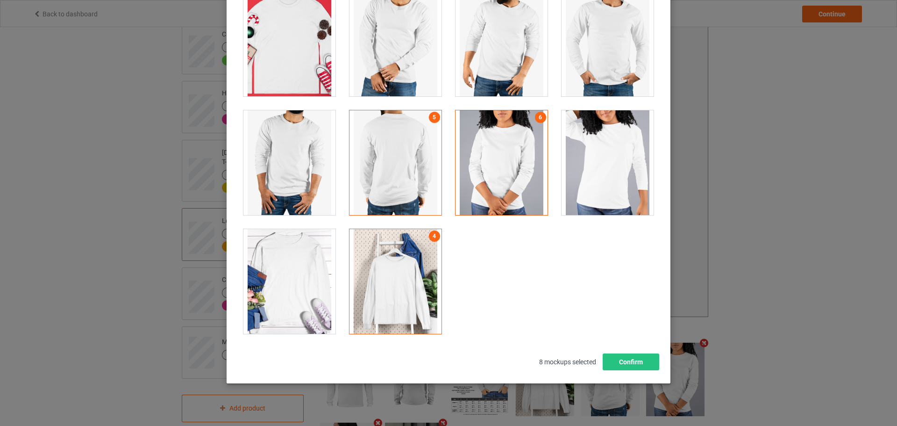
click at [414, 171] on div at bounding box center [396, 162] width 92 height 105
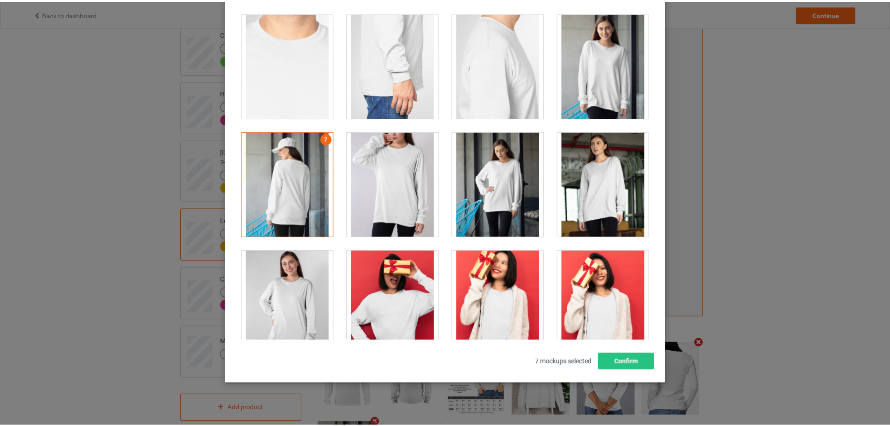
scroll to position [685, 0]
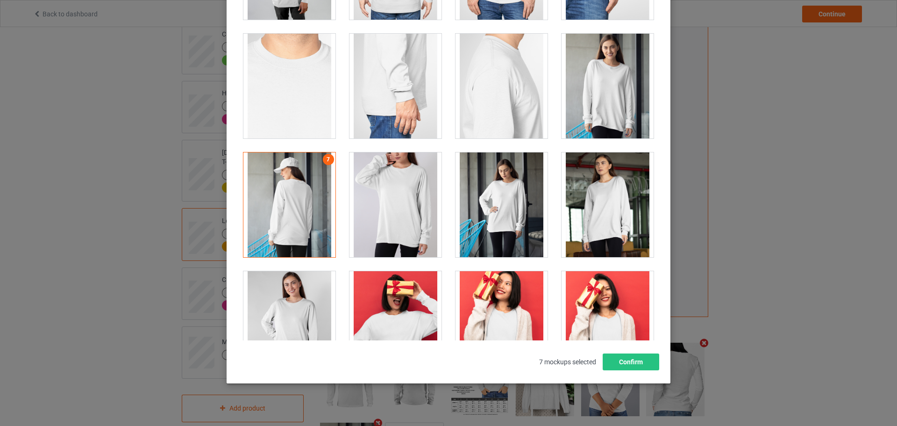
click at [403, 192] on div at bounding box center [396, 204] width 92 height 105
click at [624, 360] on button "Confirm" at bounding box center [631, 361] width 57 height 17
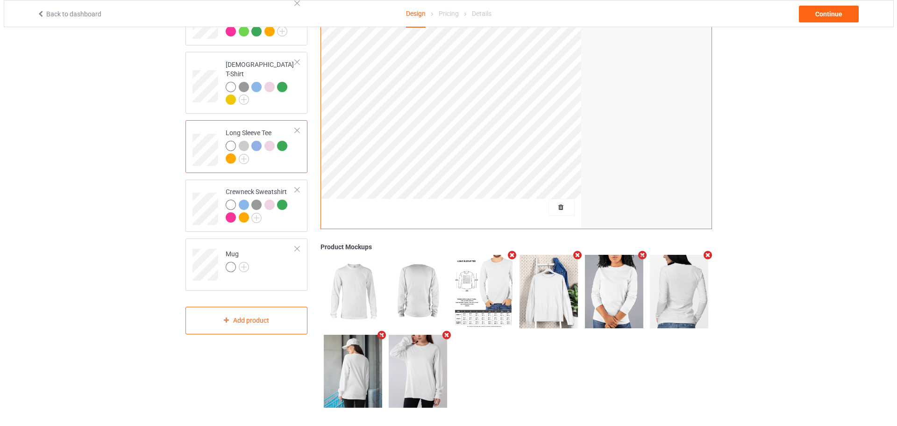
scroll to position [179, 0]
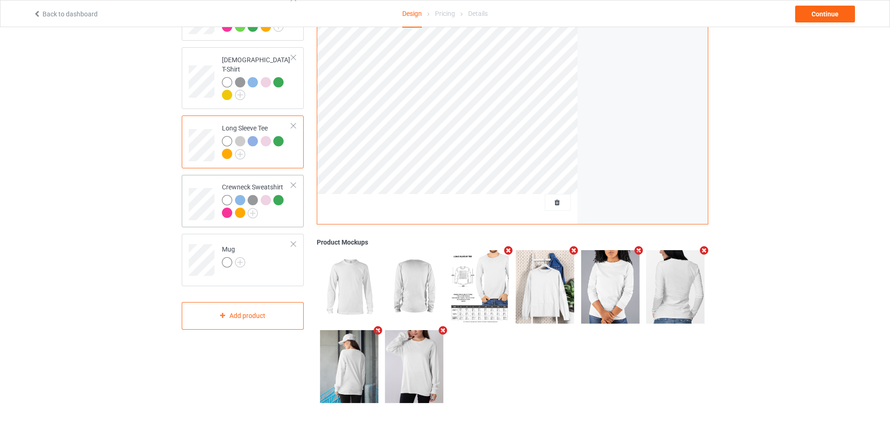
click at [299, 213] on div "Crewneck Sweatshirt" at bounding box center [243, 201] width 122 height 52
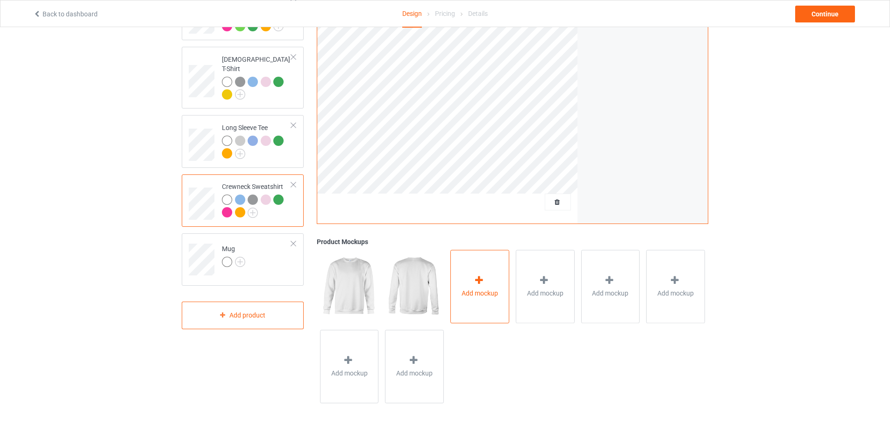
click at [464, 278] on div "Add mockup" at bounding box center [479, 286] width 59 height 73
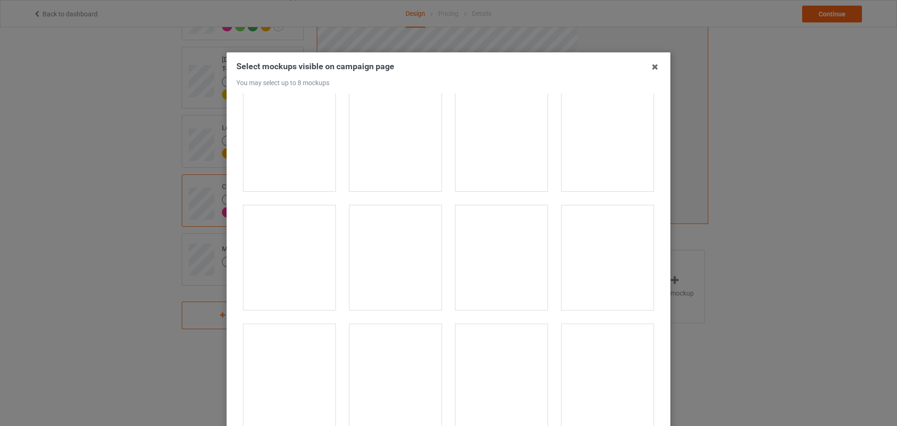
scroll to position [561, 0]
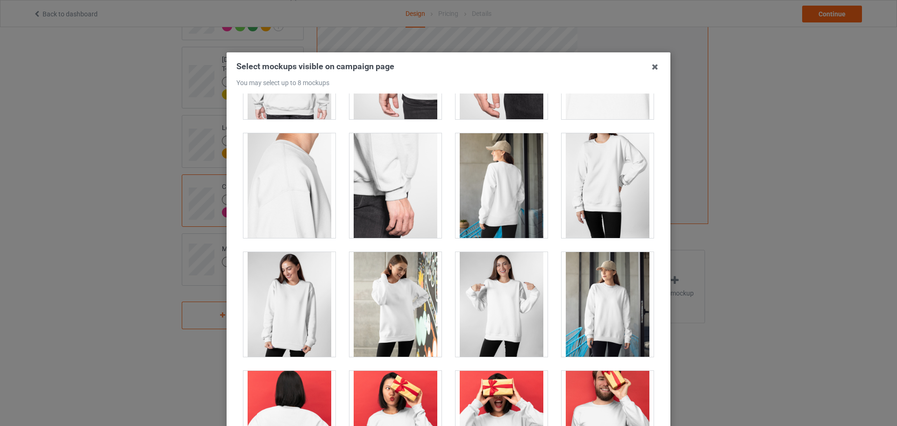
click at [523, 187] on div at bounding box center [502, 185] width 92 height 105
click at [592, 189] on div at bounding box center [608, 185] width 92 height 105
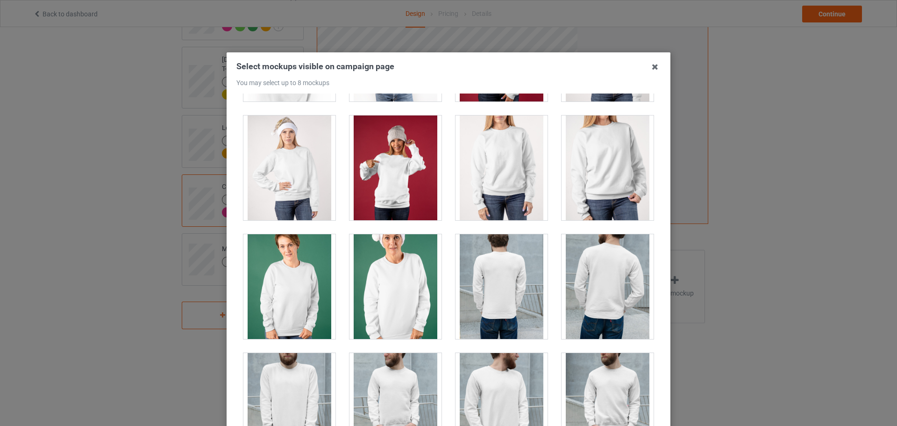
scroll to position [1308, 0]
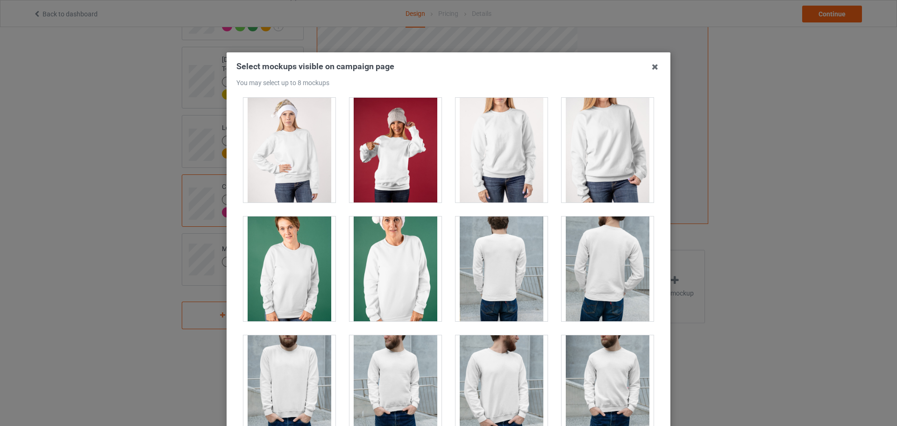
click at [626, 164] on div at bounding box center [608, 150] width 92 height 105
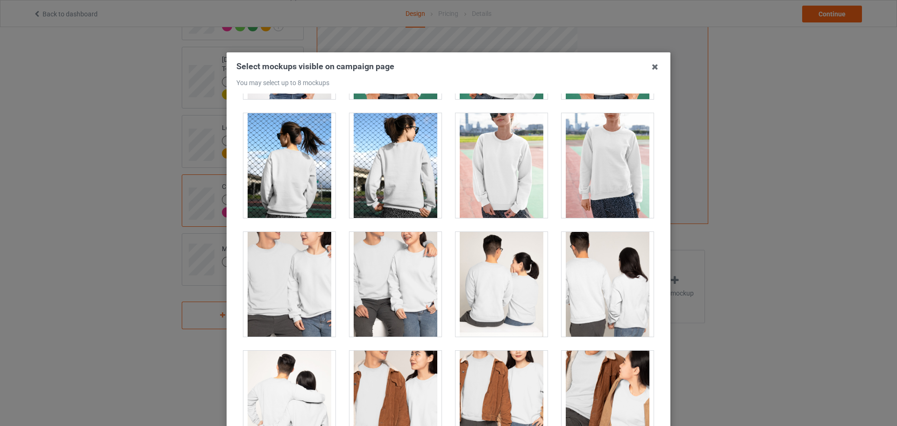
scroll to position [1776, 0]
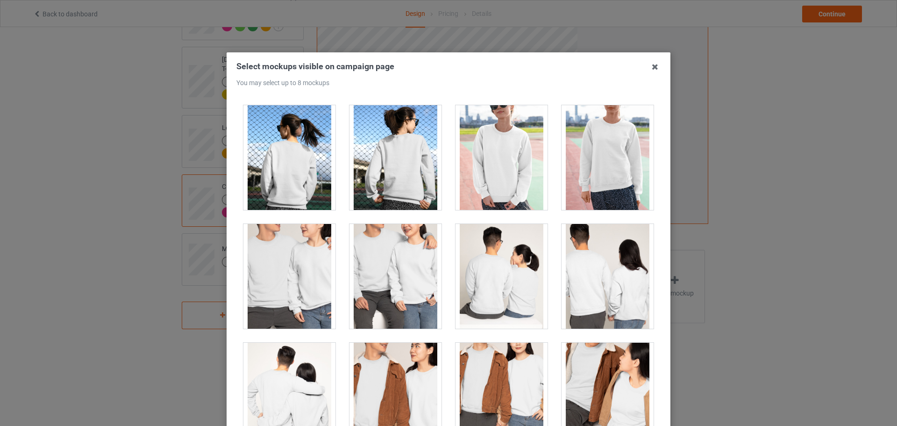
click at [420, 184] on div at bounding box center [396, 157] width 92 height 105
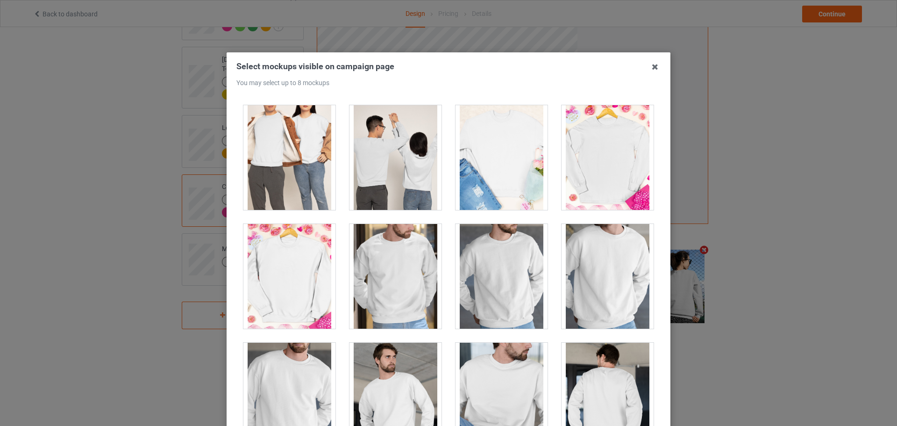
scroll to position [2196, 0]
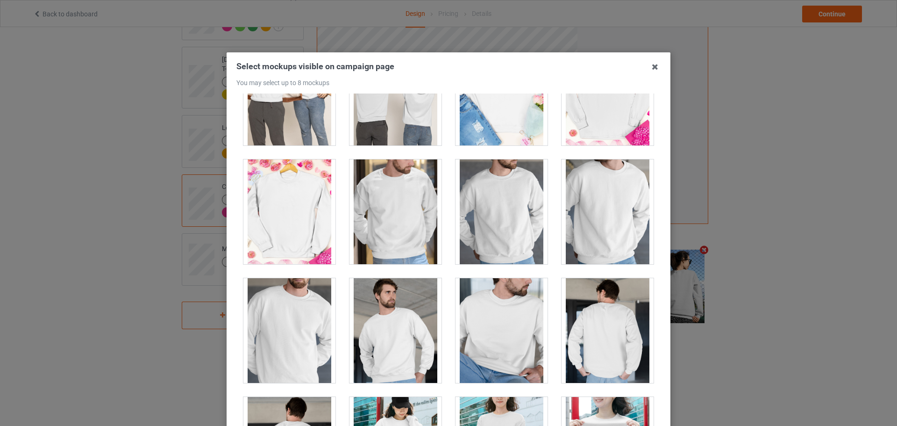
click at [313, 218] on div at bounding box center [289, 211] width 92 height 105
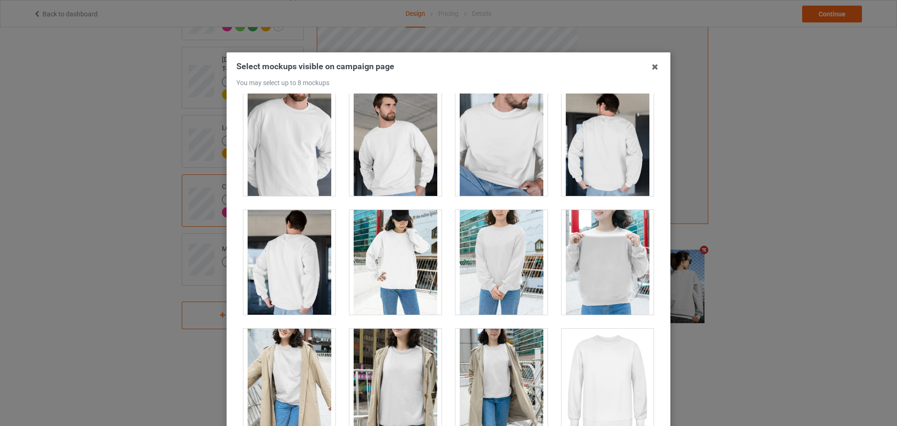
scroll to position [2430, 0]
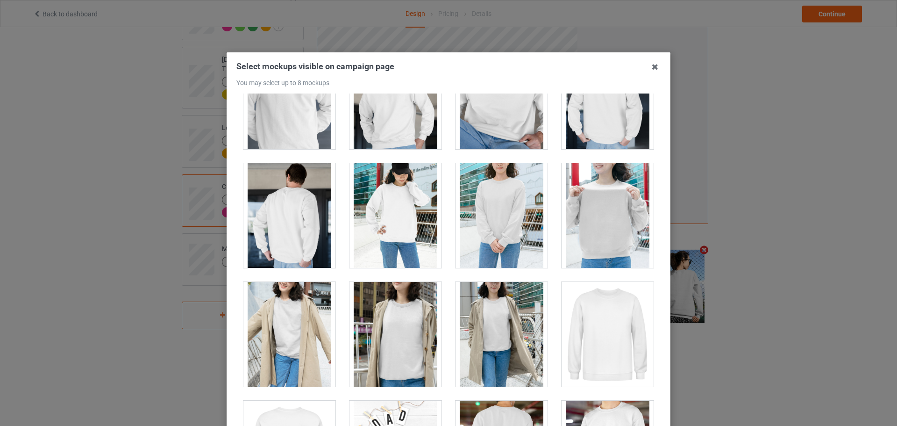
click at [414, 334] on div at bounding box center [396, 334] width 92 height 105
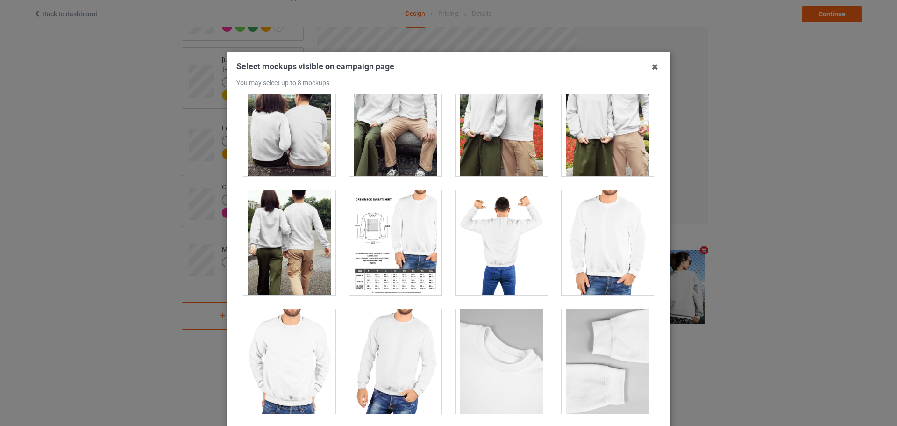
scroll to position [3131, 0]
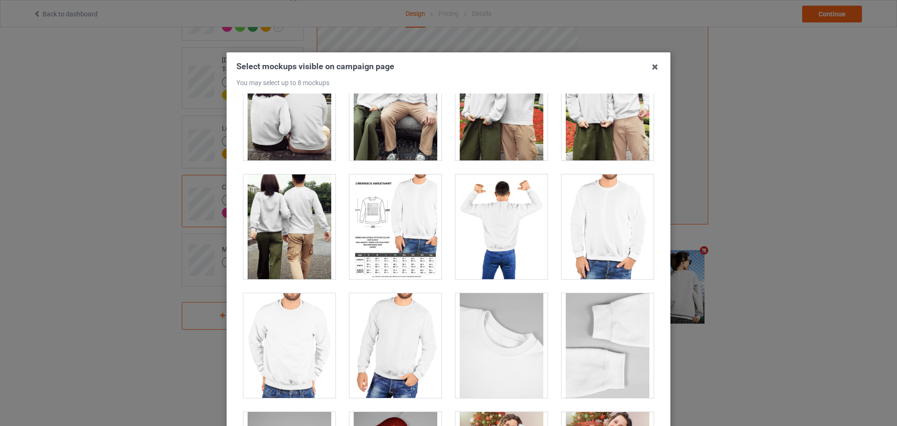
click at [430, 246] on div at bounding box center [396, 226] width 92 height 105
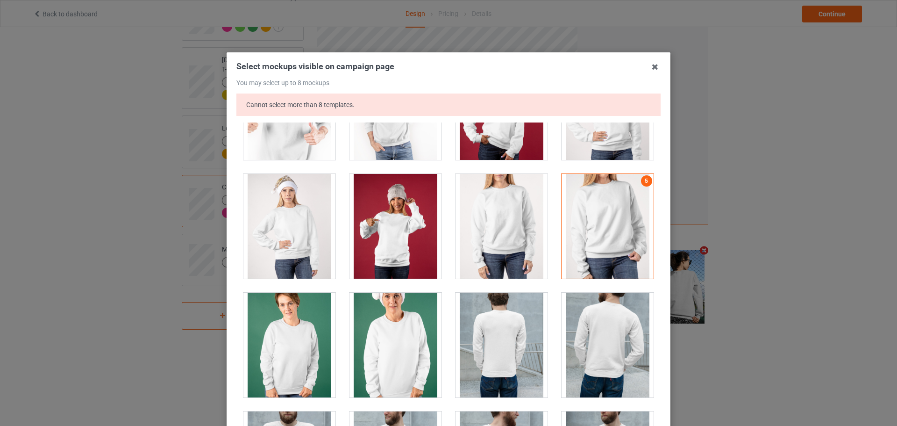
scroll to position [1262, 0]
click at [579, 234] on div at bounding box center [608, 225] width 92 height 105
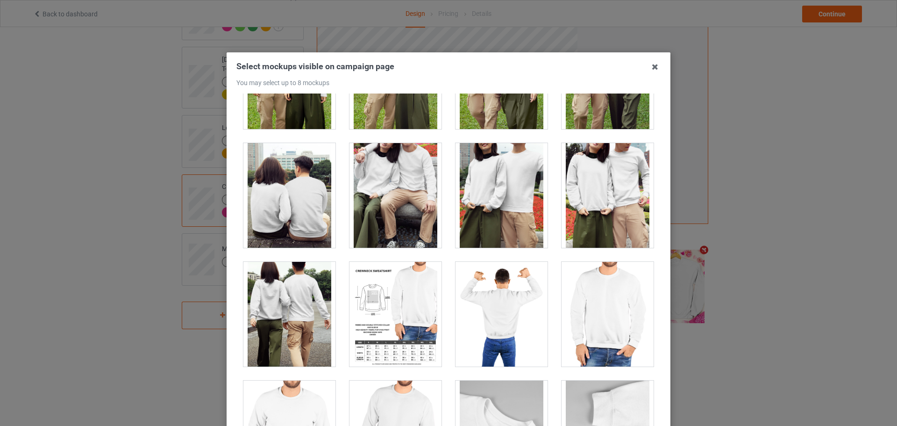
scroll to position [3177, 0]
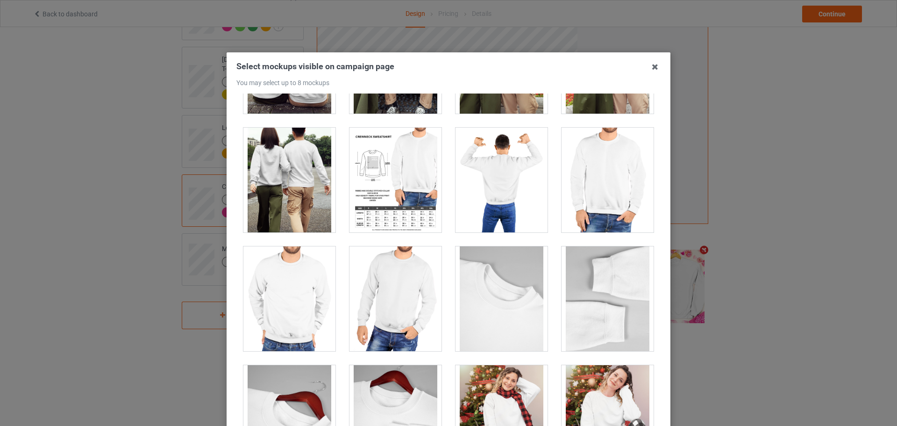
click at [415, 197] on div at bounding box center [396, 180] width 92 height 105
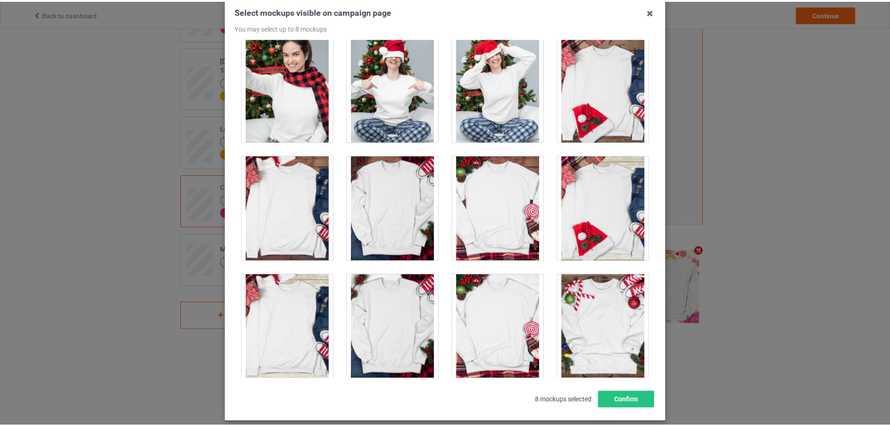
scroll to position [103, 0]
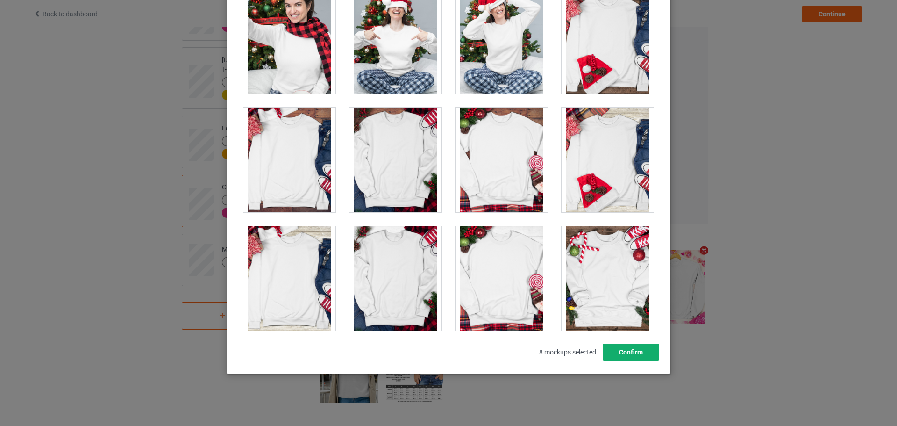
click at [626, 351] on button "Confirm" at bounding box center [631, 351] width 57 height 17
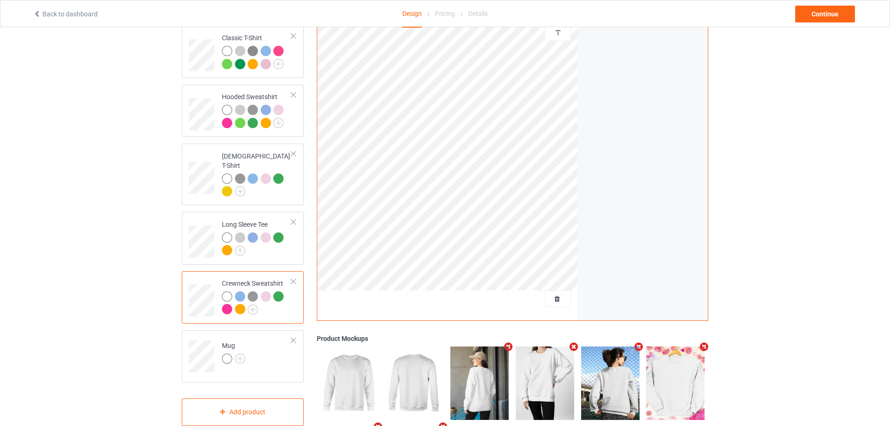
scroll to position [0, 0]
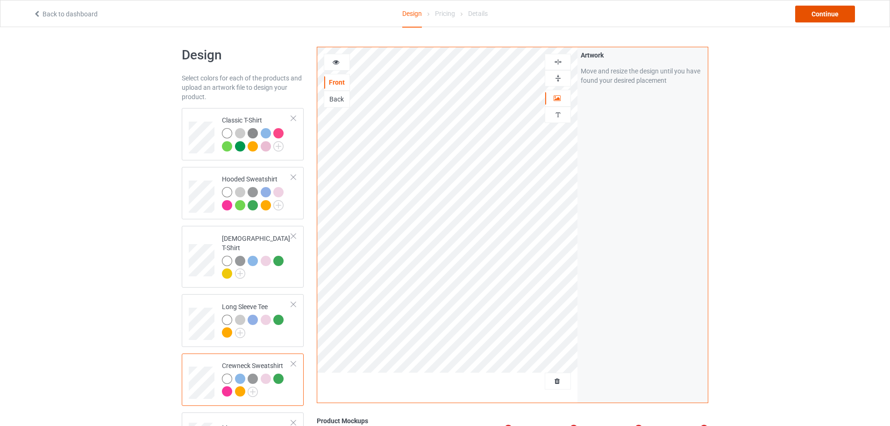
click at [803, 14] on div "Continue" at bounding box center [825, 14] width 60 height 17
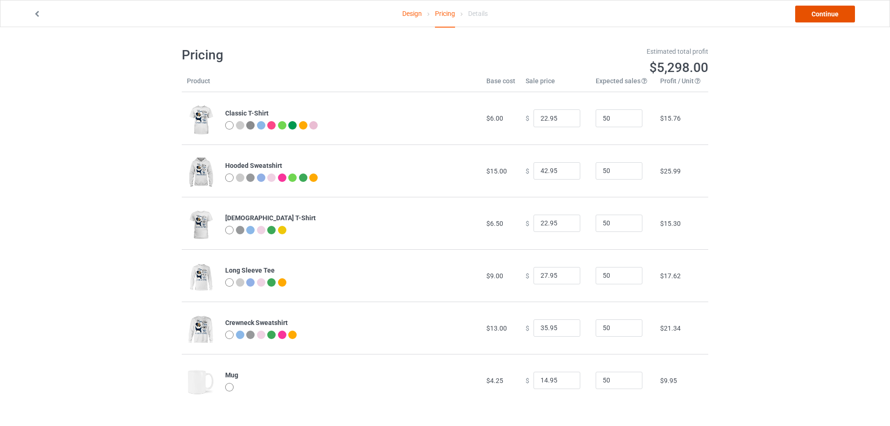
click at [811, 17] on link "Continue" at bounding box center [825, 14] width 60 height 17
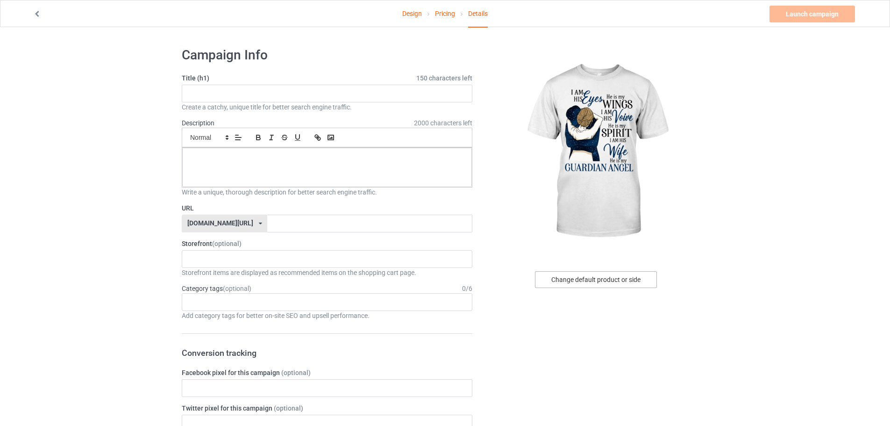
click at [600, 281] on div "Change default product or side" at bounding box center [596, 279] width 122 height 17
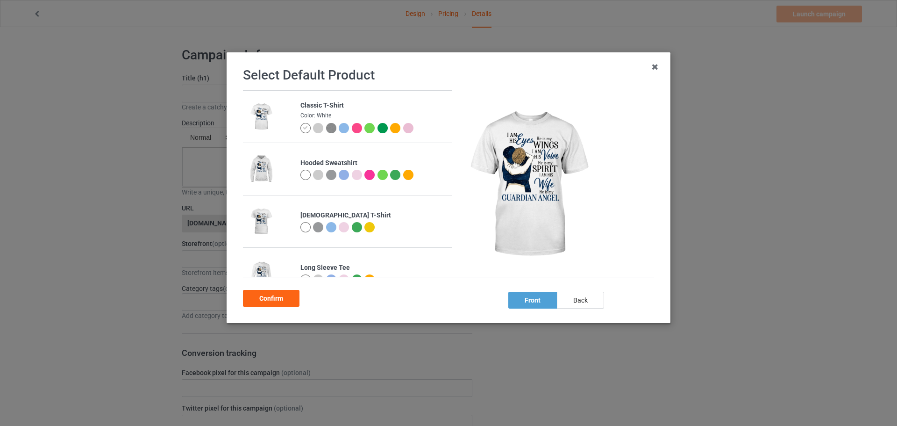
click at [421, 228] on div at bounding box center [373, 228] width 146 height 13
click at [302, 225] on div at bounding box center [305, 227] width 10 height 10
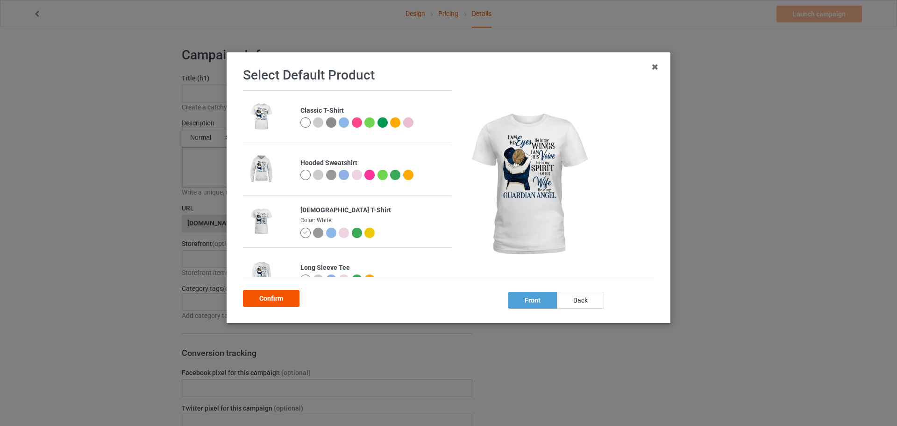
click at [283, 299] on div "Confirm" at bounding box center [271, 298] width 57 height 17
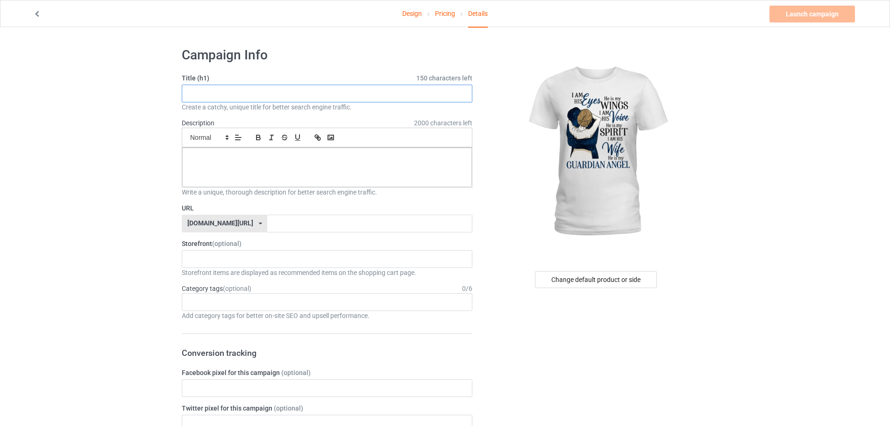
click at [313, 95] on input "text" at bounding box center [327, 94] width 291 height 18
paste input "I Am His Eyes He Is My Wings – Wife Guardian Angel T-Shirt, Memorial Gift for H…"
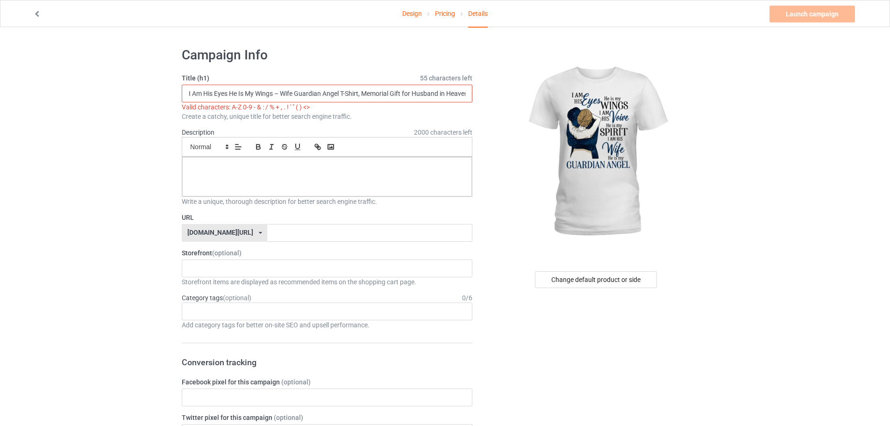
scroll to position [0, 7]
drag, startPoint x: 398, startPoint y: 94, endPoint x: 789, endPoint y: 136, distance: 393.3
paste input "for Husband in Heaven"
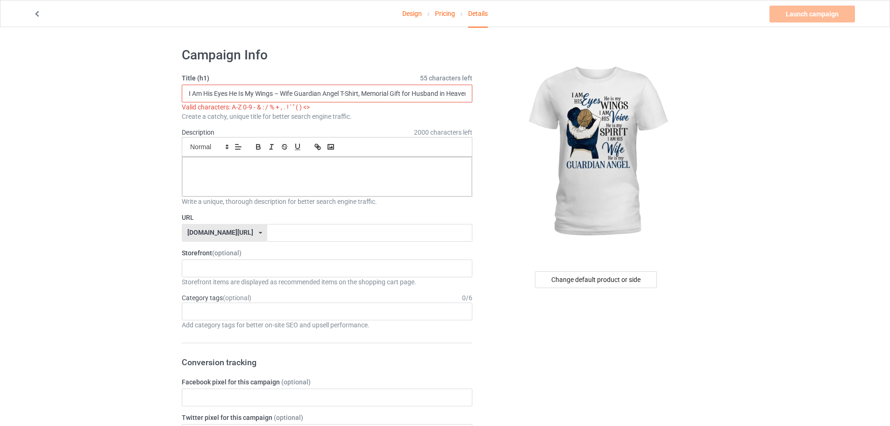
scroll to position [0, 7]
click at [274, 94] on input "I Am His Eyes He Is My Wings – Wife Guardian Angel T-Shirt, Memorial Gift for H…" at bounding box center [327, 94] width 291 height 18
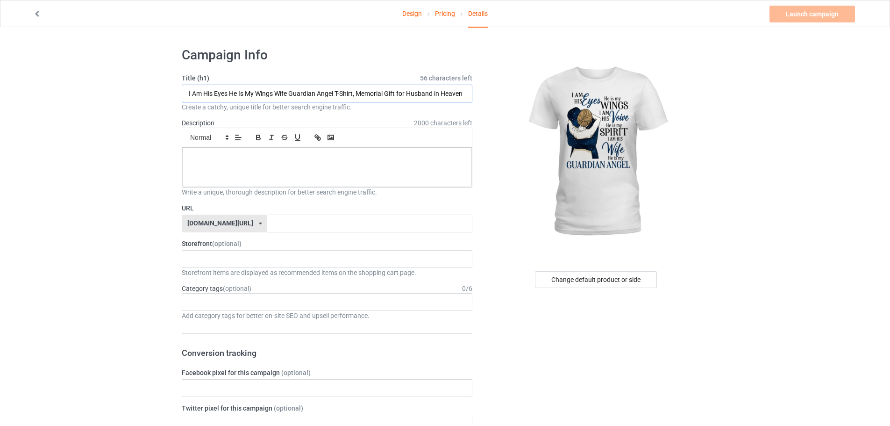
scroll to position [0, 1]
type input "I Am His Eyes He Is My Wings Wife Guardian Angel T-Shirt, Memorial Gift for Hus…"
click at [425, 160] on p at bounding box center [327, 158] width 275 height 9
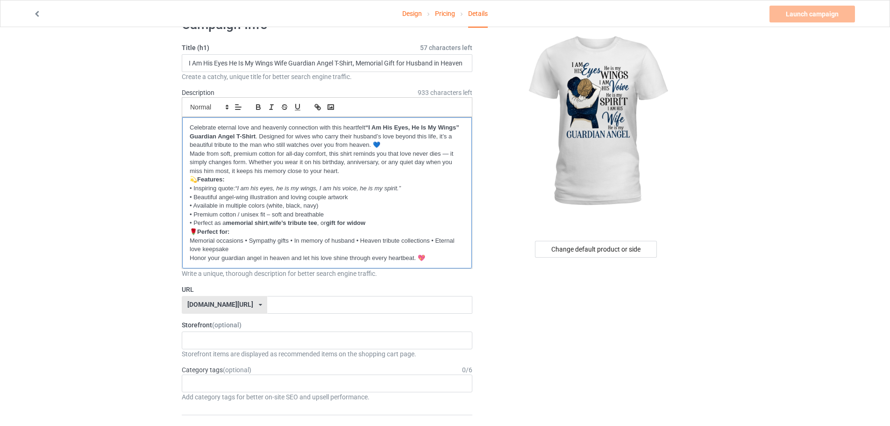
scroll to position [47, 0]
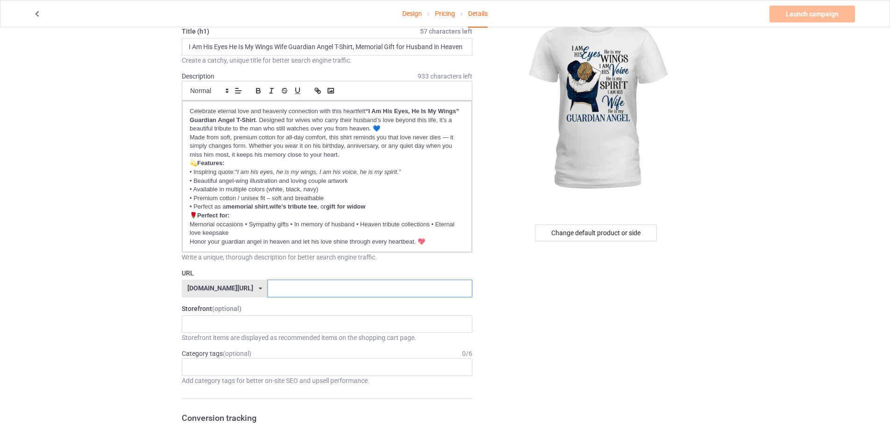
click at [296, 290] on input "text" at bounding box center [369, 288] width 205 height 18
type input "h"
drag, startPoint x: 254, startPoint y: 285, endPoint x: 221, endPoint y: 289, distance: 33.4
click at [221, 289] on div "famotee.com/ famotee.com/ teechip.com/ 60d824568feafd3b5c8a64d7 587d0d41cee36fd…" at bounding box center [327, 288] width 291 height 18
type input "zh01"
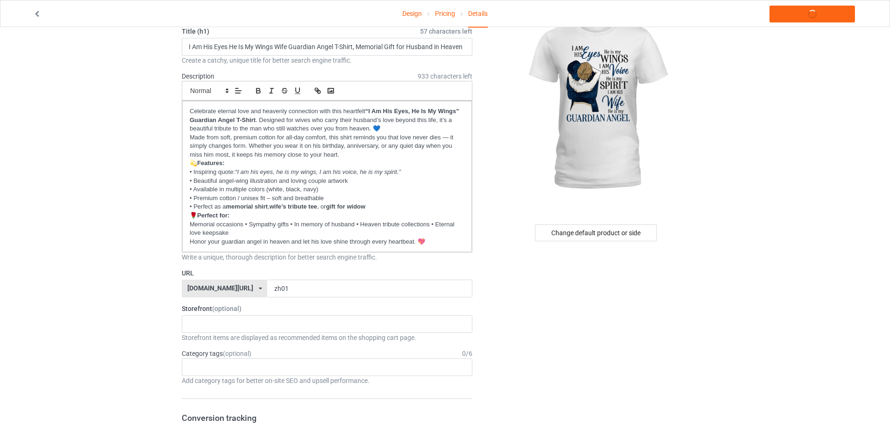
click at [287, 312] on label "Storefront (optional)" at bounding box center [327, 308] width 291 height 9
click at [288, 323] on div "Grandma's love I miss my Mom Dad new Miss You Always new I Miss My Grandma new …" at bounding box center [327, 324] width 291 height 18
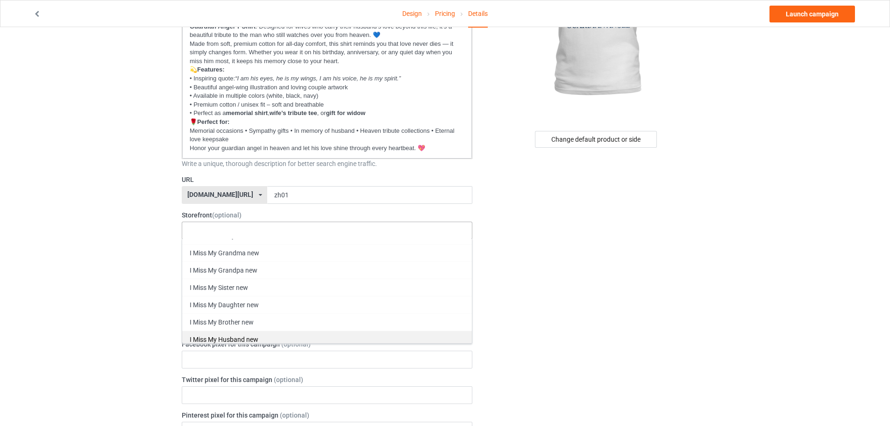
click at [266, 339] on div "I Miss My Husband new" at bounding box center [327, 338] width 290 height 17
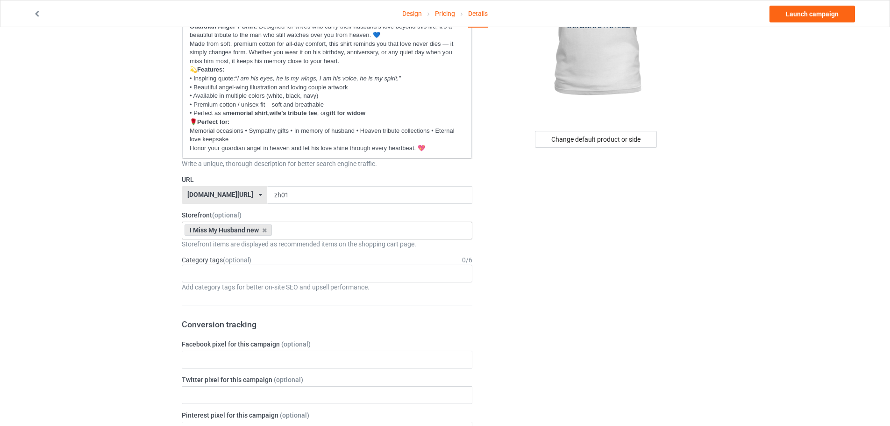
click at [85, 302] on div "Design Pricing Details Launch campaign Campaign Info Title (h1) 57 characters l…" at bounding box center [445, 427] width 890 height 1080
click at [232, 275] on div "Age > 1-19 > 1 Age > 1-12 Months > 1 Month Age > 1-12 Months Age > 1-19 Age > 1…" at bounding box center [327, 273] width 291 height 18
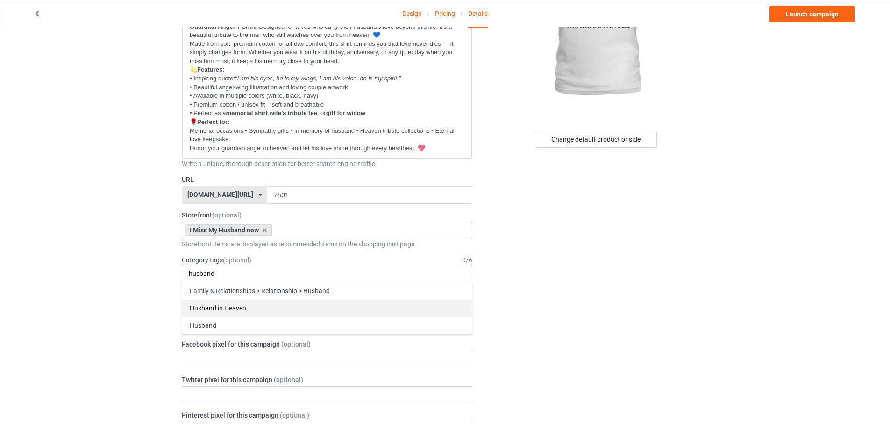
type input "husband"
click at [232, 303] on div "Husband in Heaven" at bounding box center [327, 307] width 290 height 17
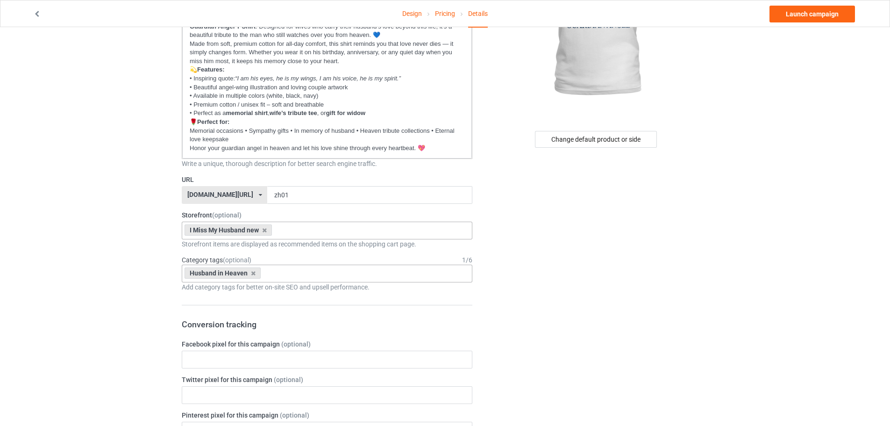
click at [615, 232] on div "Change default product or side" at bounding box center [597, 427] width 236 height 1054
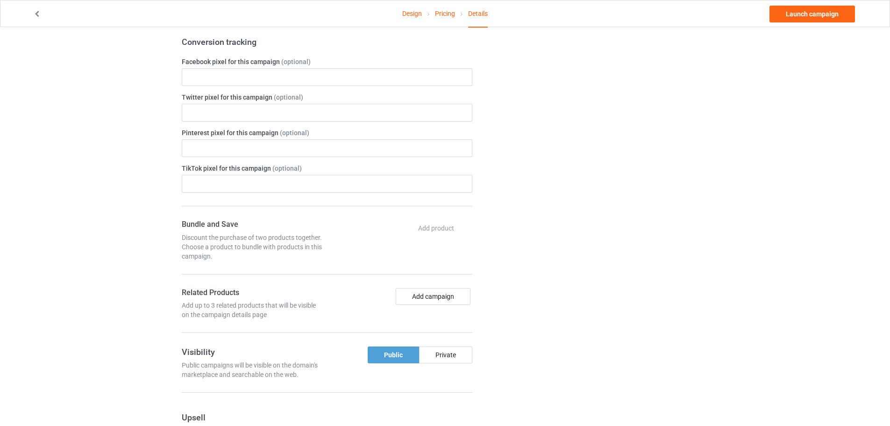
scroll to position [561, 0]
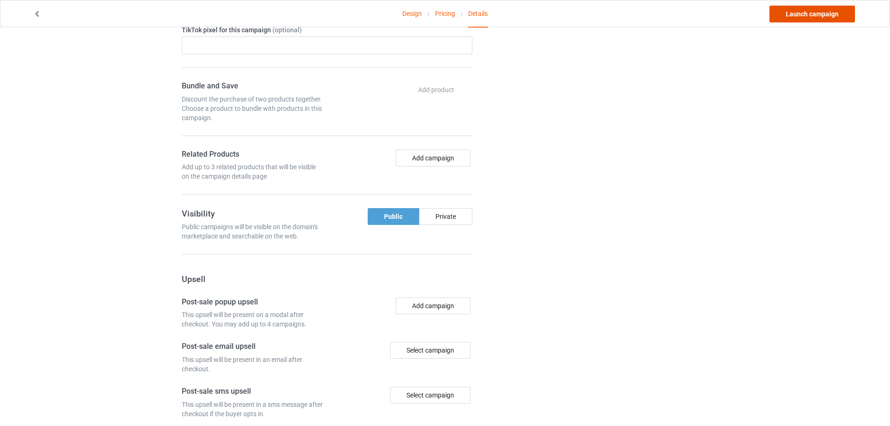
click at [811, 9] on link "Launch campaign" at bounding box center [813, 14] width 86 height 17
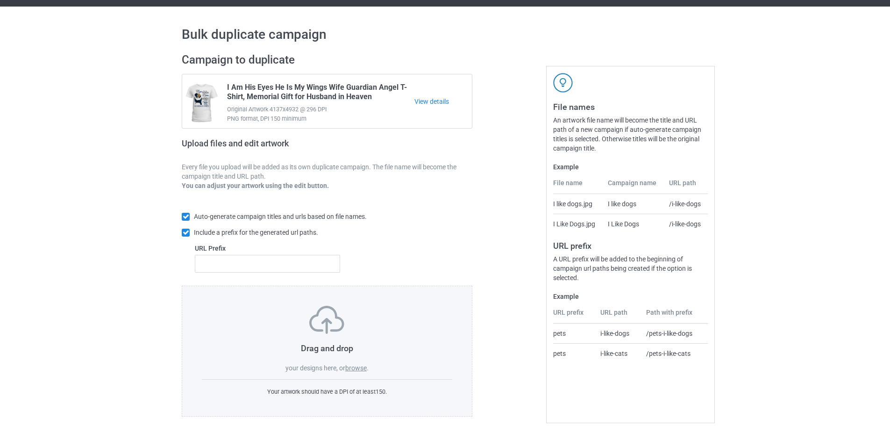
scroll to position [30, 0]
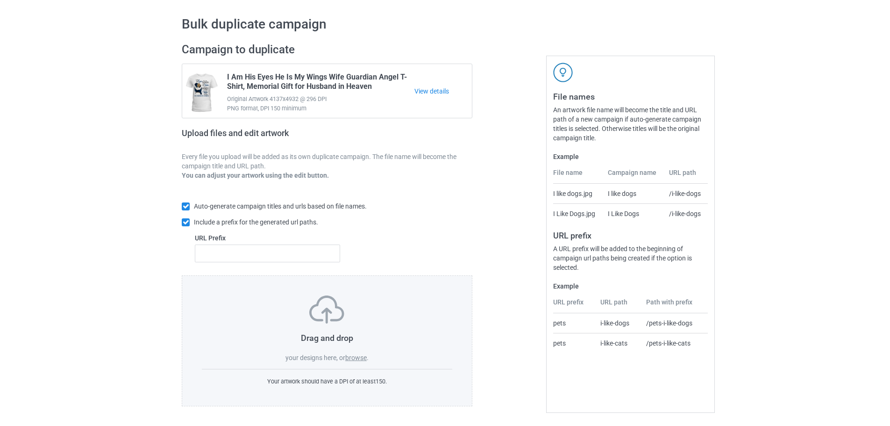
click at [361, 359] on label "browse" at bounding box center [355, 357] width 21 height 7
click at [0, 0] on input "browse" at bounding box center [0, 0] width 0 height 0
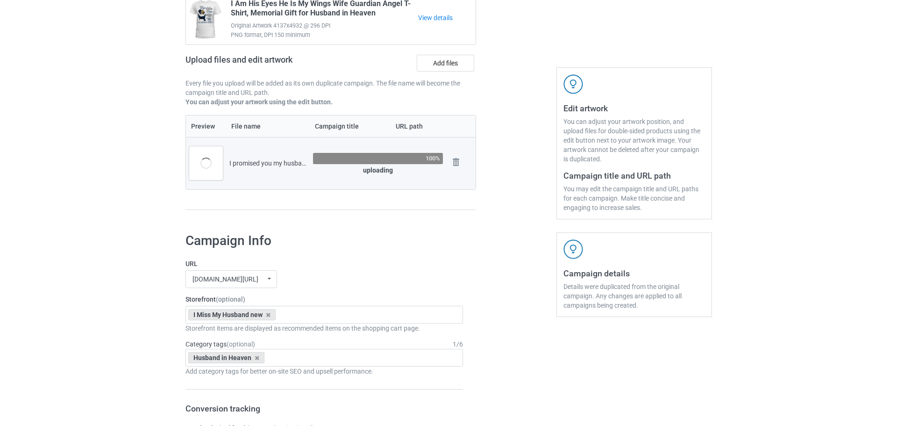
scroll to position [123, 0]
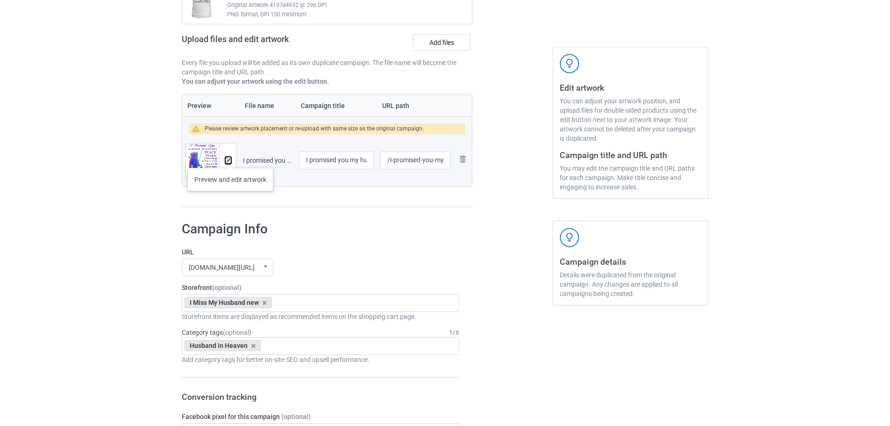
click at [230, 158] on img at bounding box center [228, 160] width 6 height 6
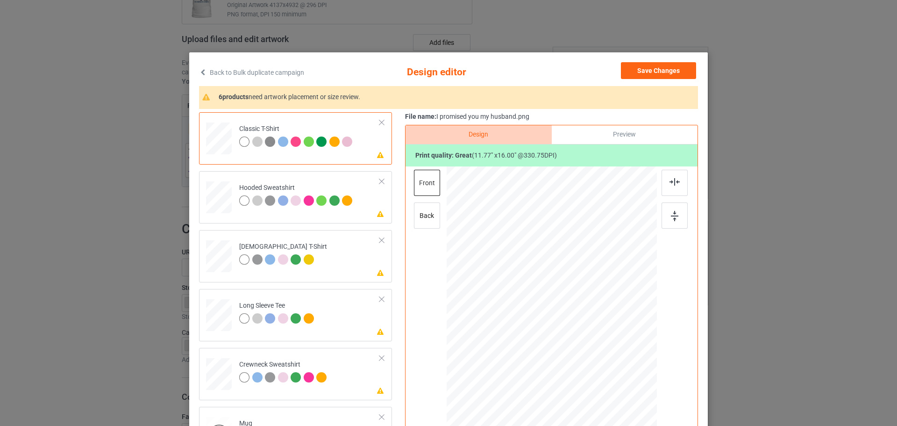
drag, startPoint x: 664, startPoint y: 217, endPoint x: 657, endPoint y: 216, distance: 7.0
click at [664, 216] on div at bounding box center [675, 215] width 26 height 26
click at [377, 211] on icon at bounding box center [381, 213] width 8 height 7
click at [673, 223] on div at bounding box center [675, 215] width 26 height 26
click at [354, 263] on td "Please review artwork placement [DEMOGRAPHIC_DATA] T-Shirt" at bounding box center [309, 254] width 151 height 41
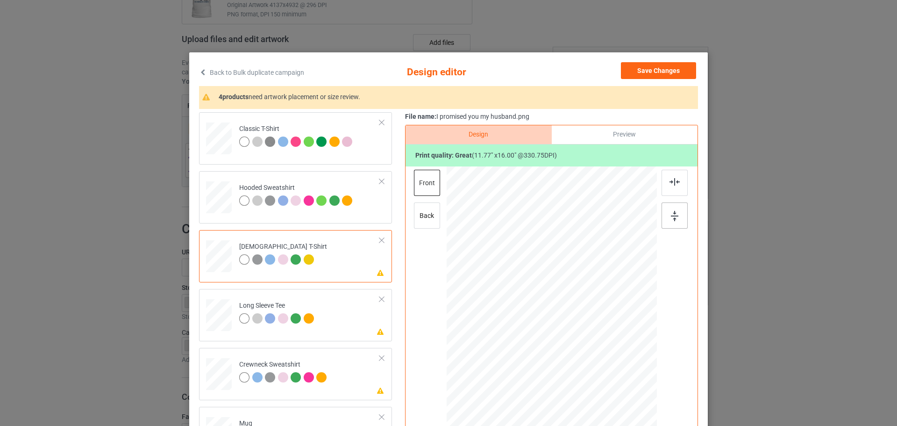
click at [671, 215] on img at bounding box center [674, 216] width 7 height 10
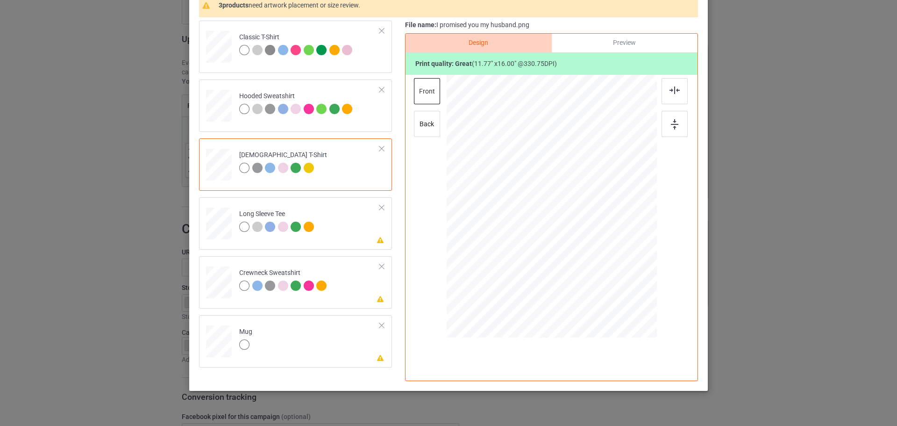
scroll to position [93, 0]
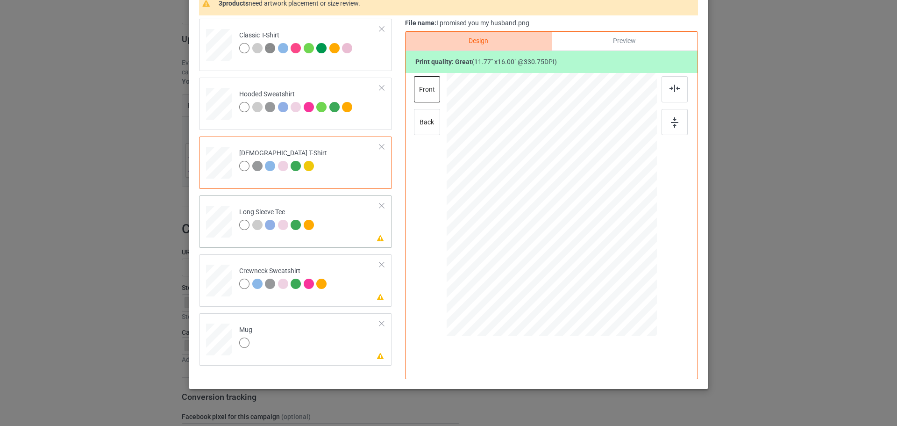
click at [348, 228] on td "Please review artwork placement Long Sleeve Tee" at bounding box center [309, 219] width 151 height 41
click at [683, 128] on div at bounding box center [675, 122] width 26 height 26
click at [366, 302] on div "Please review artwork placement Crewneck Sweatshirt" at bounding box center [295, 280] width 193 height 52
click at [672, 127] on img at bounding box center [674, 122] width 7 height 10
click at [322, 348] on td "Please review artwork placement Mug" at bounding box center [309, 337] width 151 height 41
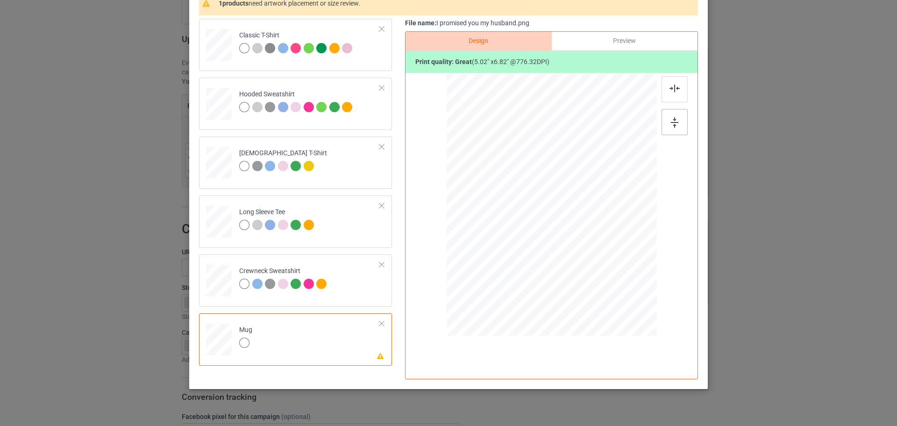
click at [680, 125] on div at bounding box center [675, 122] width 26 height 26
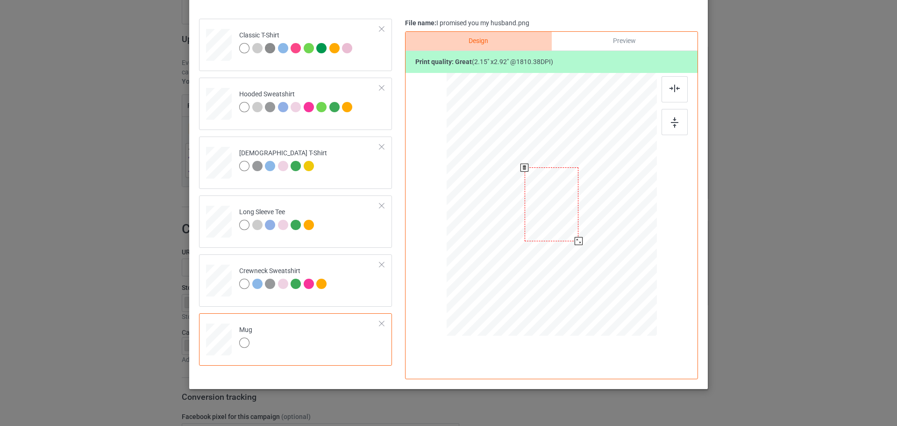
drag, startPoint x: 612, startPoint y: 293, endPoint x: 570, endPoint y: 246, distance: 63.2
click at [570, 246] on div at bounding box center [552, 203] width 210 height 87
drag, startPoint x: 508, startPoint y: 209, endPoint x: 491, endPoint y: 214, distance: 17.5
click at [491, 214] on div at bounding box center [494, 203] width 54 height 73
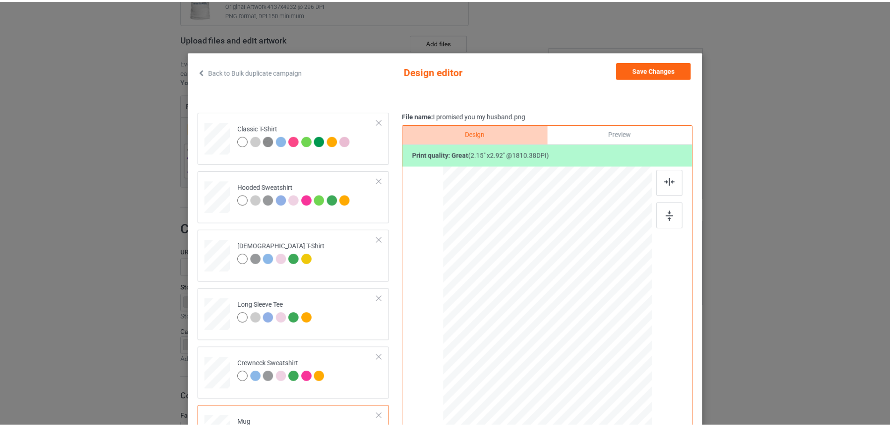
scroll to position [0, 0]
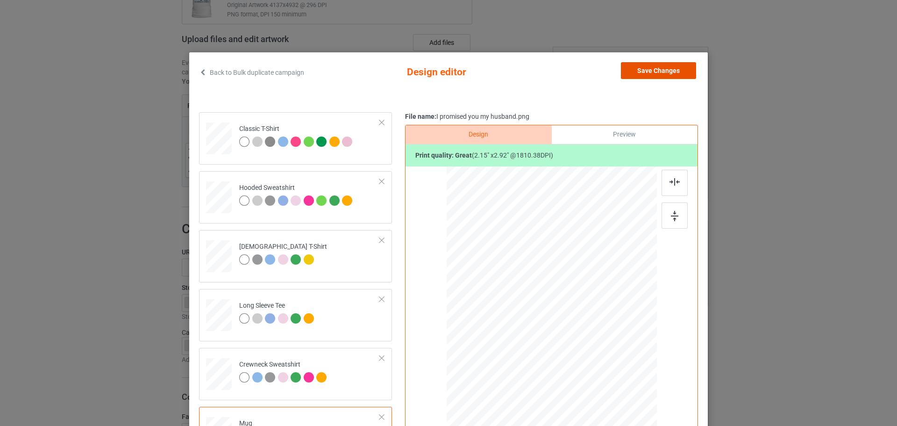
click at [668, 72] on button "Save Changes" at bounding box center [658, 70] width 75 height 17
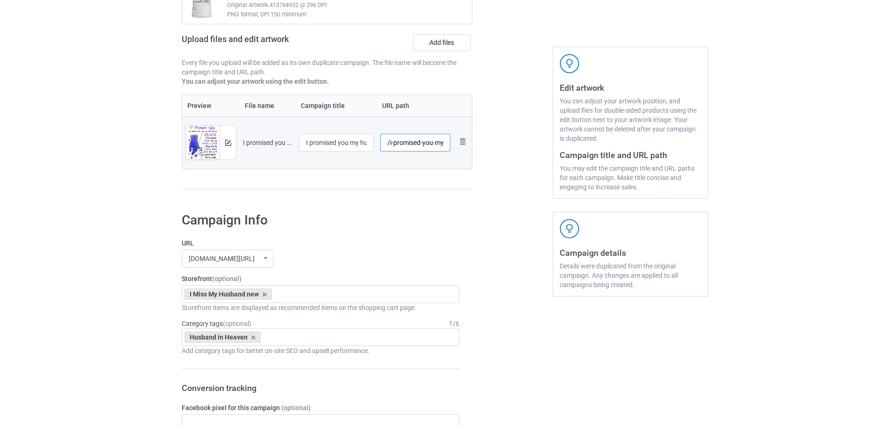
click at [427, 143] on input "/i-promised-you-my-husband" at bounding box center [415, 143] width 71 height 18
type input "/zh02"
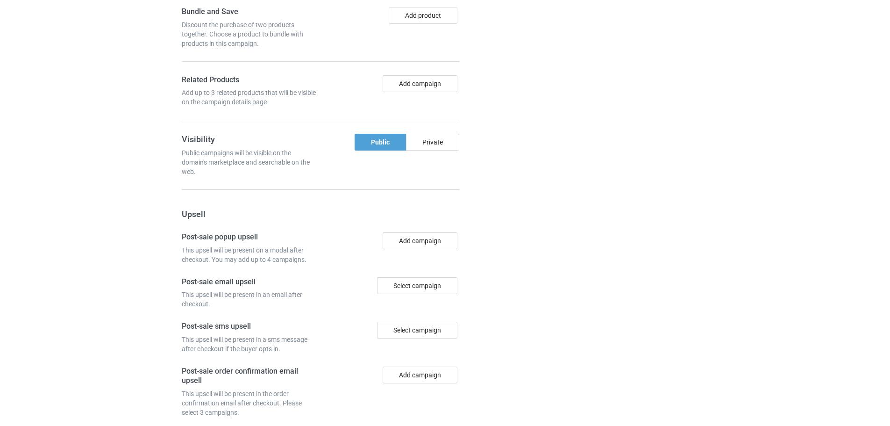
scroll to position [774, 0]
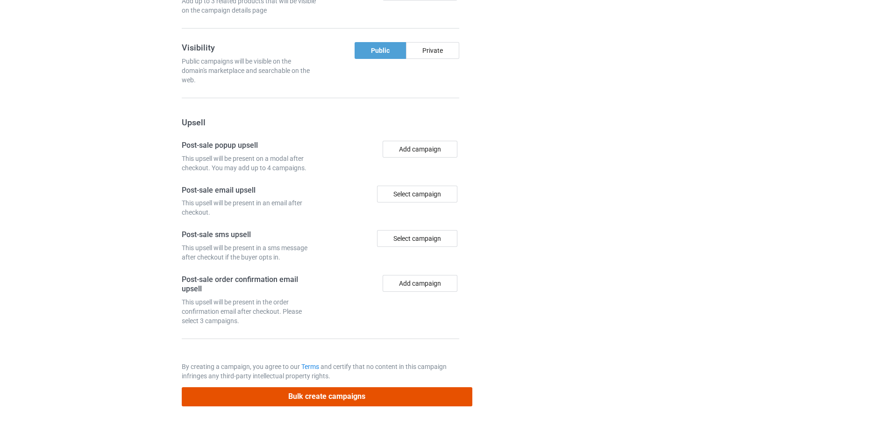
click at [377, 394] on button "Bulk create campaigns" at bounding box center [327, 396] width 291 height 19
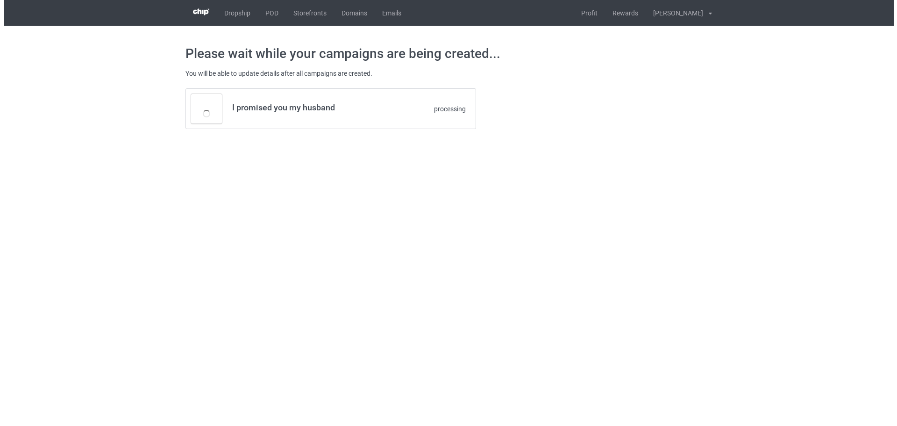
scroll to position [0, 0]
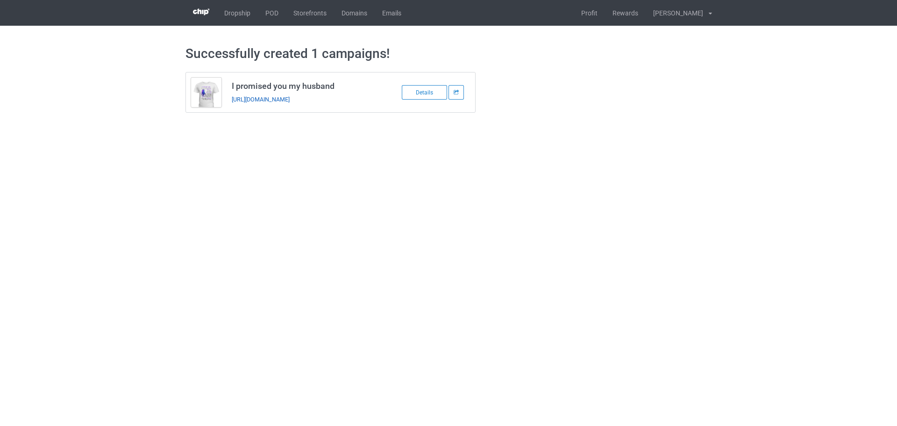
click at [290, 102] on link "[URL][DOMAIN_NAME]" at bounding box center [261, 99] width 58 height 7
